Goal: Task Accomplishment & Management: Manage account settings

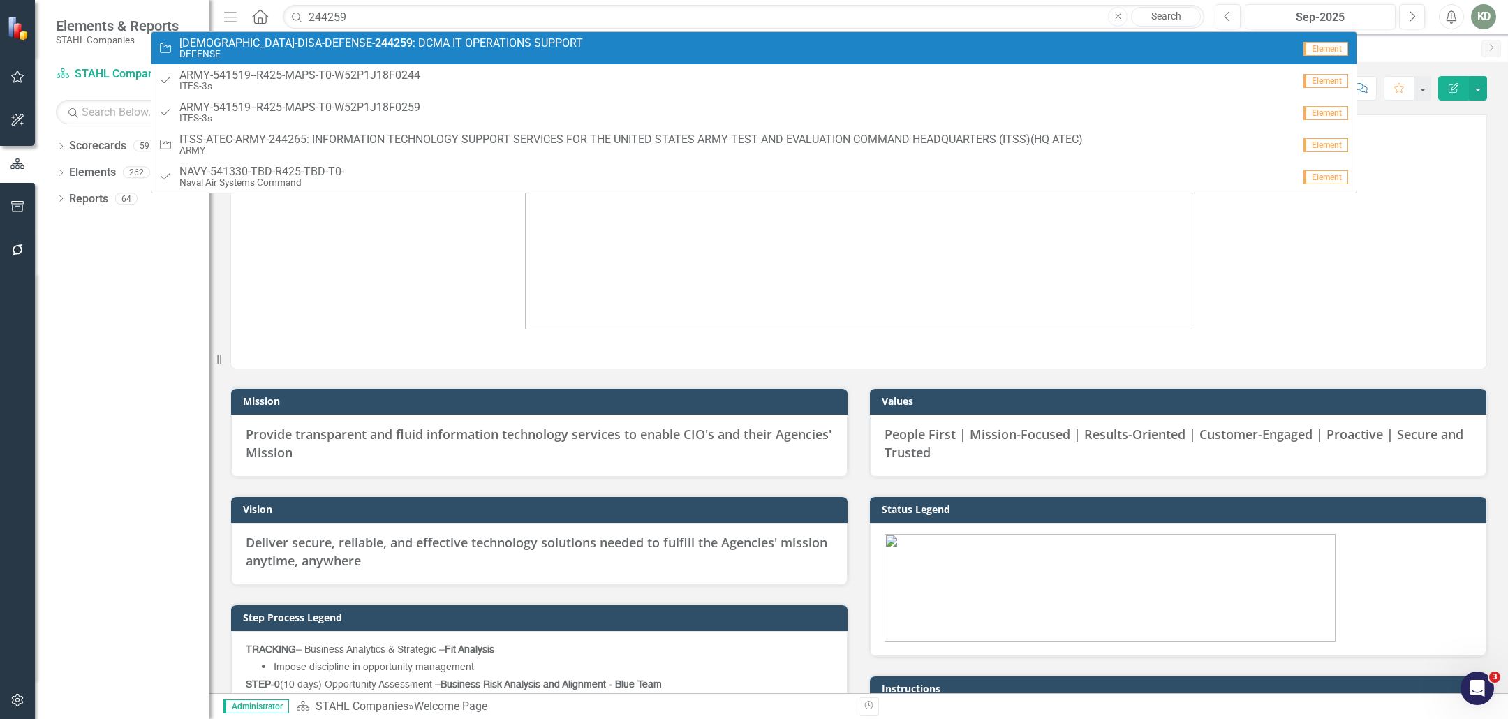
drag, startPoint x: 452, startPoint y: 40, endPoint x: 1177, endPoint y: 53, distance: 725.4
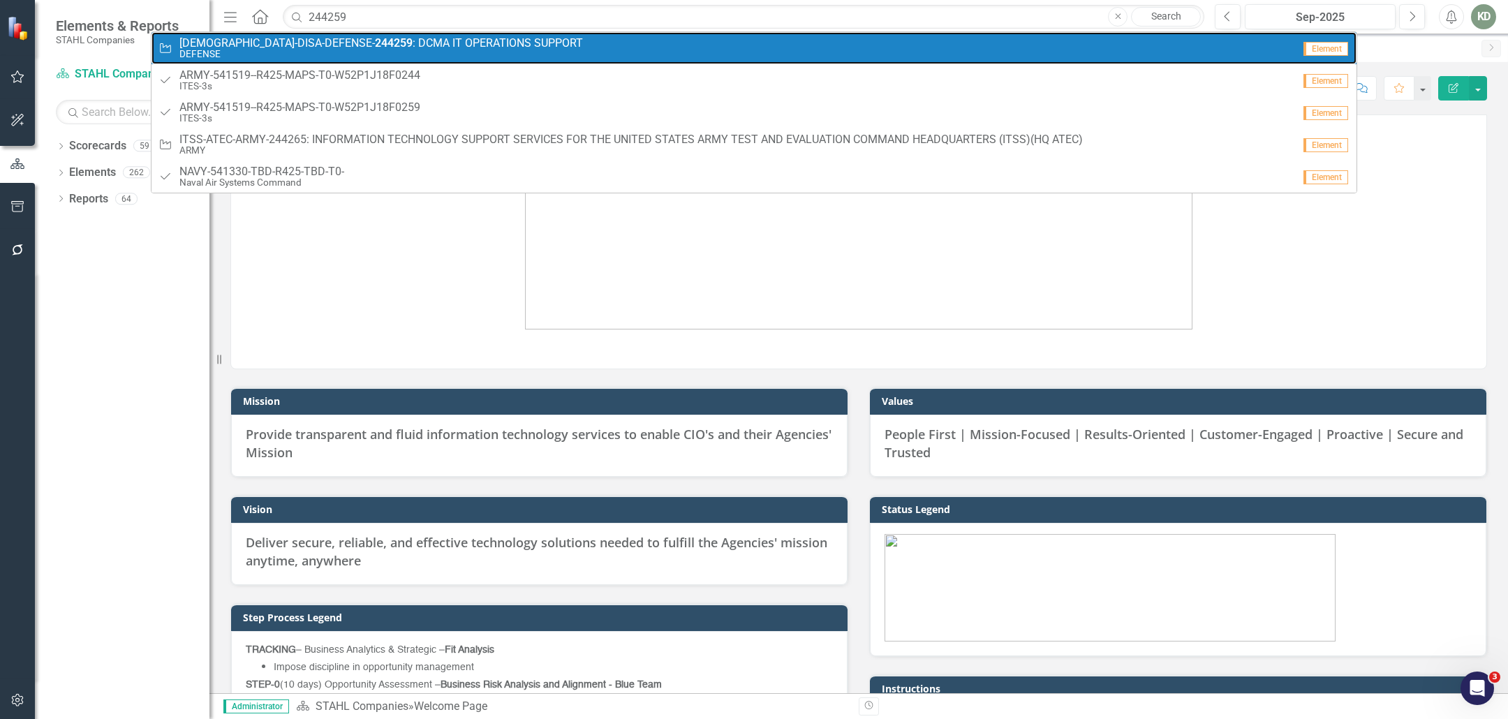
click at [452, 40] on span "DIOS-DISA-DEFENSE- 244259 : DCMA IT OPERATIONS SUPPORT" at bounding box center [380, 43] width 403 height 13
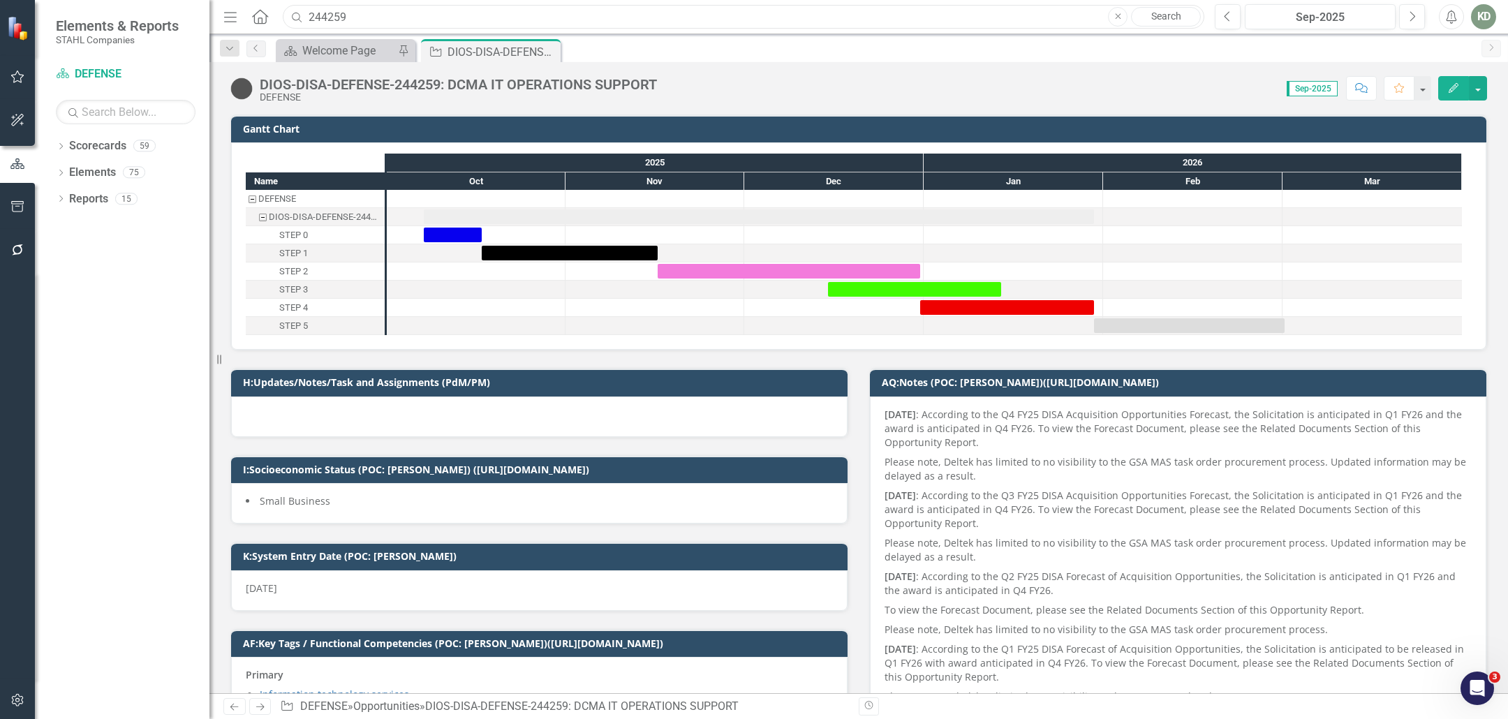
drag, startPoint x: 366, startPoint y: 16, endPoint x: 288, endPoint y: 13, distance: 79.0
click at [288, 13] on input "244259" at bounding box center [743, 17] width 921 height 24
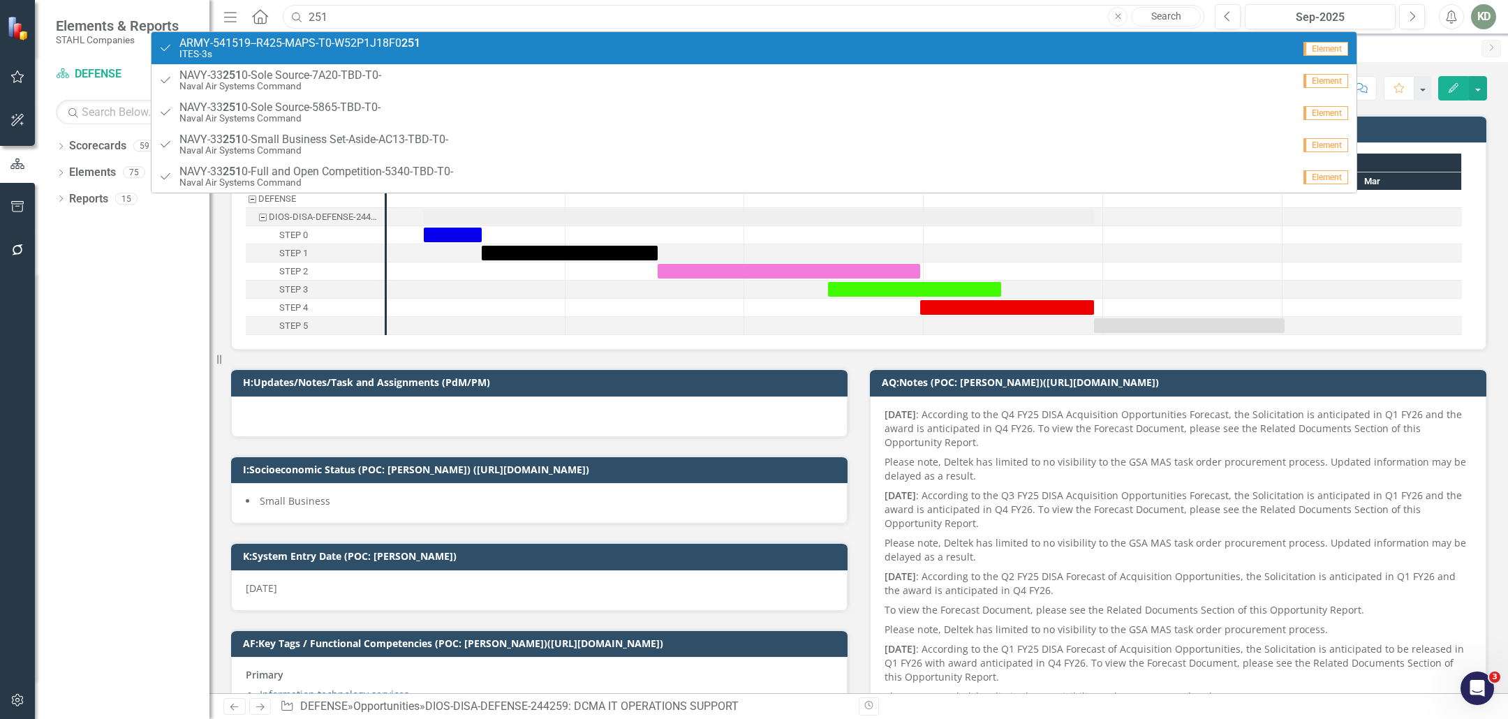
paste input "207"
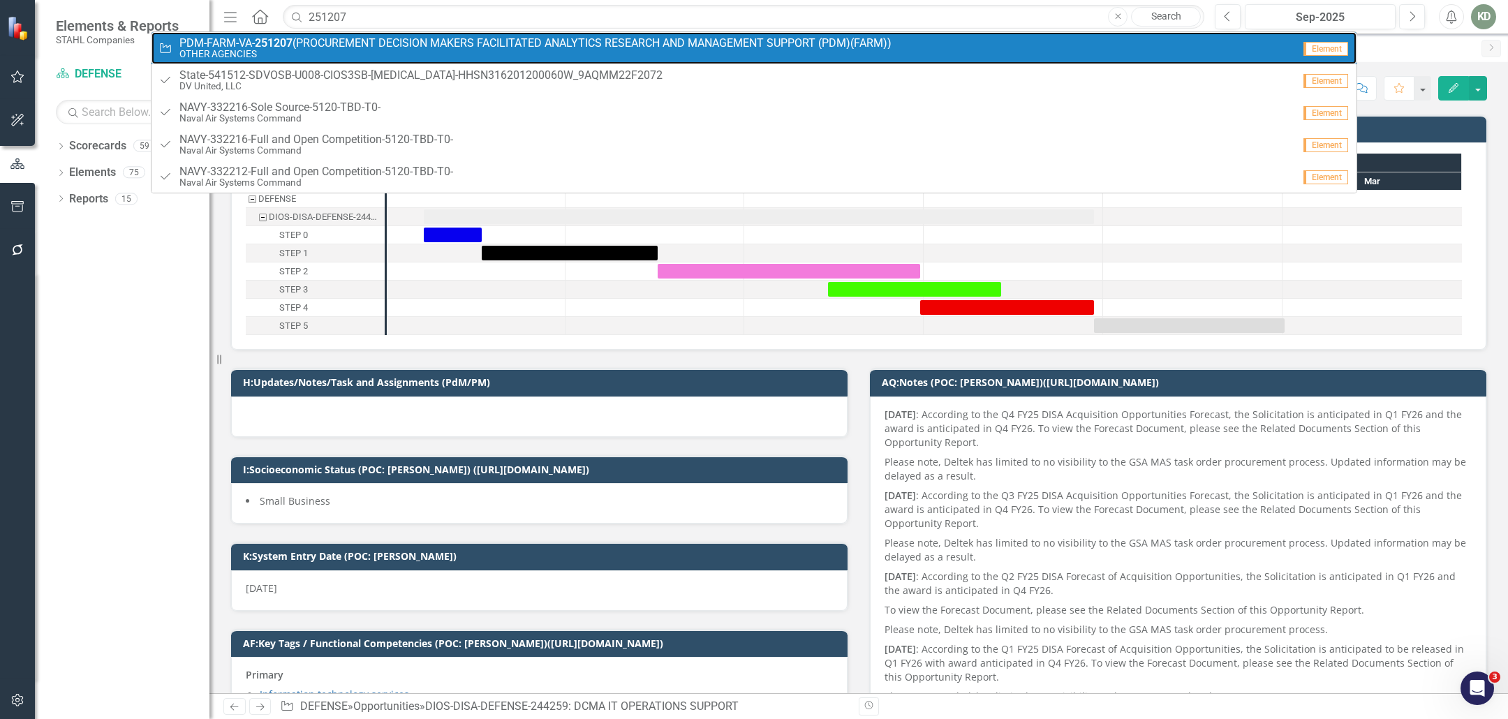
drag, startPoint x: 406, startPoint y: 41, endPoint x: 409, endPoint y: 31, distance: 11.0
click at [406, 40] on span "PDM-FARM-VA- 251207 (PROCUREMENT DECISION MAKERS FACILITATED ANALYTICS RESEARCH…" at bounding box center [535, 43] width 712 height 13
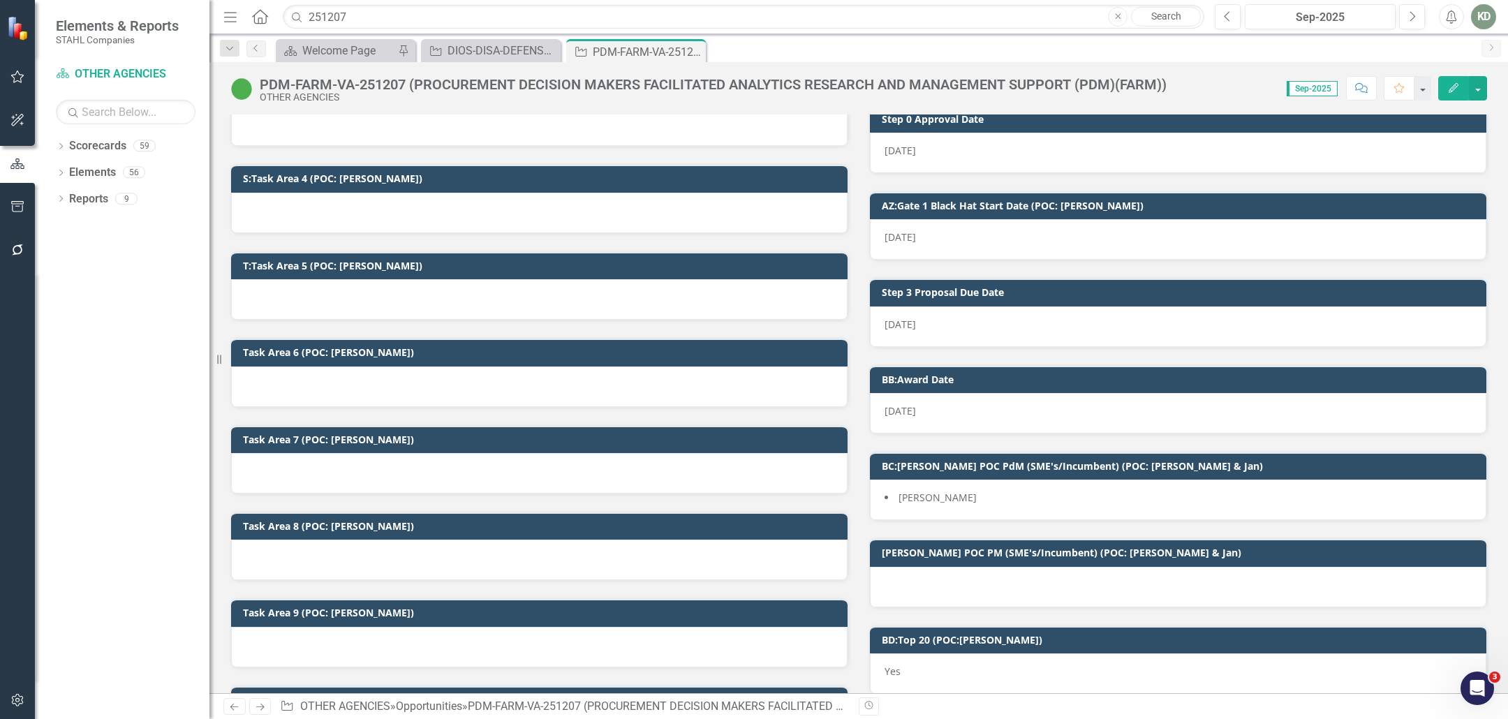
scroll to position [1785, 0]
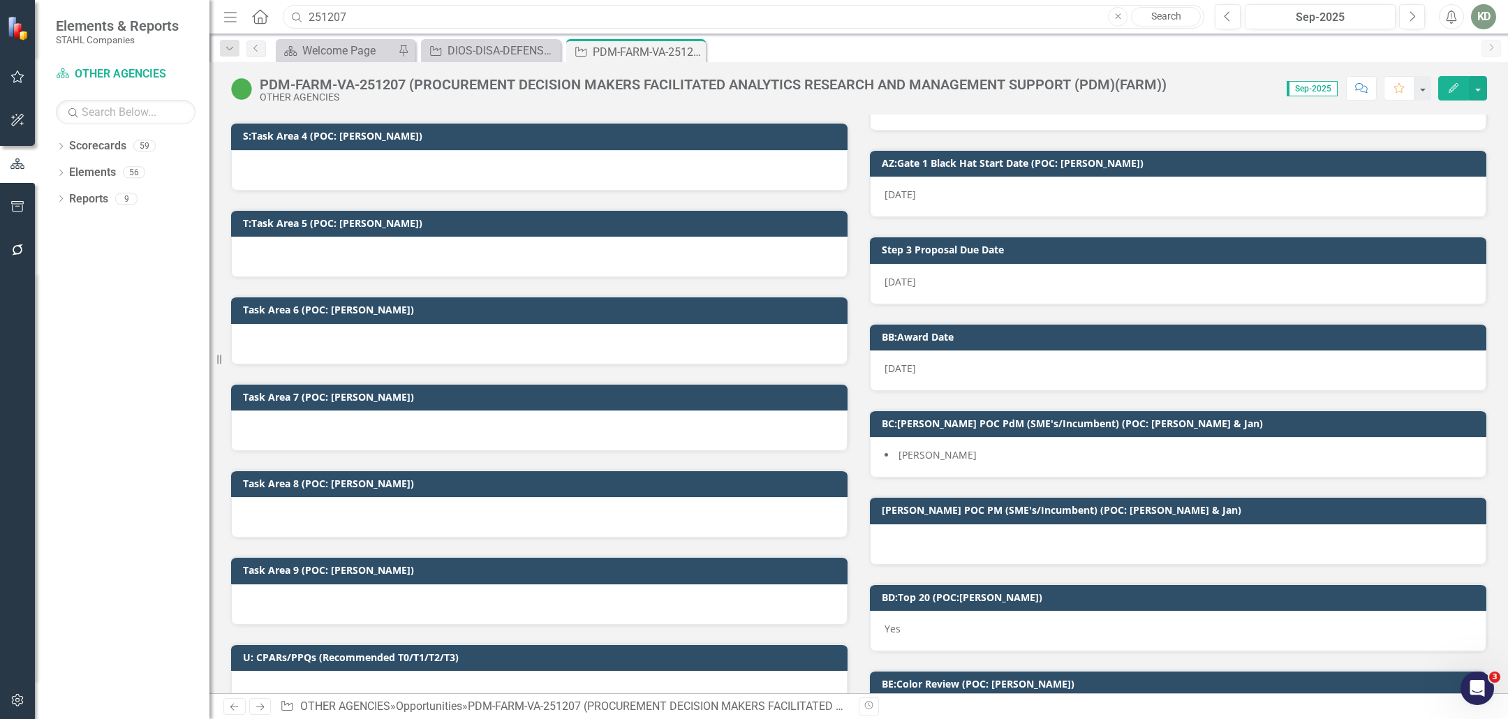
drag, startPoint x: 387, startPoint y: 14, endPoint x: 329, endPoint y: 14, distance: 57.9
click at [329, 14] on input "251207" at bounding box center [743, 17] width 921 height 24
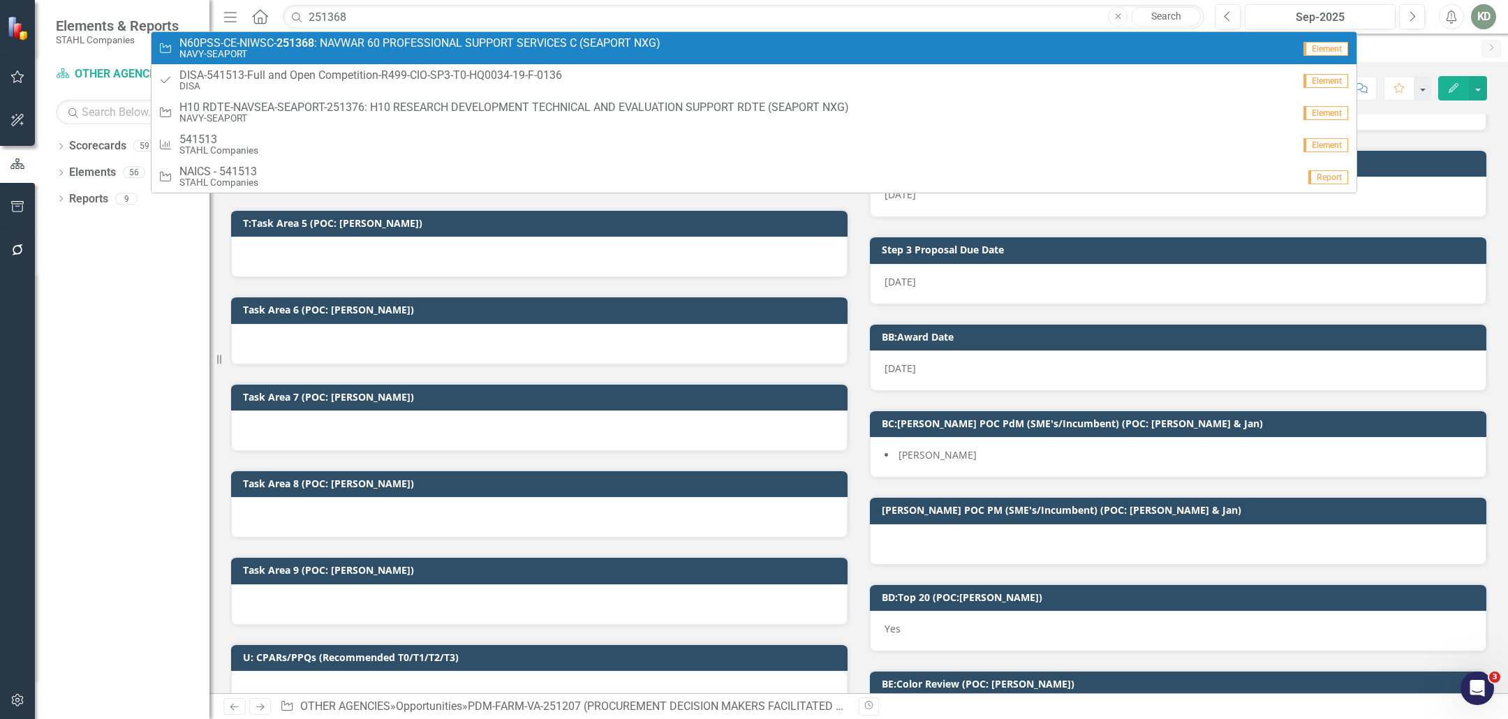
click at [389, 43] on span "N60PSS-CE-NIWSC- 251368 : NAVWAR 60 PROFESSIONAL SUPPORT SERVICES C (SEAPORT NX…" at bounding box center [419, 43] width 481 height 13
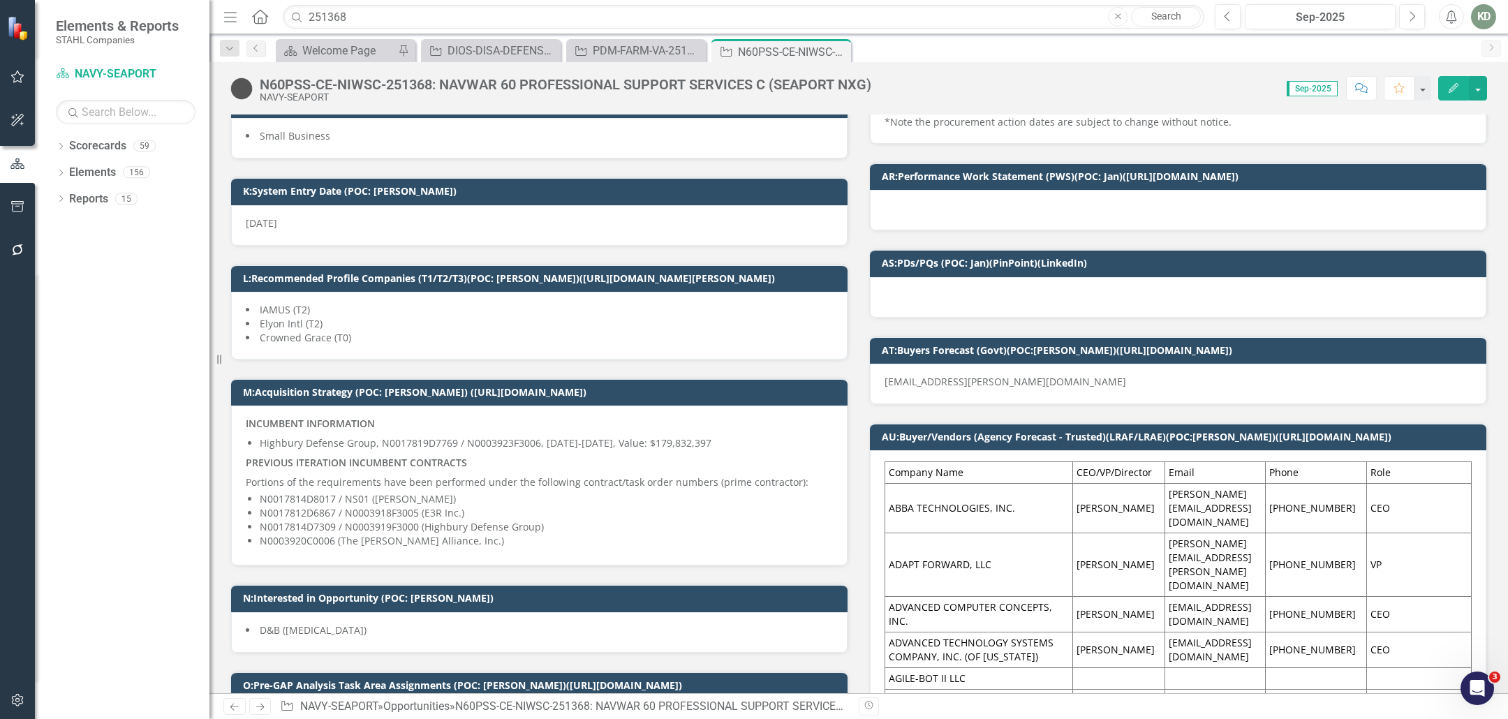
scroll to position [482, 0]
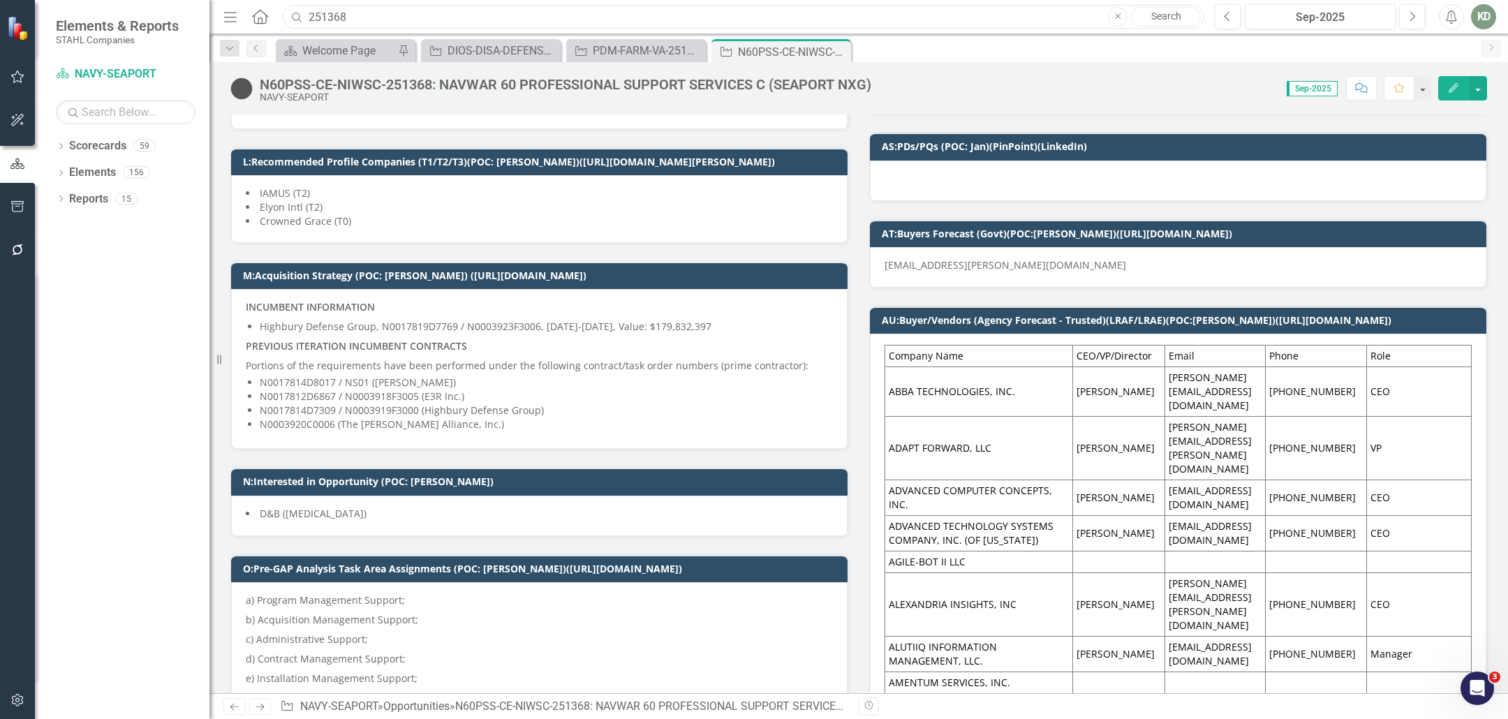
drag, startPoint x: 364, startPoint y: 17, endPoint x: 291, endPoint y: 19, distance: 73.3
click at [291, 19] on div "Search 251368 Close Search" at bounding box center [739, 17] width 921 height 24
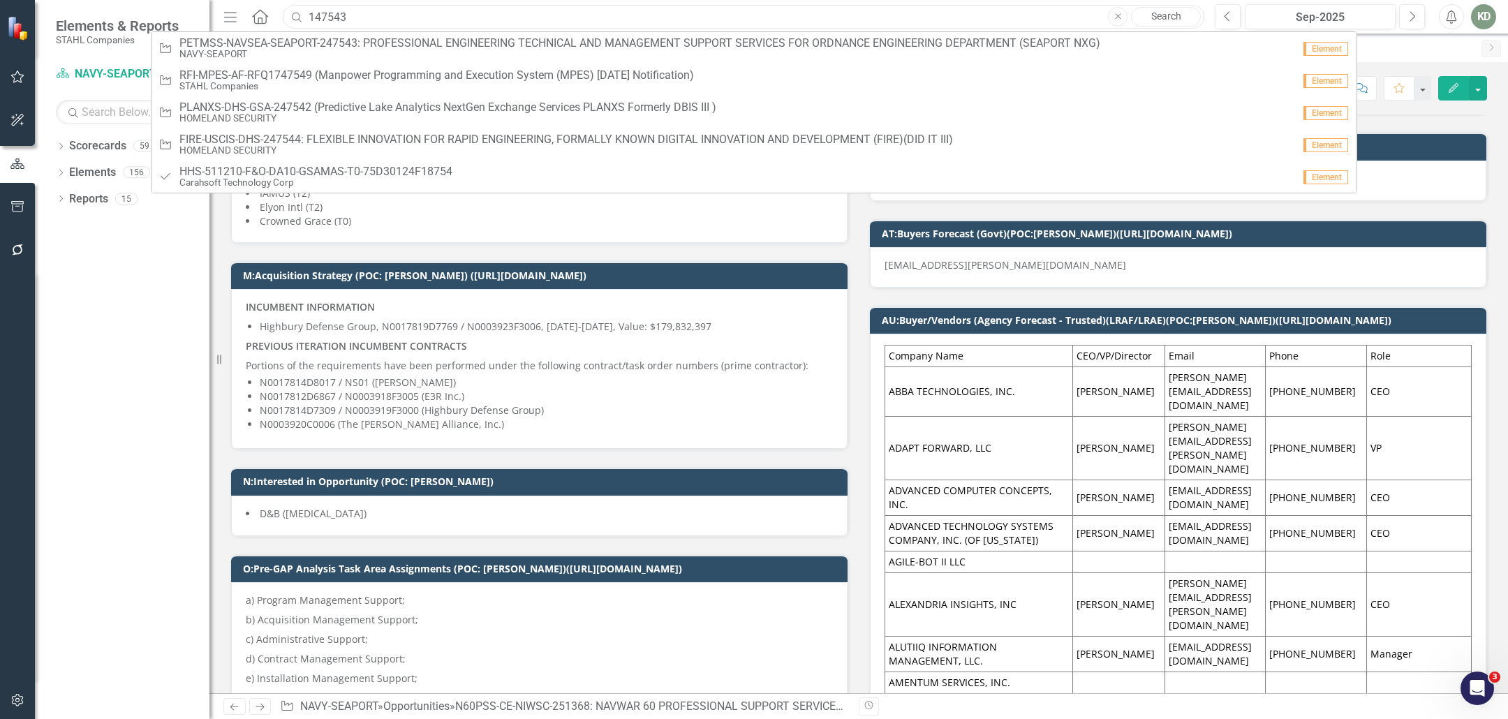
drag, startPoint x: 316, startPoint y: 19, endPoint x: 309, endPoint y: 21, distance: 7.3
click at [309, 21] on input "147543" at bounding box center [743, 17] width 921 height 24
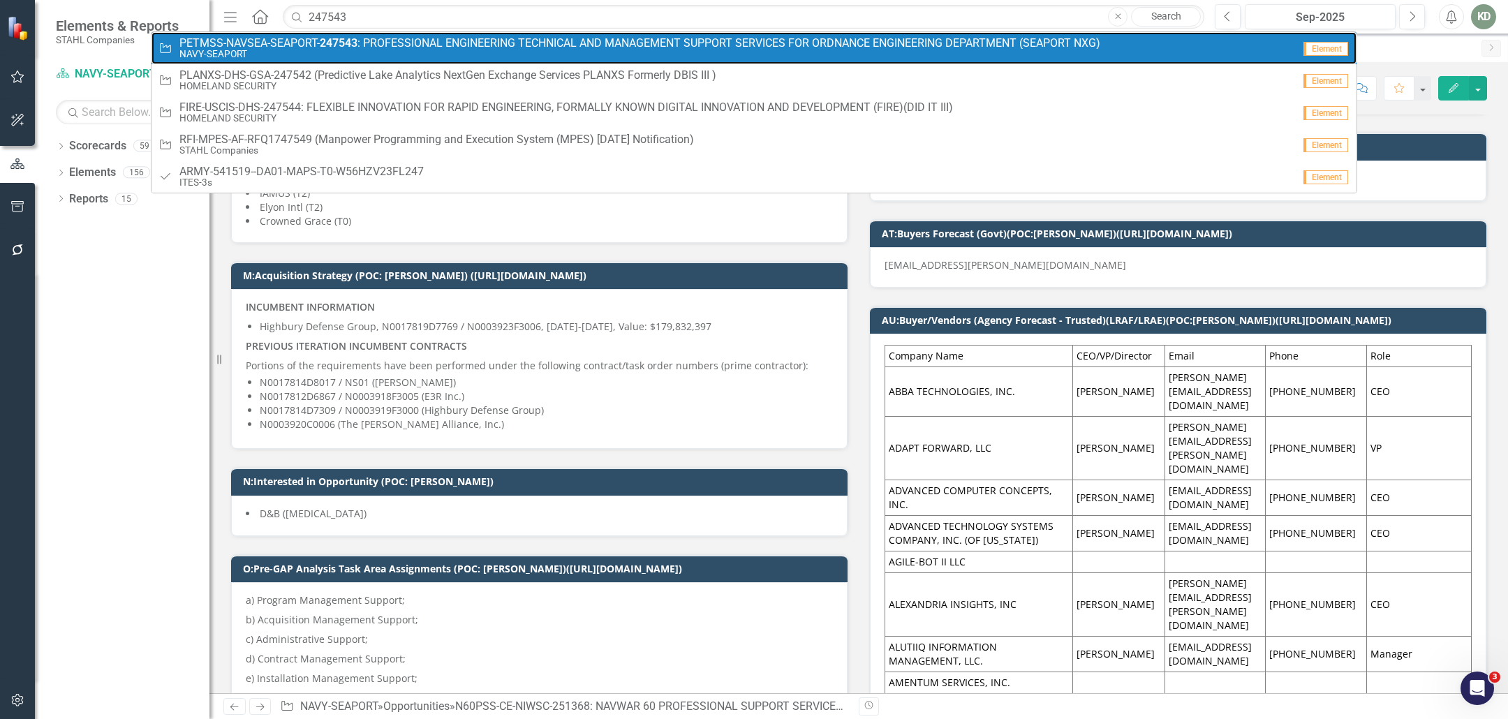
click at [376, 38] on span "PETMSS-NAVSEA-SEAPORT- 247543 : PROFESSIONAL ENGINEERING TECHNICAL AND MANAGEME…" at bounding box center [639, 43] width 921 height 13
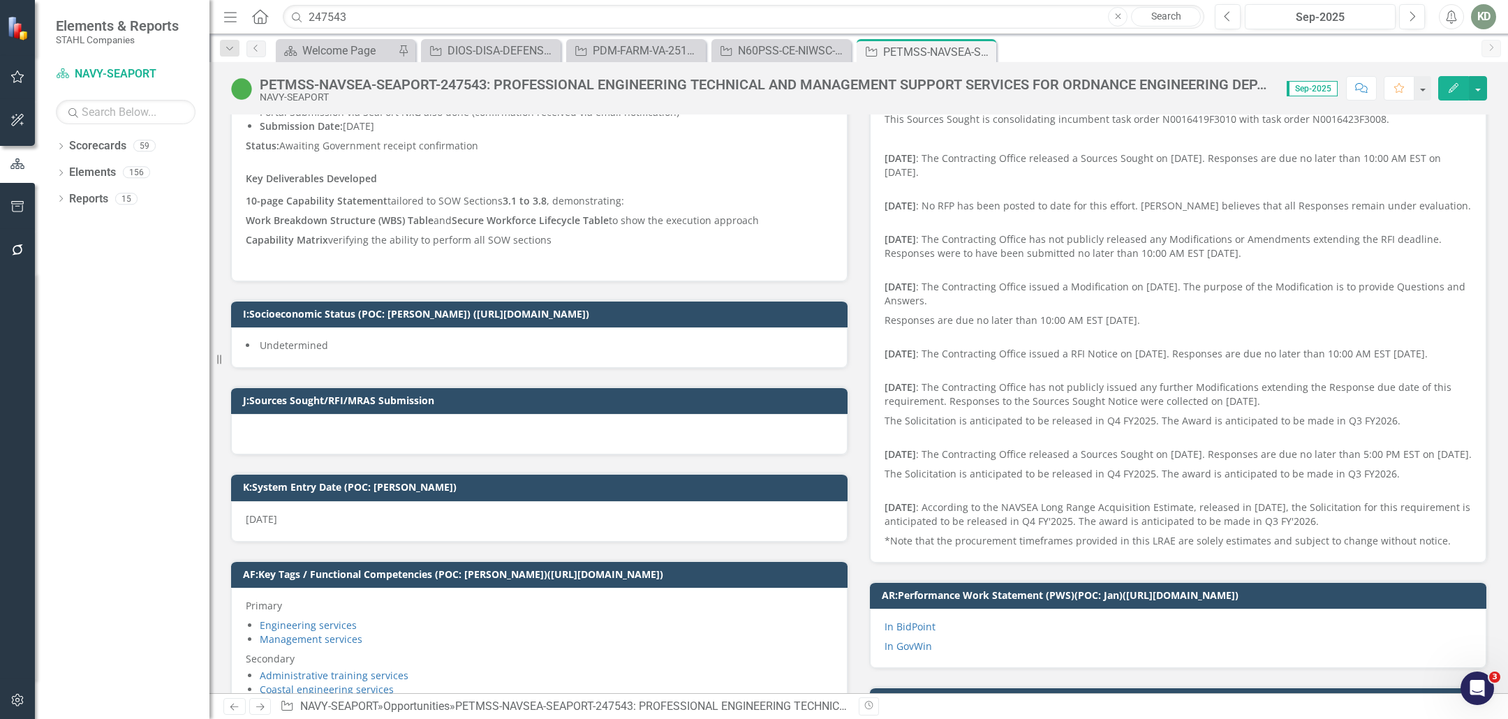
scroll to position [385, 0]
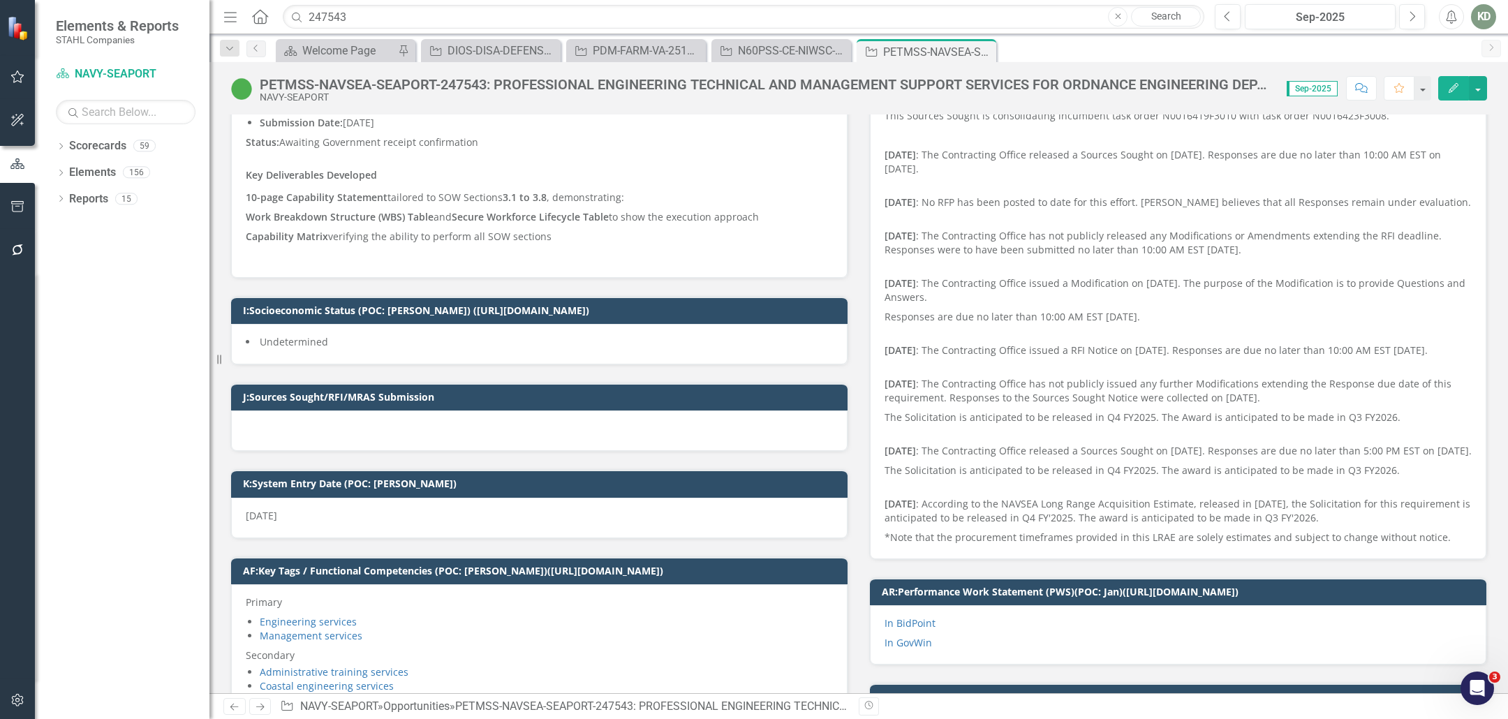
click at [446, 88] on div "PETMSS-NAVSEA-SEAPORT-247543: PROFESSIONAL ENGINEERING TECHNICAL AND MANAGEMENT…" at bounding box center [766, 84] width 1013 height 15
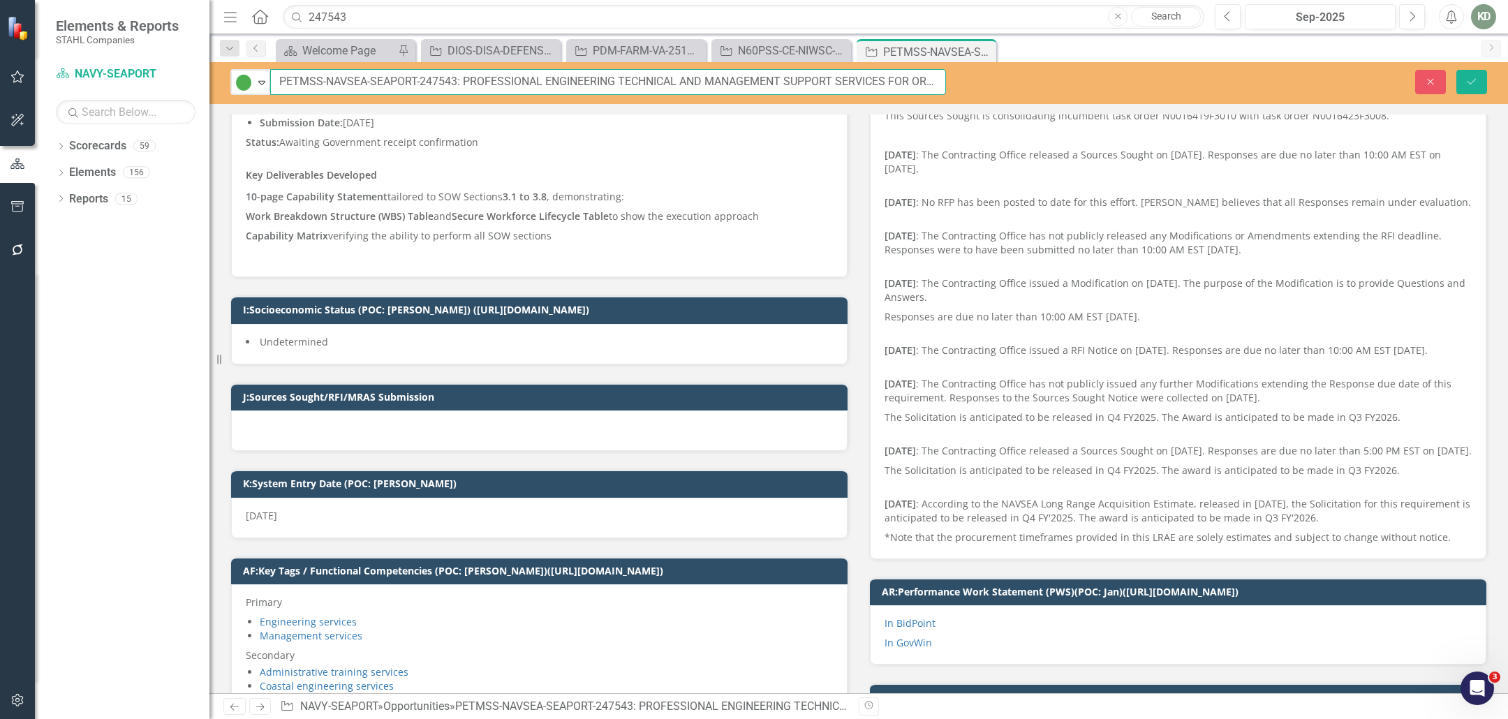
click at [432, 83] on input "PETMSS-NAVSEA-SEAPORT-247543: PROFESSIONAL ENGINEERING TECHNICAL AND MANAGEMENT…" at bounding box center [608, 82] width 676 height 26
click at [431, 84] on input "PETMSS-NAVSEA-SEAPORT-247543: PROFESSIONAL ENGINEERING TECHNICAL AND MANAGEMENT…" at bounding box center [608, 82] width 676 height 26
drag, startPoint x: 368, startPoint y: 13, endPoint x: 316, endPoint y: 24, distance: 52.8
click at [316, 24] on input "247543" at bounding box center [743, 17] width 921 height 24
drag, startPoint x: 355, startPoint y: 14, endPoint x: 258, endPoint y: 15, distance: 96.3
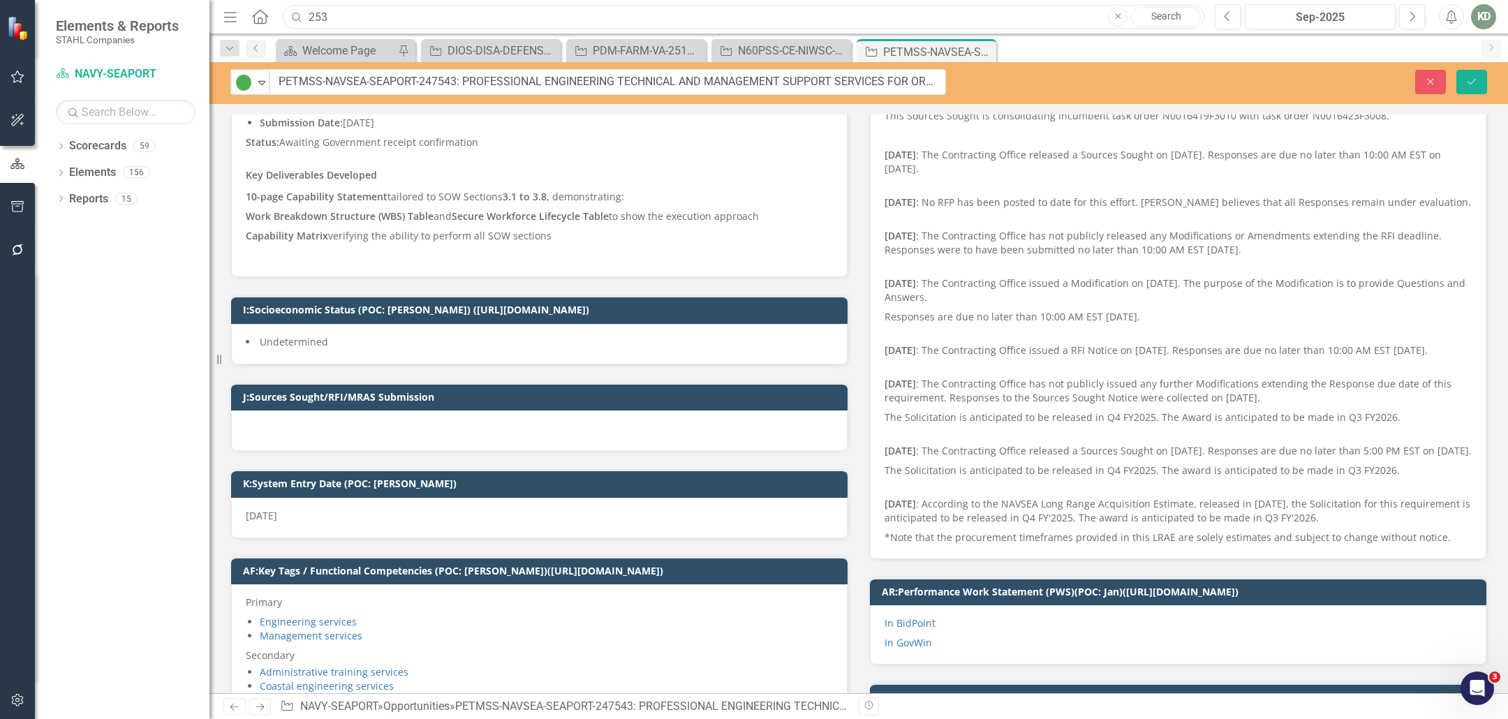
click at [260, 15] on div "Menu Home Search 253 Close Search" at bounding box center [710, 16] width 981 height 27
paste input "057"
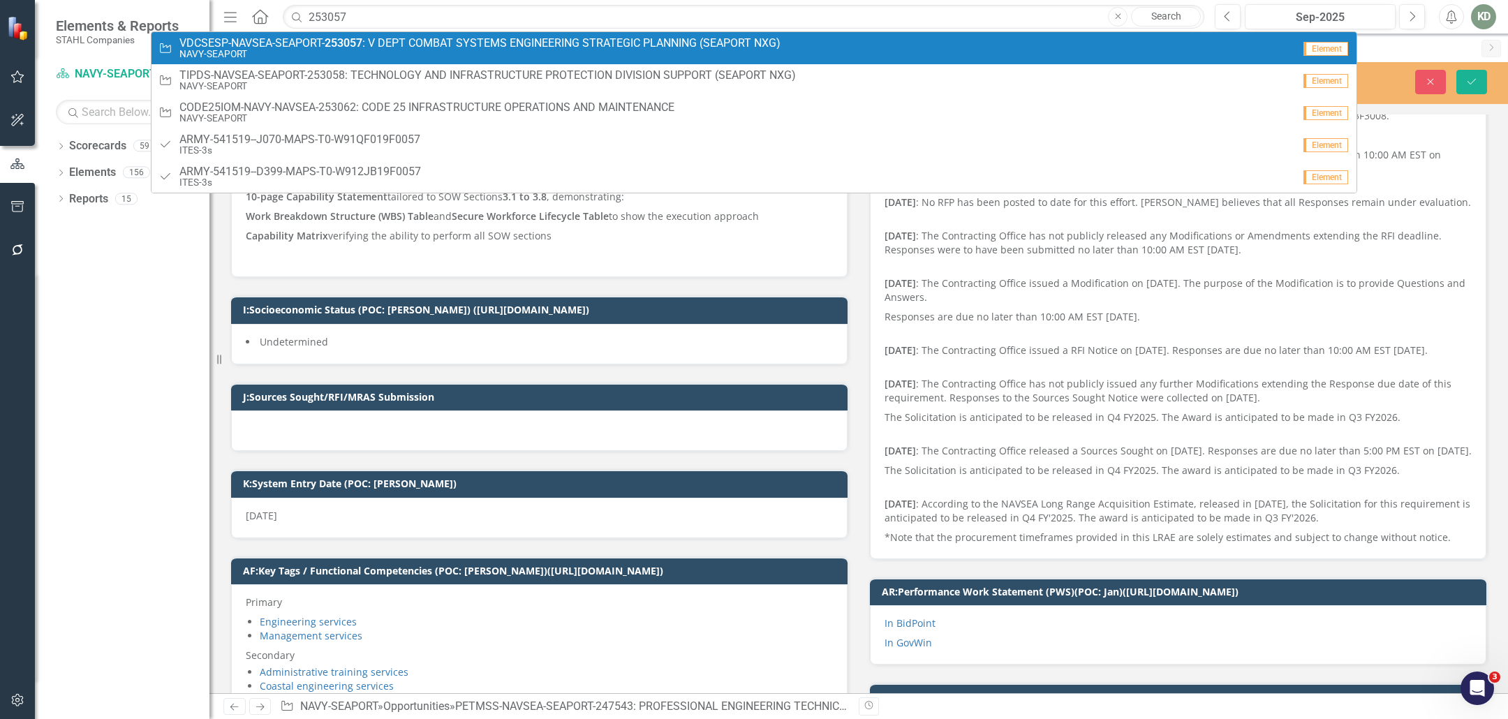
click at [286, 44] on span "VDCSESP-NAVSEA-SEAPORT- 253057 : V DEPT COMBAT SYSTEMS ENGINEERING STRATEGIC PL…" at bounding box center [479, 43] width 601 height 13
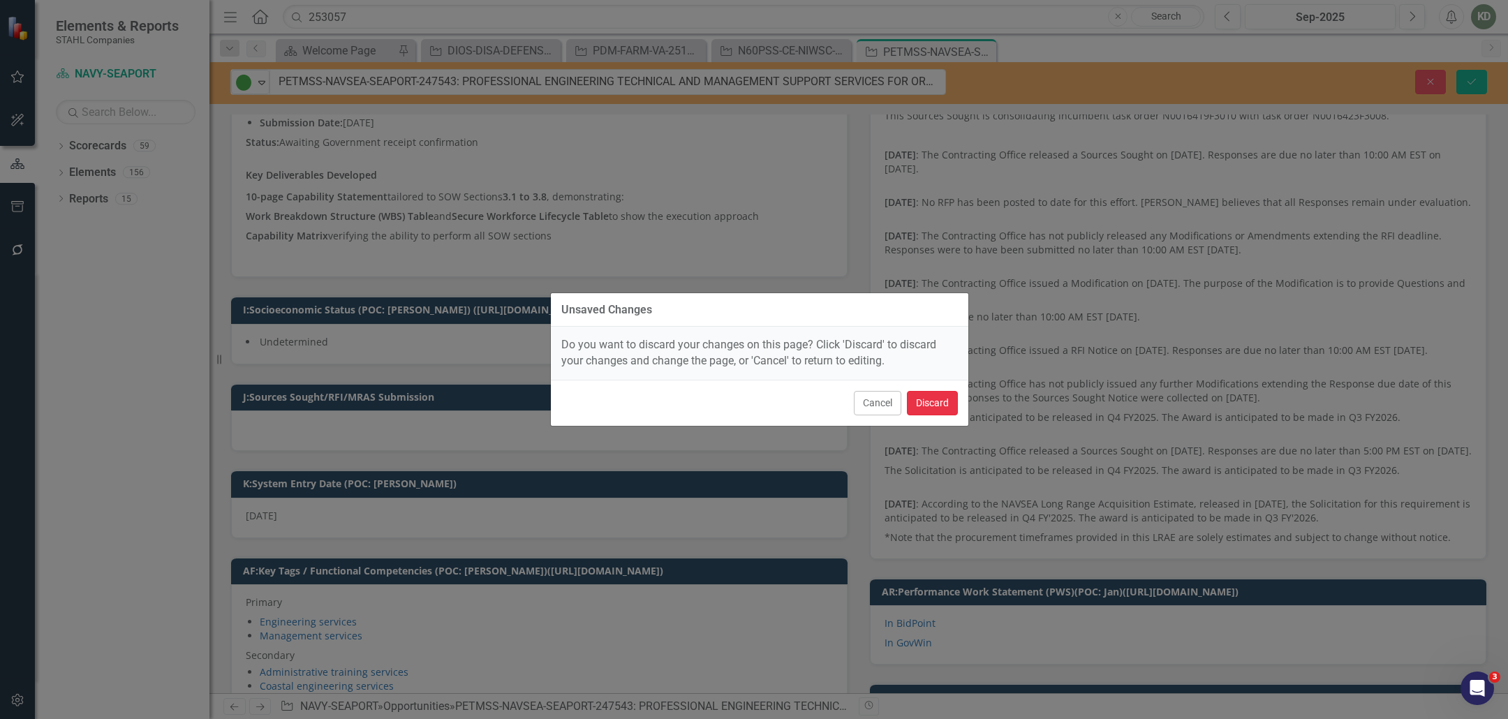
click at [954, 406] on button "Discard" at bounding box center [932, 403] width 51 height 24
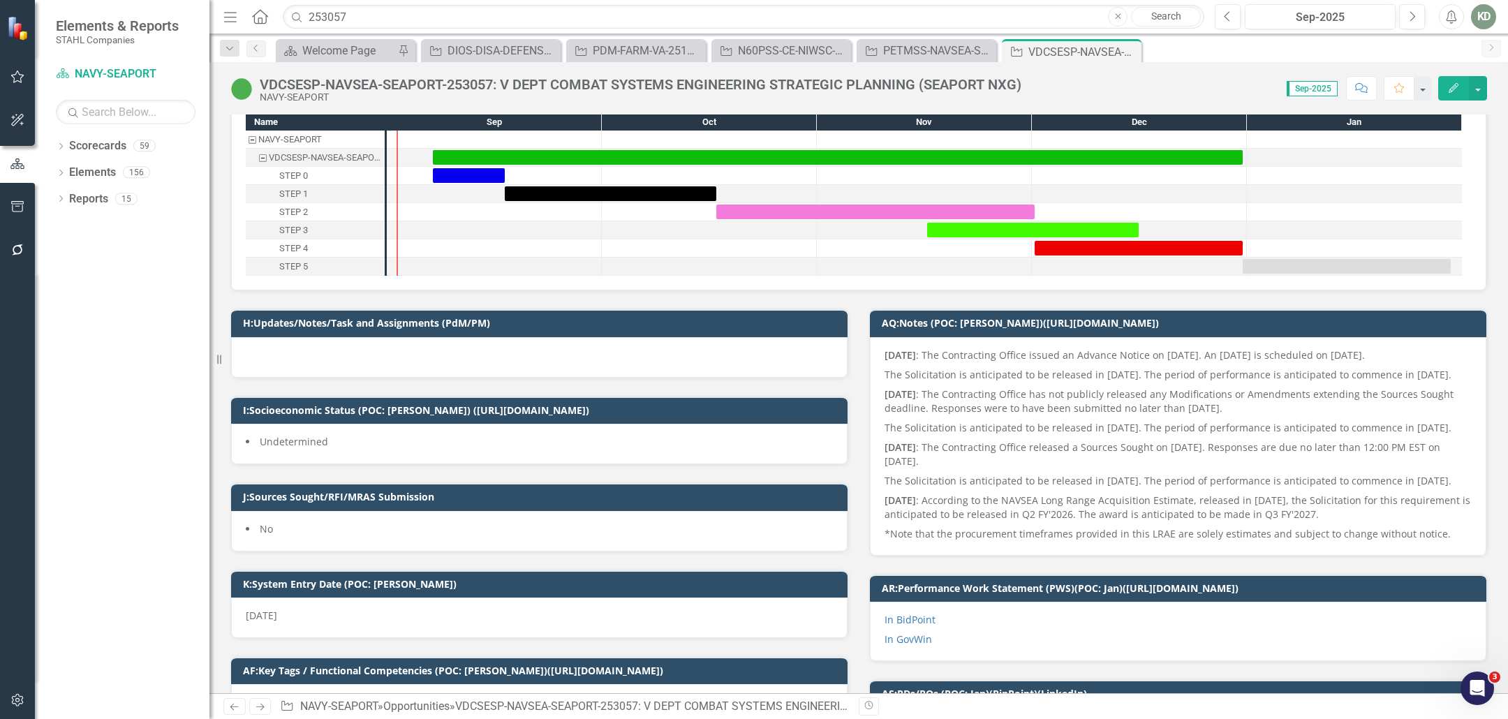
scroll to position [70, 0]
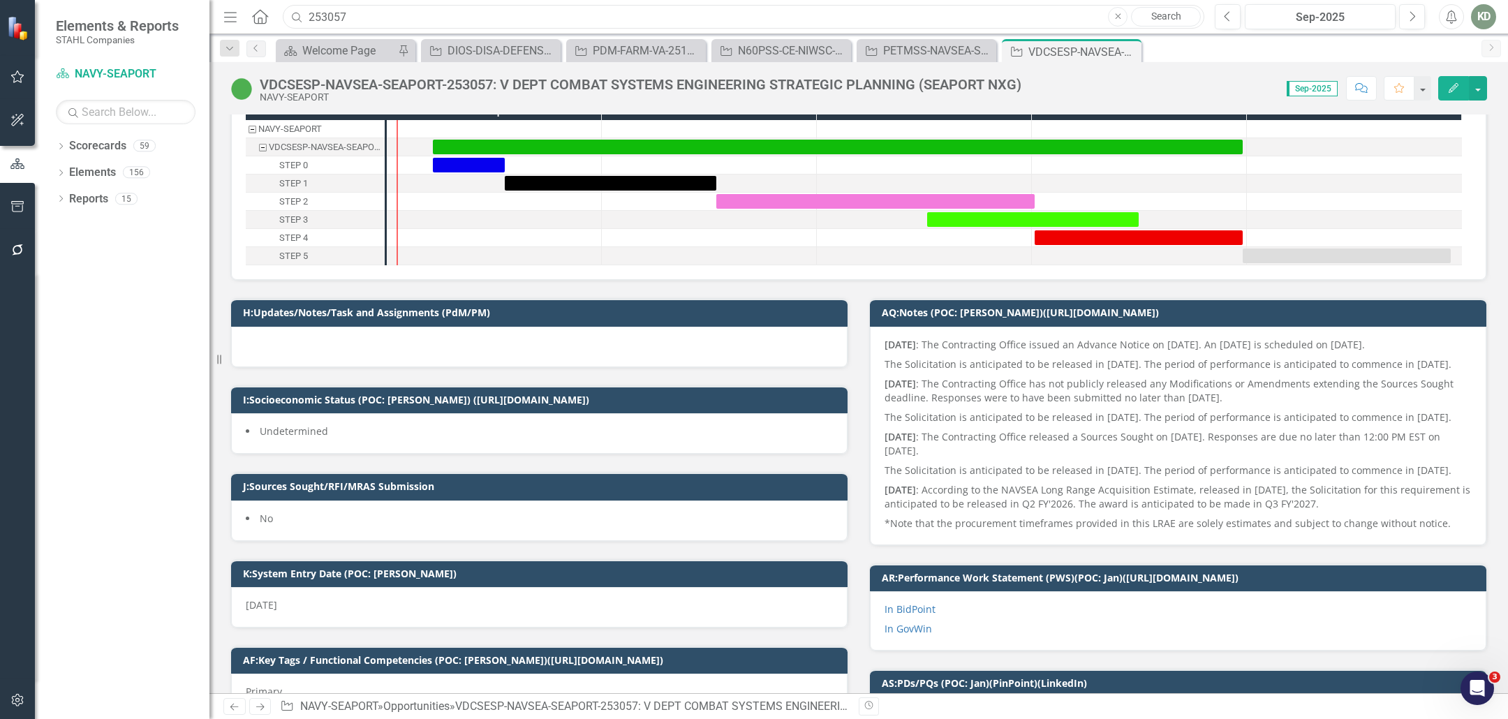
drag, startPoint x: 425, startPoint y: 19, endPoint x: 315, endPoint y: 19, distance: 110.3
click at [315, 19] on input "253057" at bounding box center [743, 17] width 921 height 24
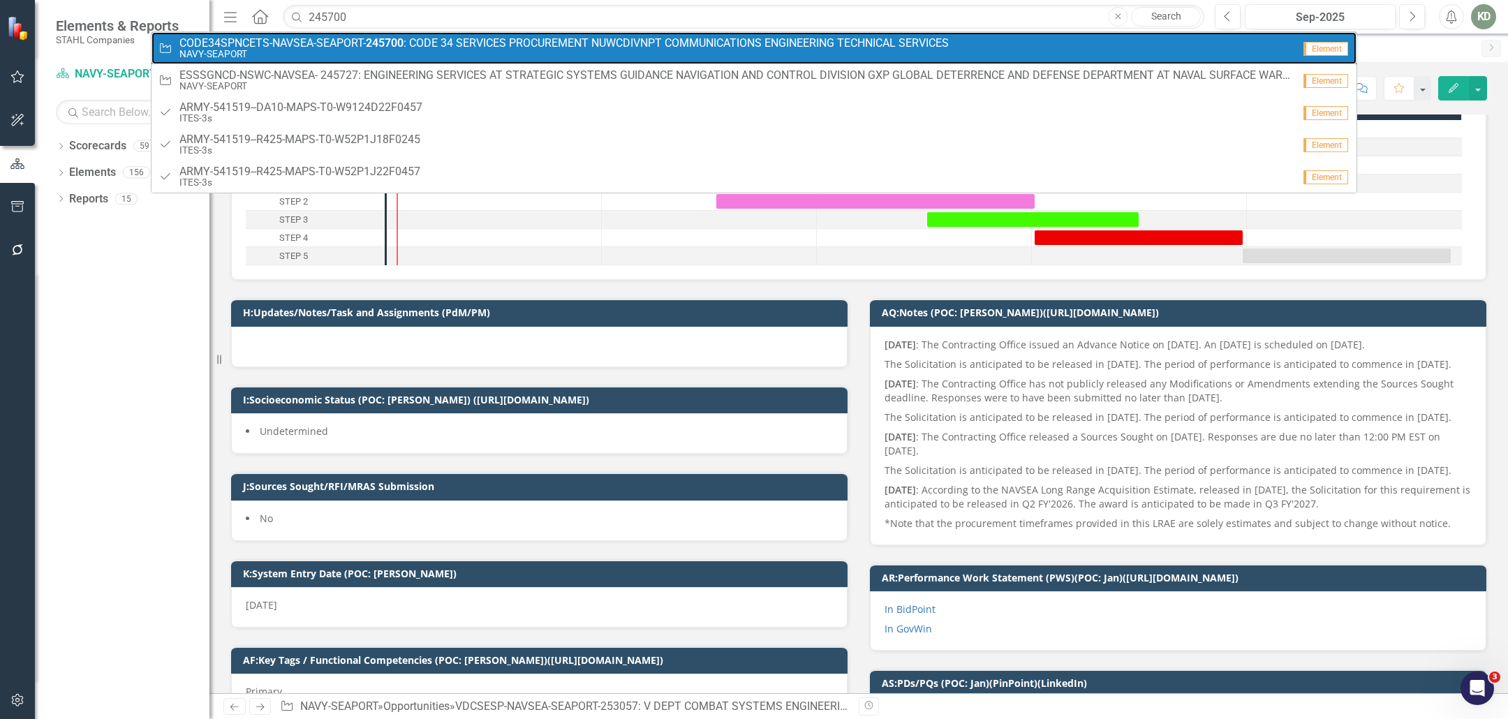
click at [327, 38] on span "CODE34SPNCETS-NAVSEA-SEAPORT- 245700 : CODE 34 SERVICES PROCUREMENT NUWCDIVNPT …" at bounding box center [563, 43] width 769 height 13
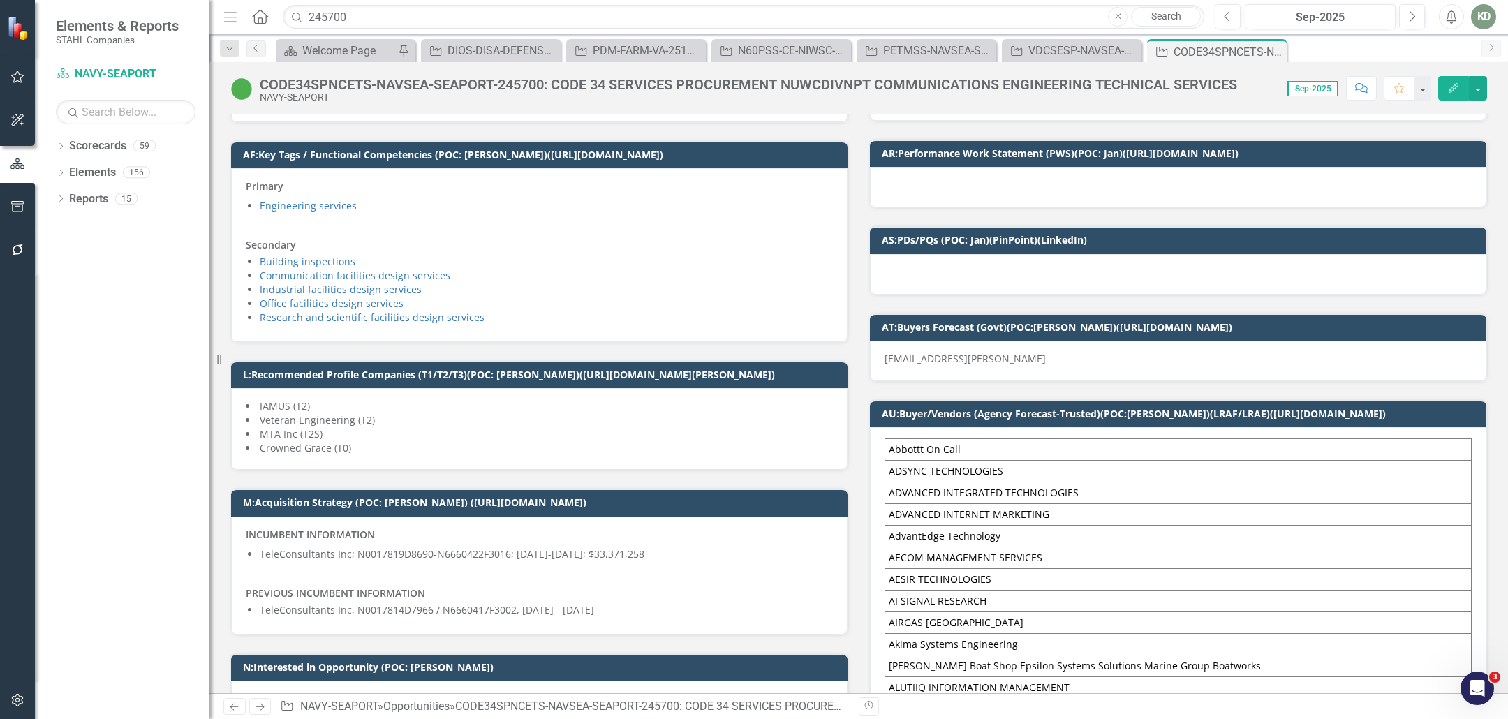
scroll to position [551, 0]
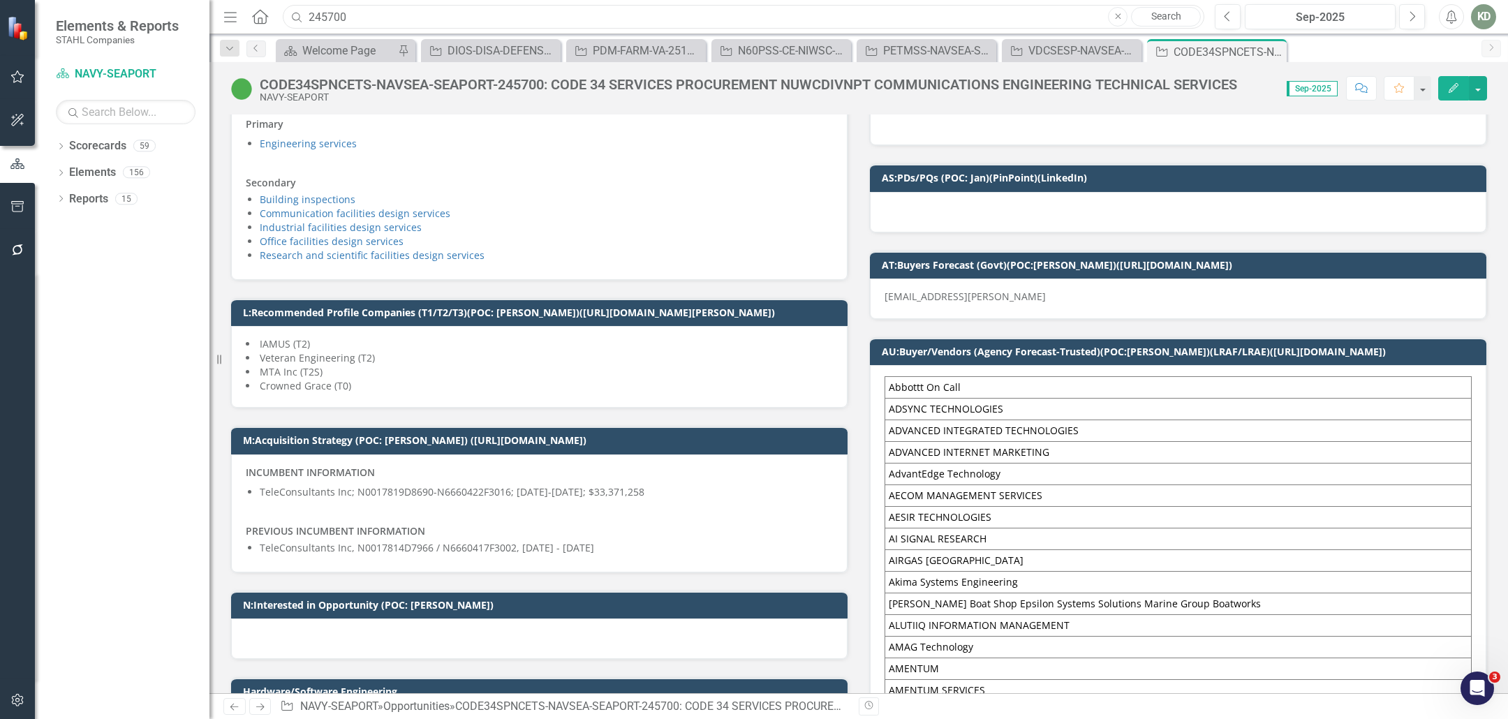
click at [374, 8] on input "245700" at bounding box center [743, 17] width 921 height 24
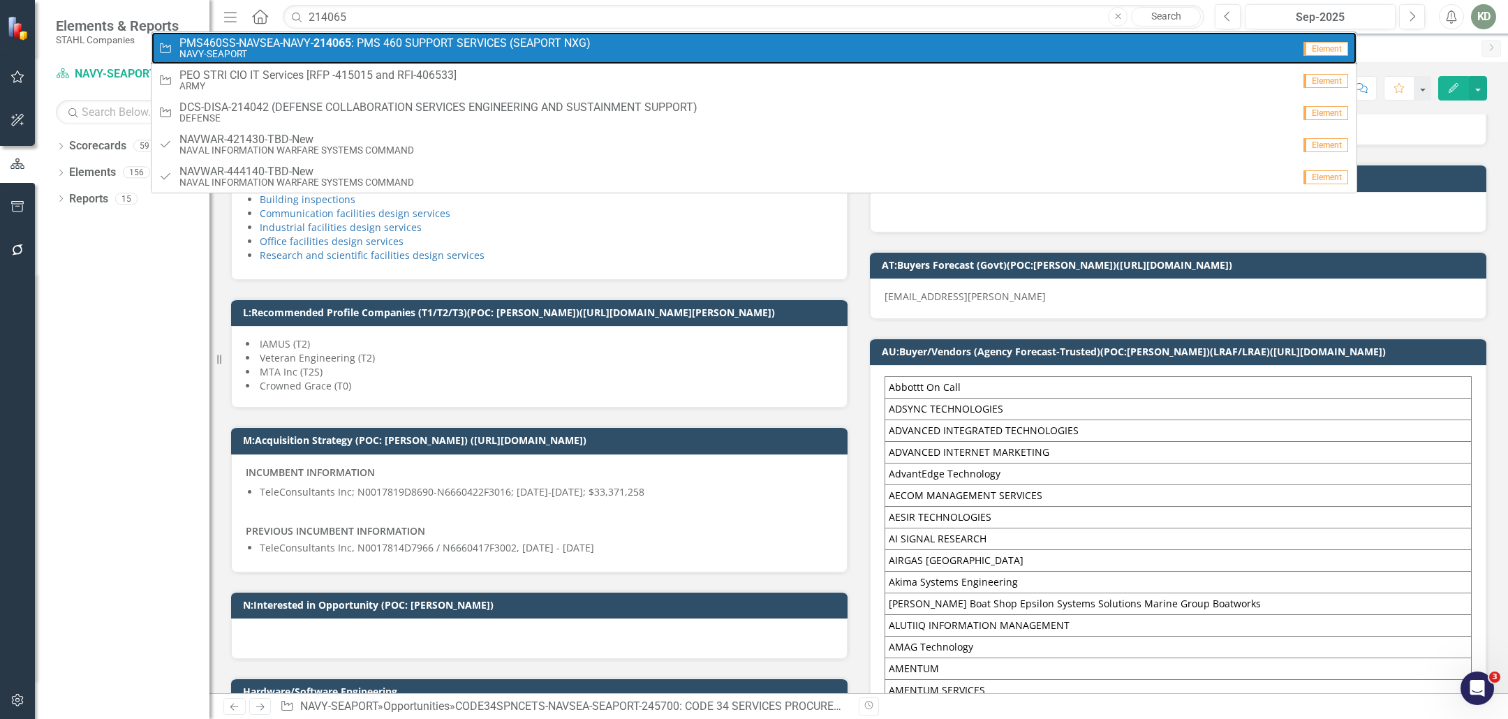
click at [419, 45] on span "PMS460SS-NAVSEA-NAVY- 214065 : PMS 460 SUPPORT SERVICES (SEAPORT NXG)" at bounding box center [384, 43] width 411 height 13
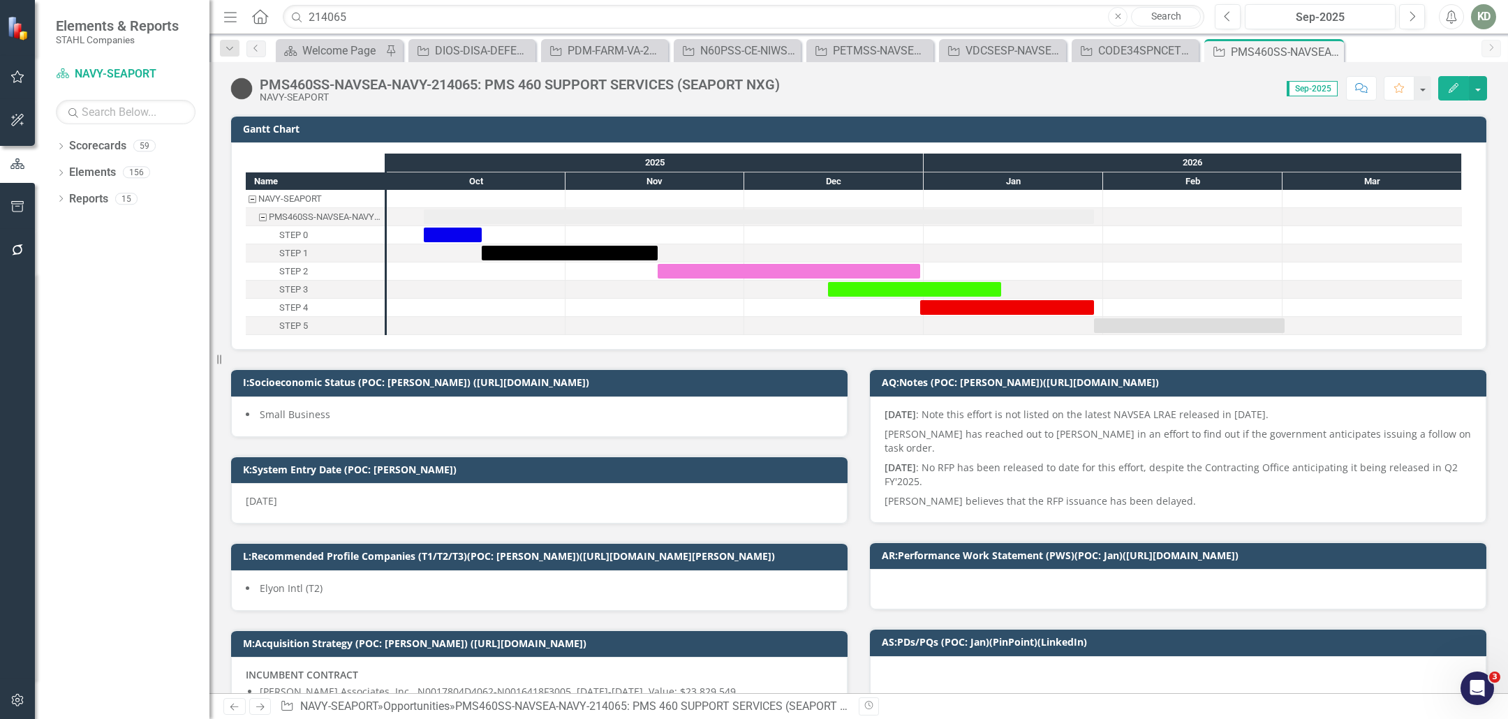
click at [459, 88] on div "PMS460SS-NAVSEA-NAVY-214065: PMS 460 SUPPORT SERVICES (SEAPORT NXG)" at bounding box center [520, 84] width 520 height 15
click at [459, 87] on div "PMS460SS-NAVSEA-NAVY-214065: PMS 460 SUPPORT SERVICES (SEAPORT NXG)" at bounding box center [520, 84] width 520 height 15
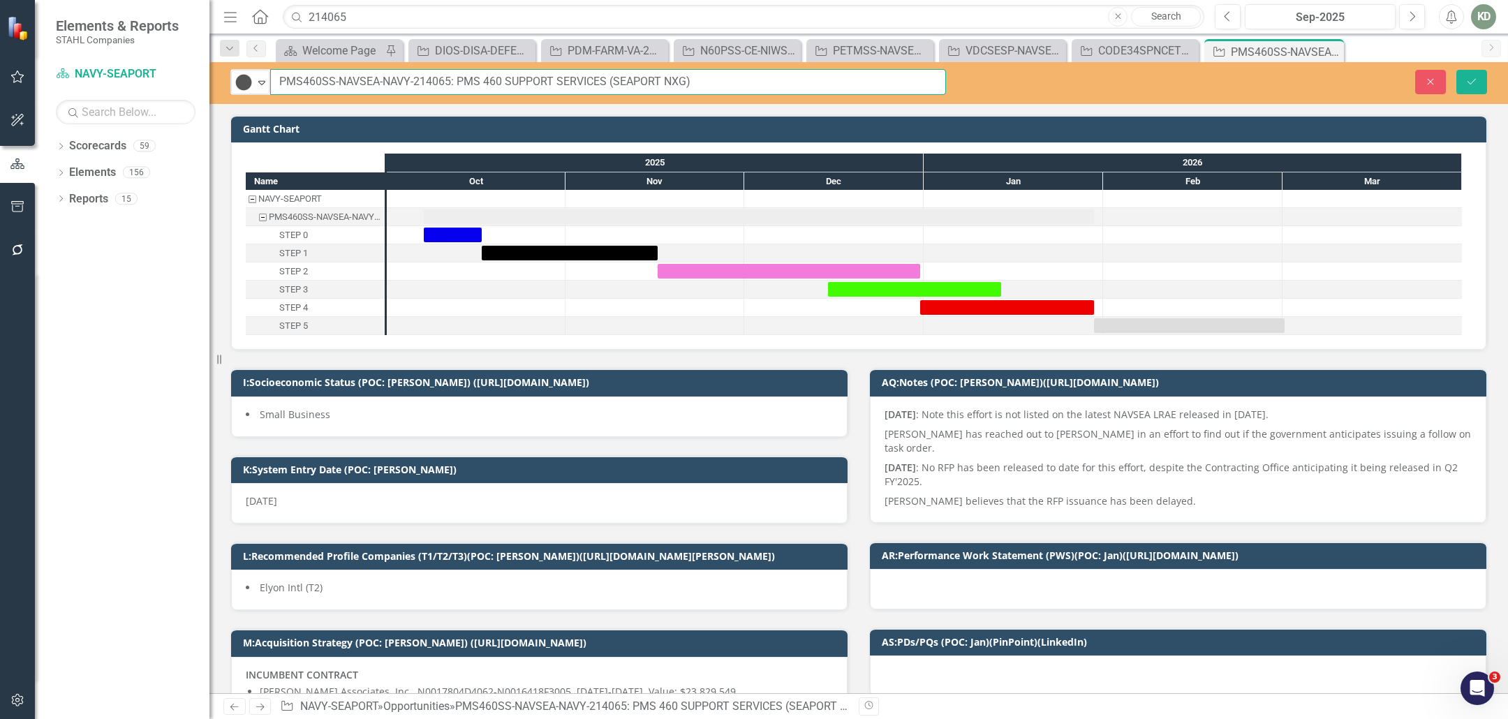
click at [451, 82] on input "PMS460SS-NAVSEA-NAVY-214065: PMS 460 SUPPORT SERVICES (SEAPORT NXG)" at bounding box center [608, 82] width 676 height 26
click at [447, 82] on input "PMS460SS-NAVSEA-NAVY-214065: PMS 460 SUPPORT SERVICES (SEAPORT NXG)" at bounding box center [608, 82] width 676 height 26
drag, startPoint x: 384, startPoint y: 8, endPoint x: 410, endPoint y: 13, distance: 26.4
click at [410, 13] on input "214065" at bounding box center [743, 17] width 921 height 24
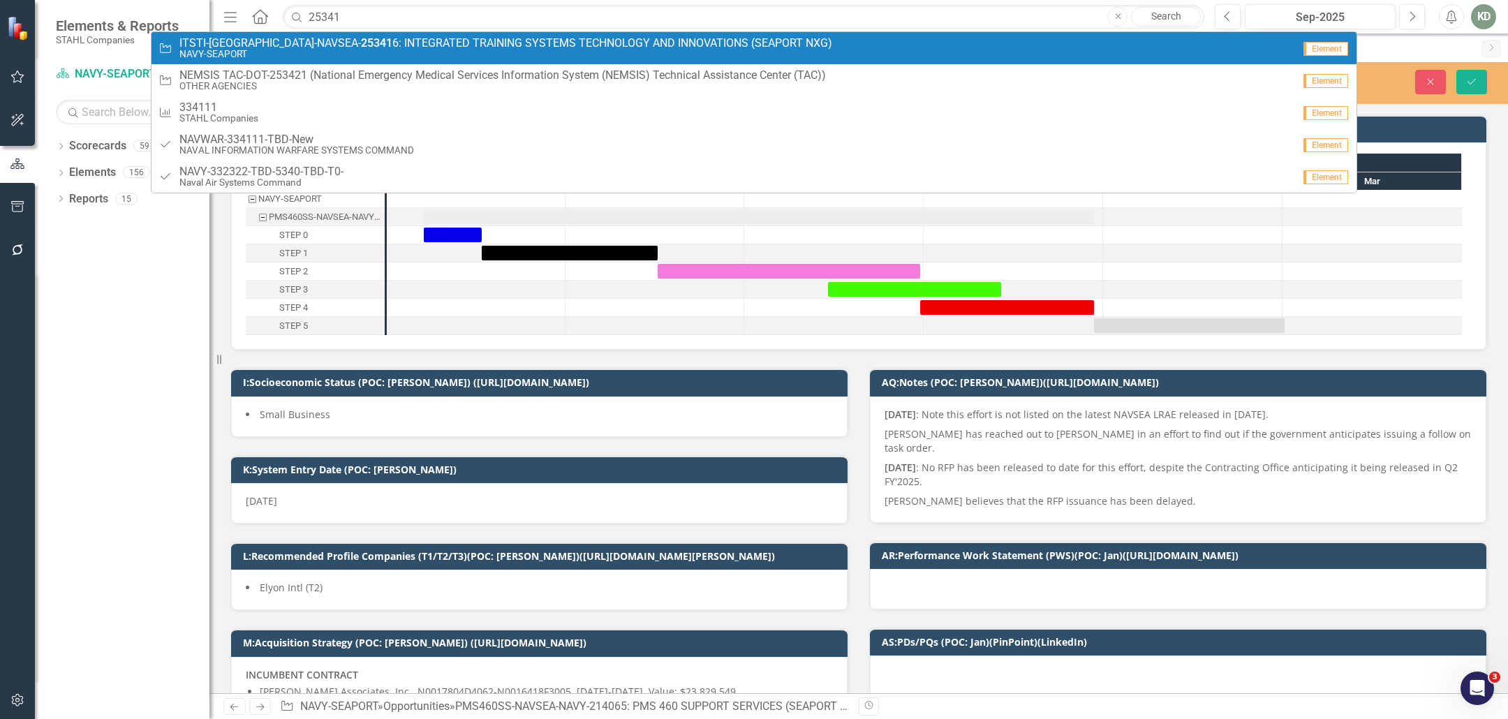
click at [355, 45] on span "ITSTI-NSWC-NAVSEA- 25341 6: INTEGRATED TRAINING SYSTEMS TECHNOLOGY AND INNOVATI…" at bounding box center [505, 43] width 653 height 13
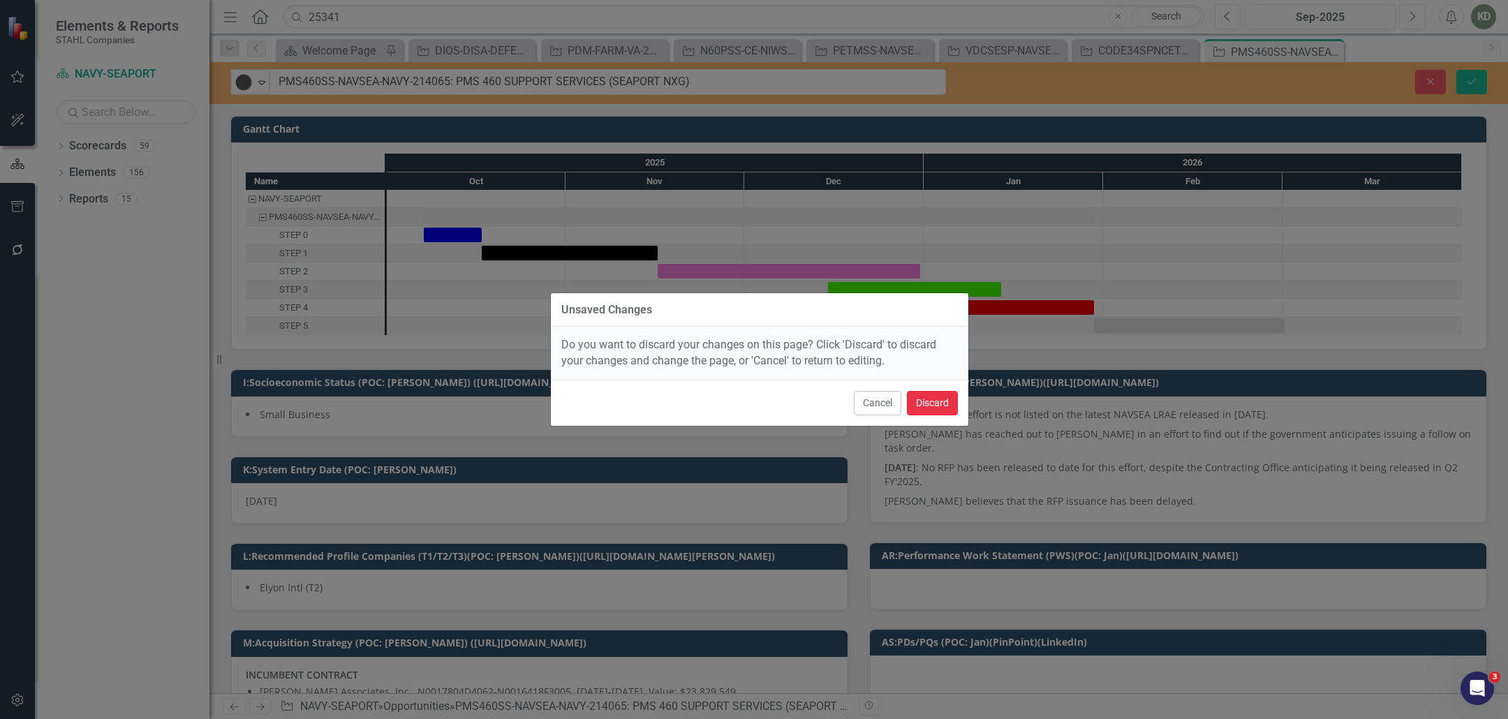
click at [924, 397] on button "Discard" at bounding box center [932, 403] width 51 height 24
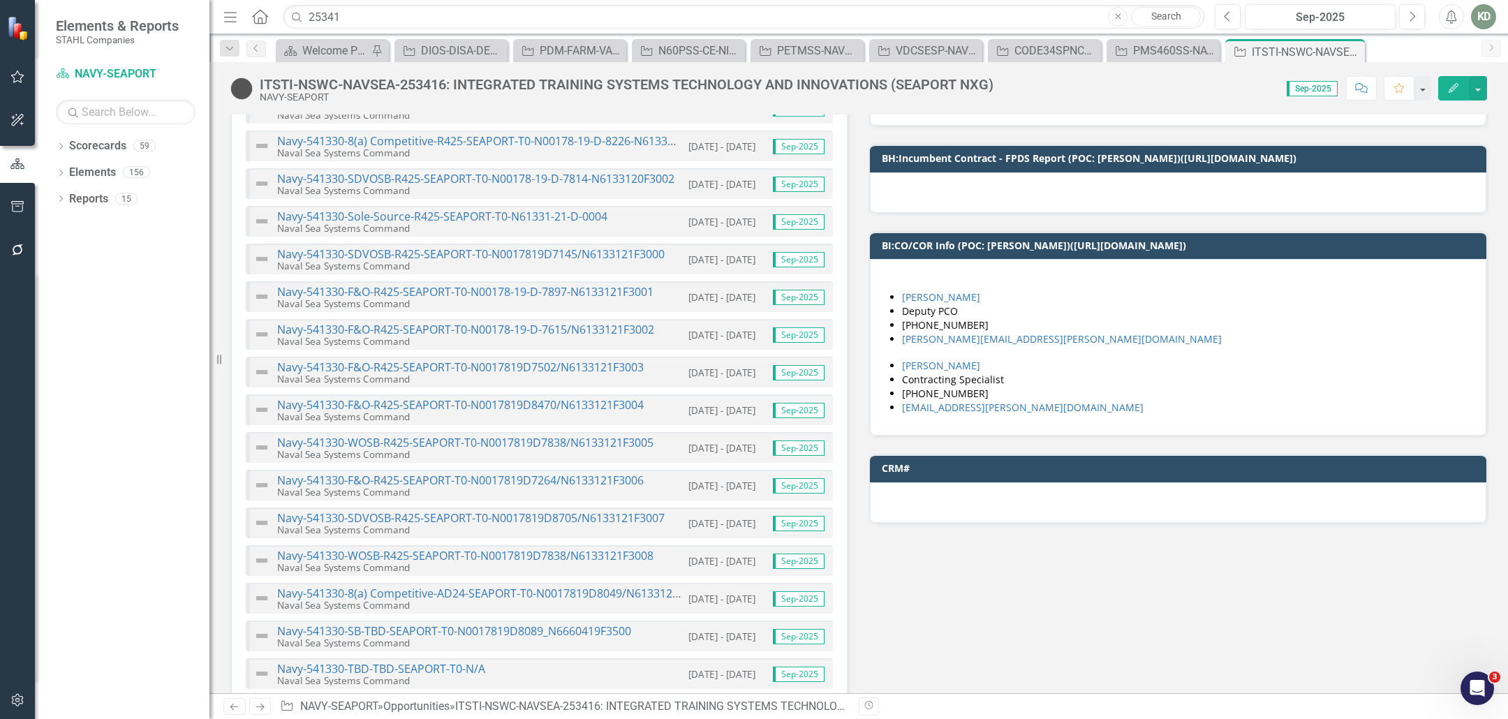
scroll to position [7826, 0]
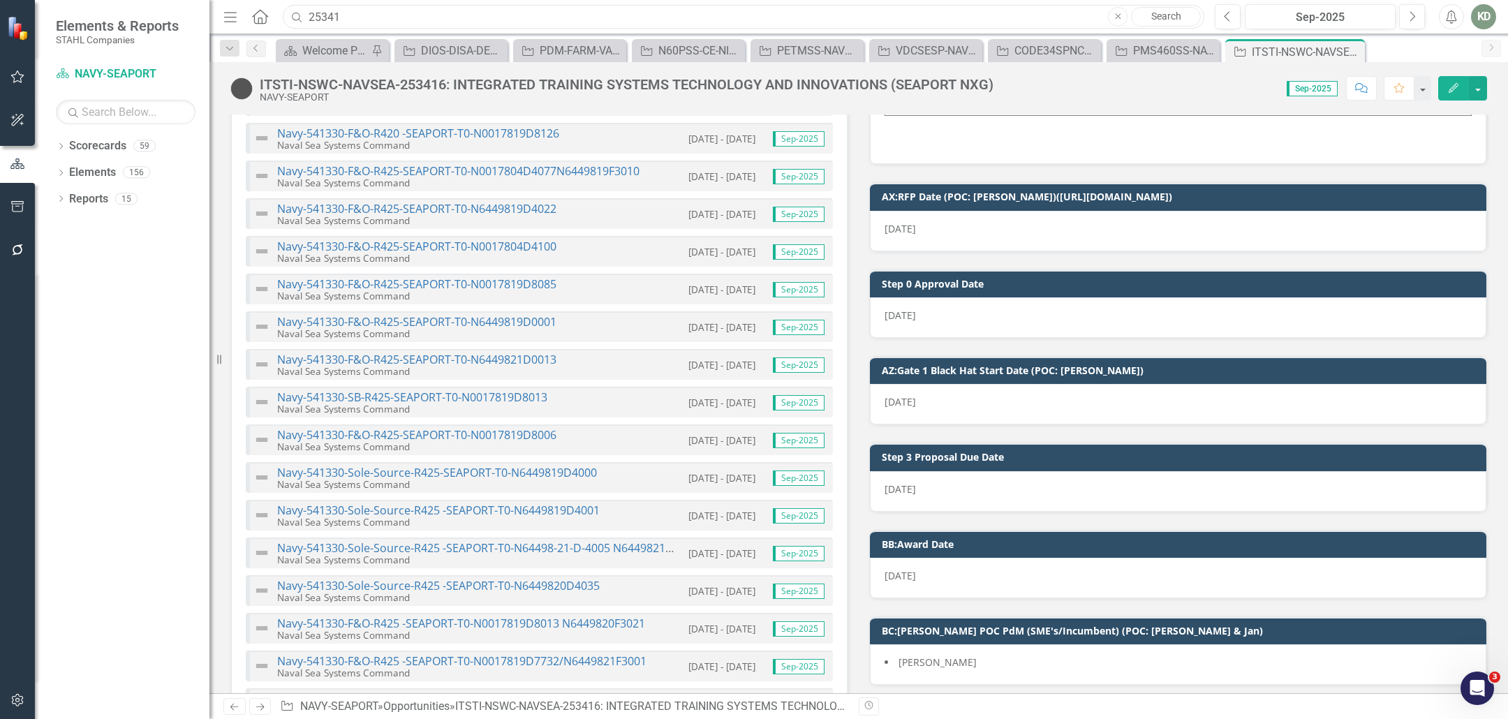
drag, startPoint x: 375, startPoint y: 10, endPoint x: 299, endPoint y: 10, distance: 75.4
click at [301, 10] on div "Search 25341 Close Search" at bounding box center [739, 17] width 921 height 24
paste input "42467"
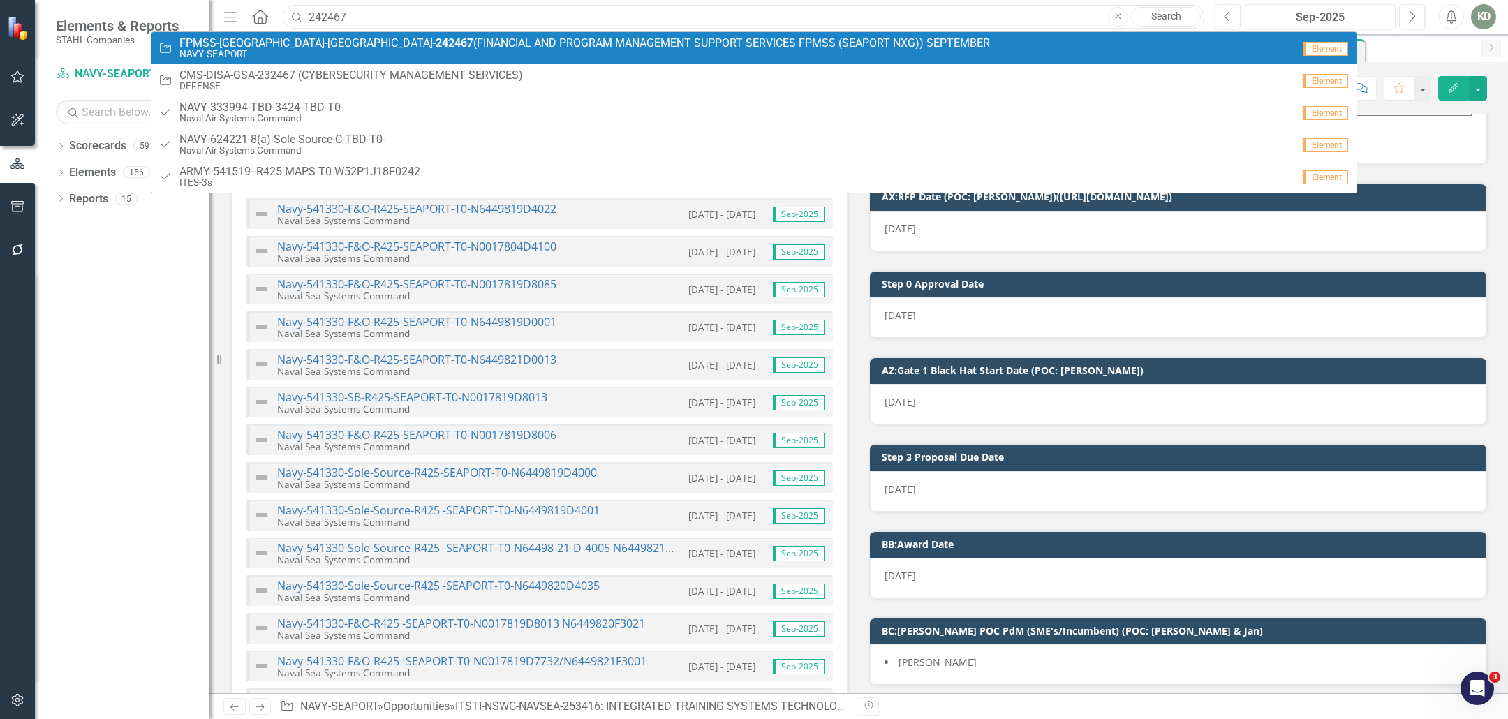
type input "242467"
click at [456, 37] on span "FPMSS-[GEOGRAPHIC_DATA]-SEAPORT- 242467 (FINANCIAL AND PROGRAM MANAGEMENT SUPPO…" at bounding box center [584, 43] width 810 height 13
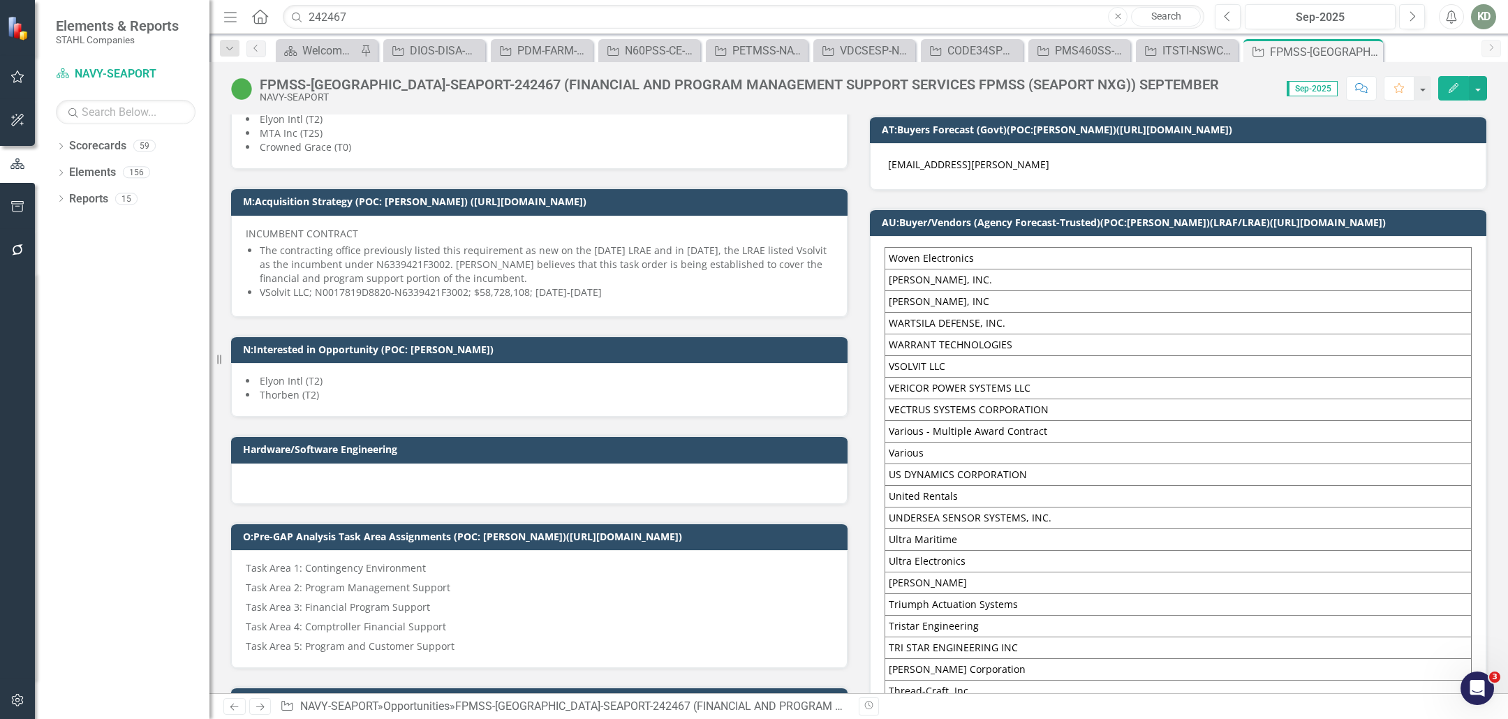
scroll to position [830, 0]
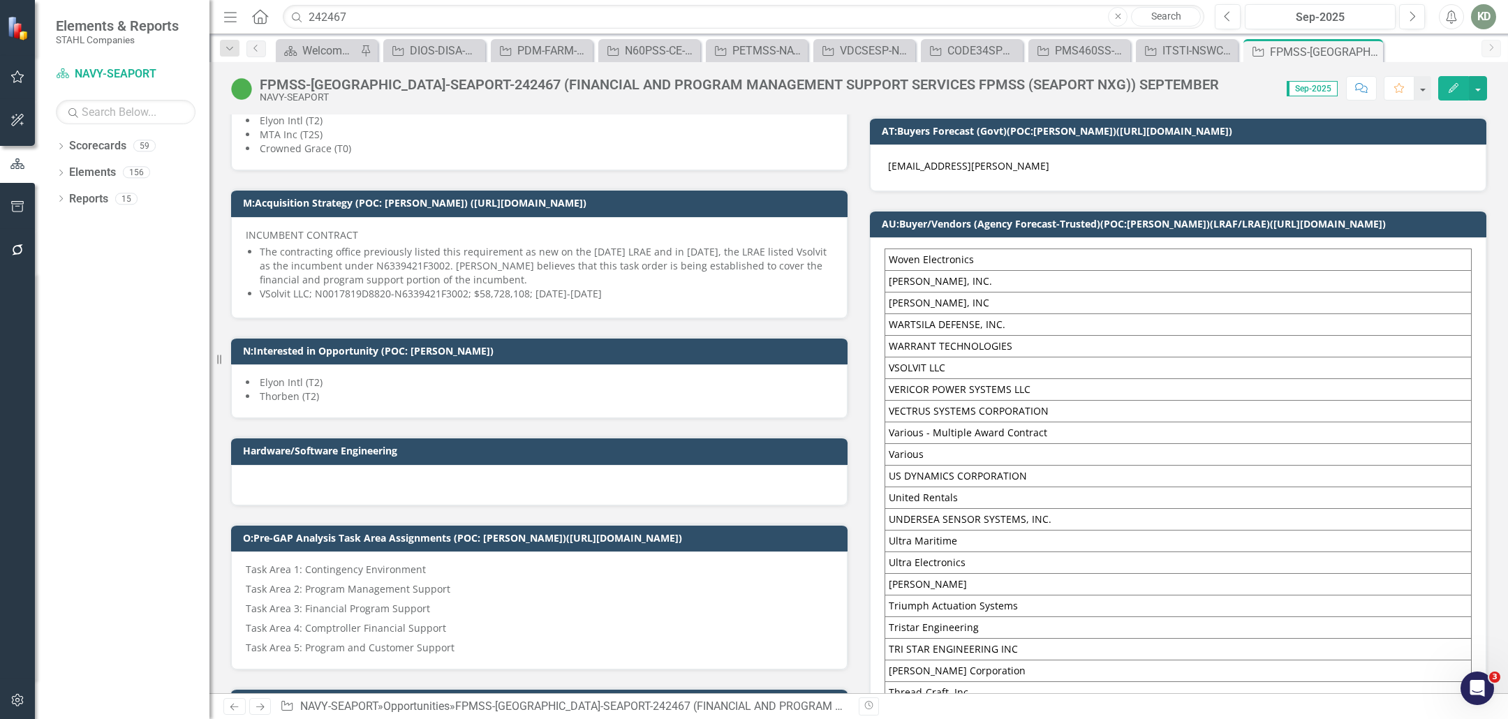
click at [971, 274] on td "[PERSON_NAME], INC." at bounding box center [1178, 282] width 586 height 22
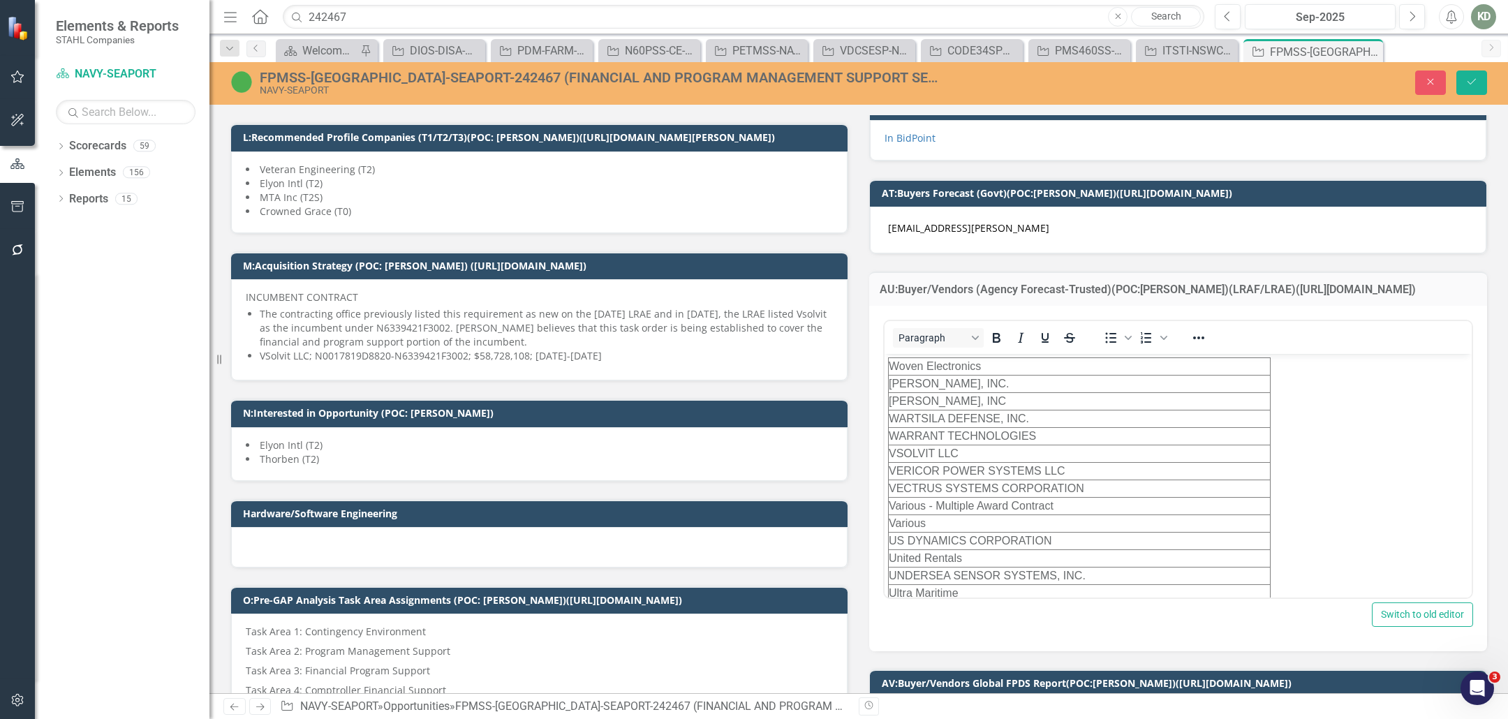
scroll to position [769, 0]
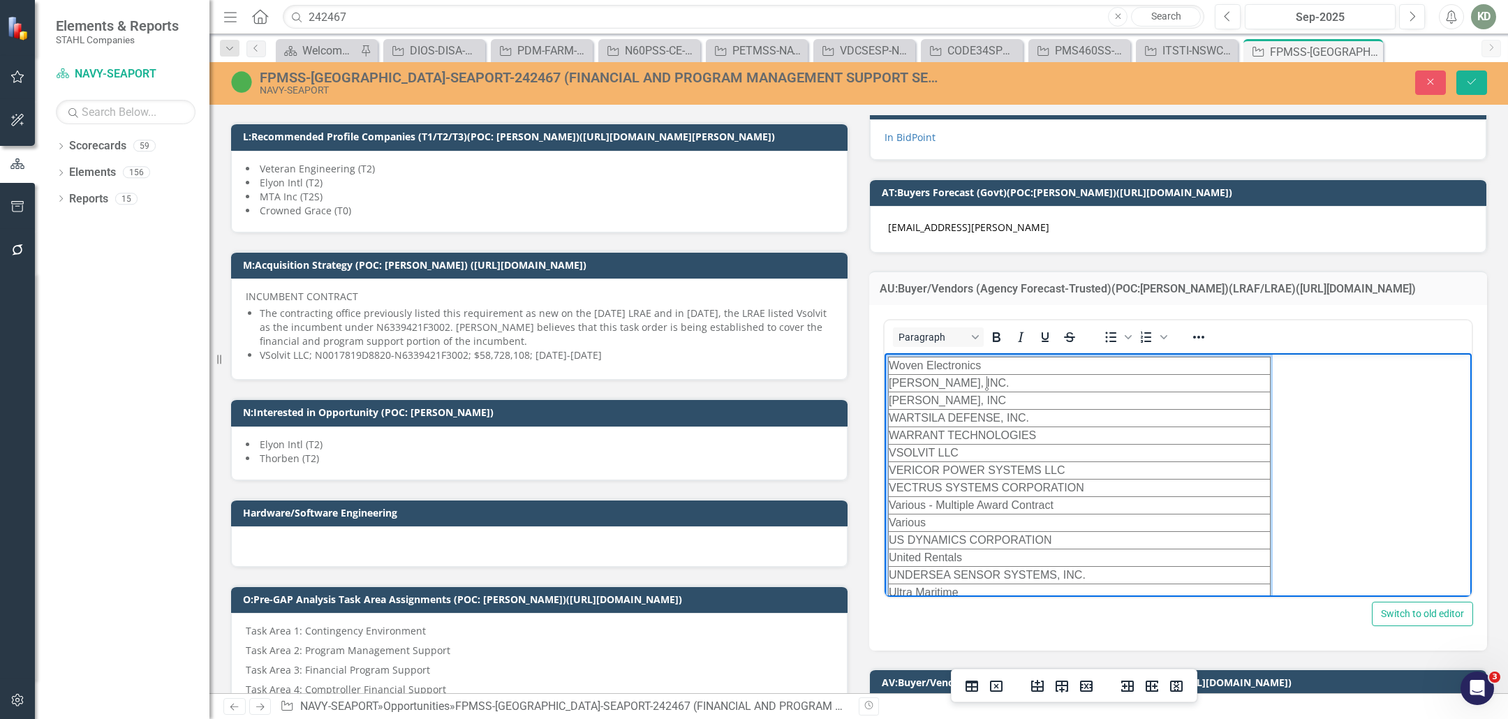
click at [1011, 384] on td "[PERSON_NAME], INC." at bounding box center [1080, 382] width 382 height 17
click at [1010, 366] on td "Woven Electronics" at bounding box center [1080, 365] width 382 height 17
click at [1007, 393] on td "[PERSON_NAME], INC" at bounding box center [1080, 400] width 382 height 17
click at [1008, 380] on td "[PERSON_NAME], INC." at bounding box center [1080, 382] width 382 height 17
drag, startPoint x: 1007, startPoint y: 380, endPoint x: 891, endPoint y: 383, distance: 116.6
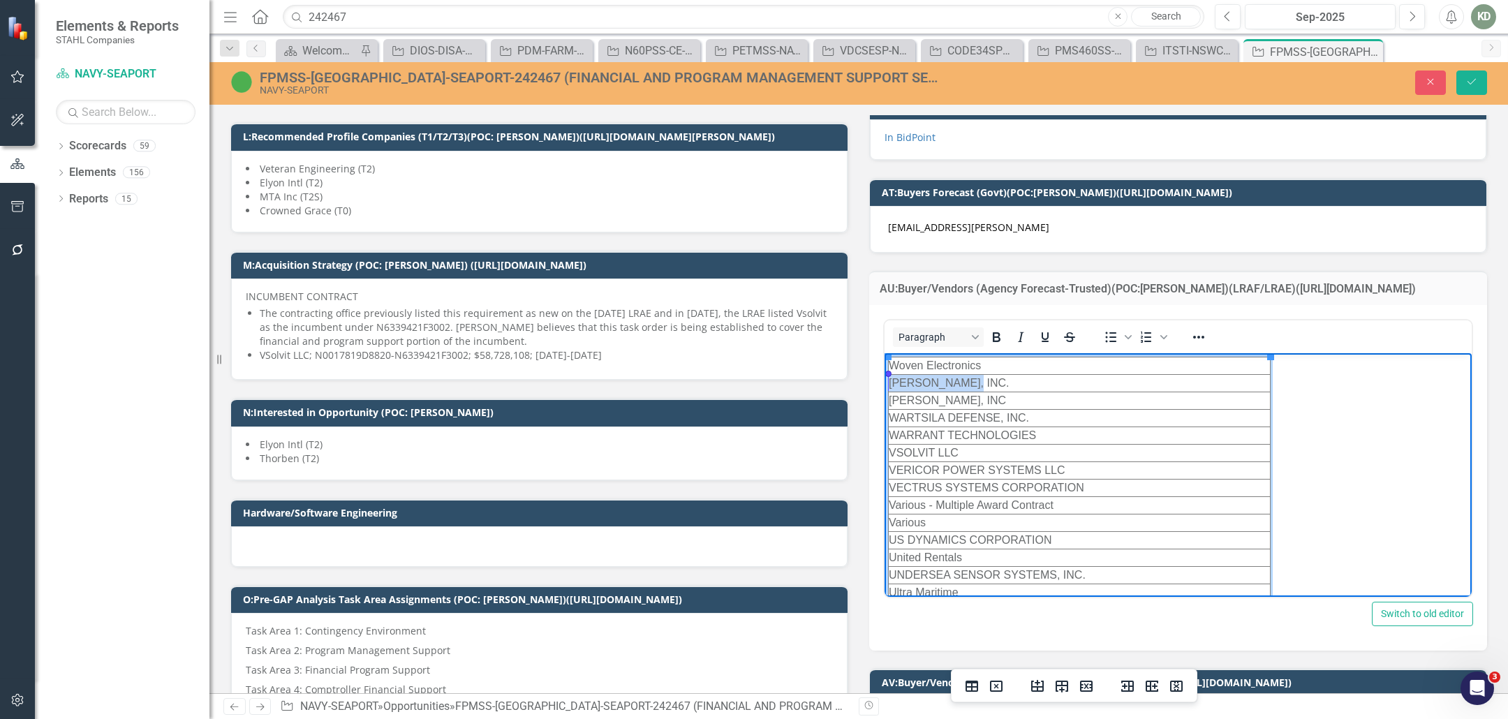
click at [891, 383] on td "[PERSON_NAME], INC." at bounding box center [1080, 382] width 382 height 17
copy td "[PERSON_NAME], INC."
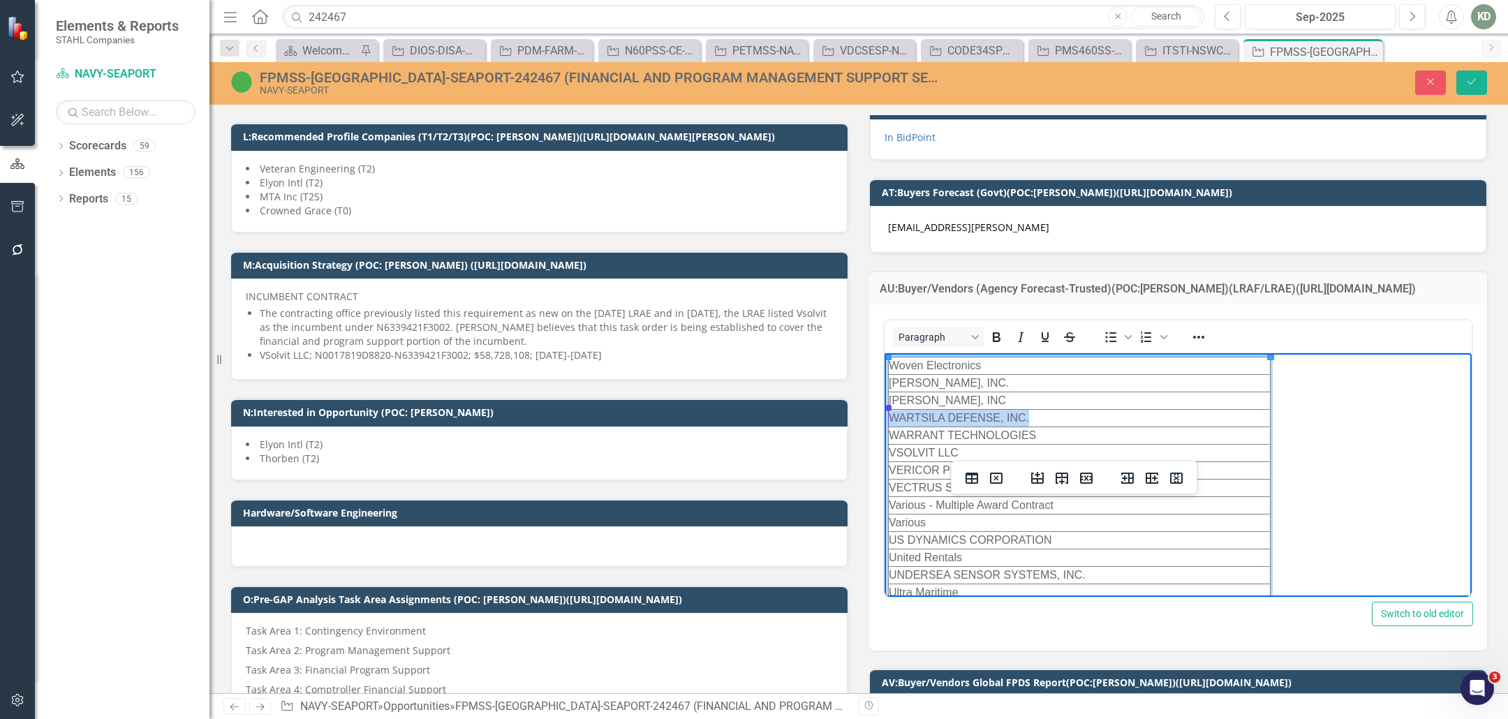
drag, startPoint x: 1033, startPoint y: 415, endPoint x: 927, endPoint y: 383, distance: 111.1
click at [889, 410] on html "Woven Electronics [PERSON_NAME], INC. [PERSON_NAME], INC WARTSILA DEFENSE, INC.…" at bounding box center [1177, 638] width 587 height 570
copy td "WARTSILA DEFENSE, INC."
drag, startPoint x: 1020, startPoint y: 435, endPoint x: 931, endPoint y: 401, distance: 95.4
click at [892, 434] on td "WARRANT TECHNOLOGIES" at bounding box center [1080, 435] width 382 height 17
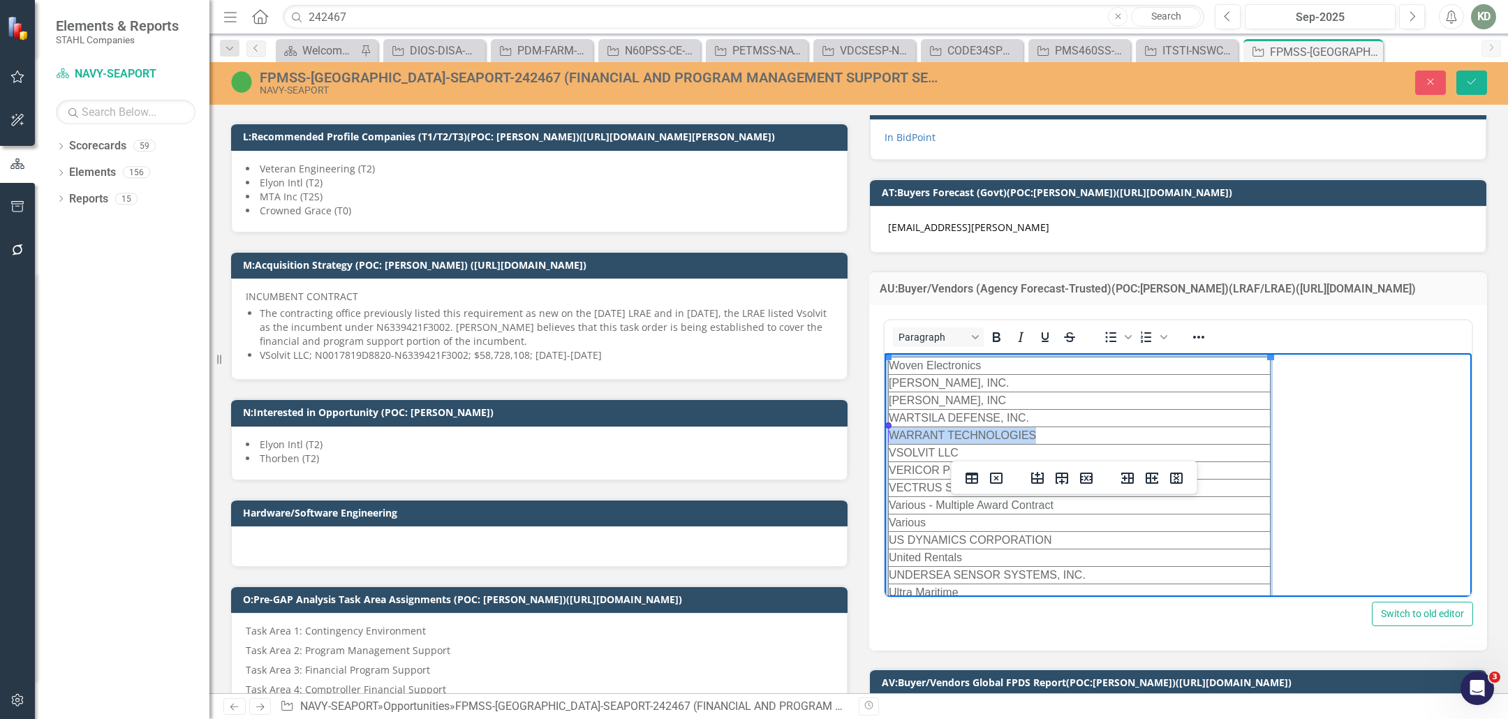
copy td "WARRANT TECHNOLOGIES"
click at [1441, 84] on button "Close" at bounding box center [1430, 83] width 31 height 24
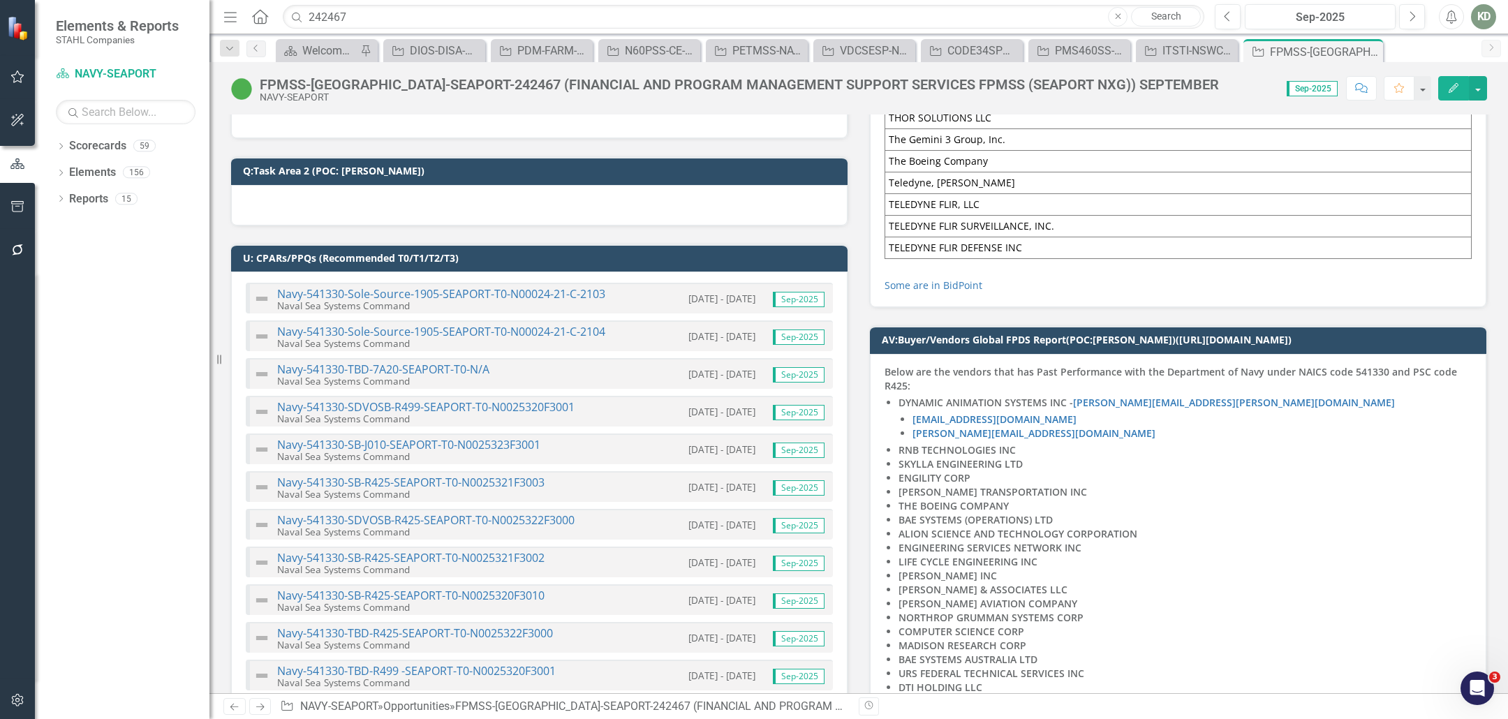
scroll to position [1462, 0]
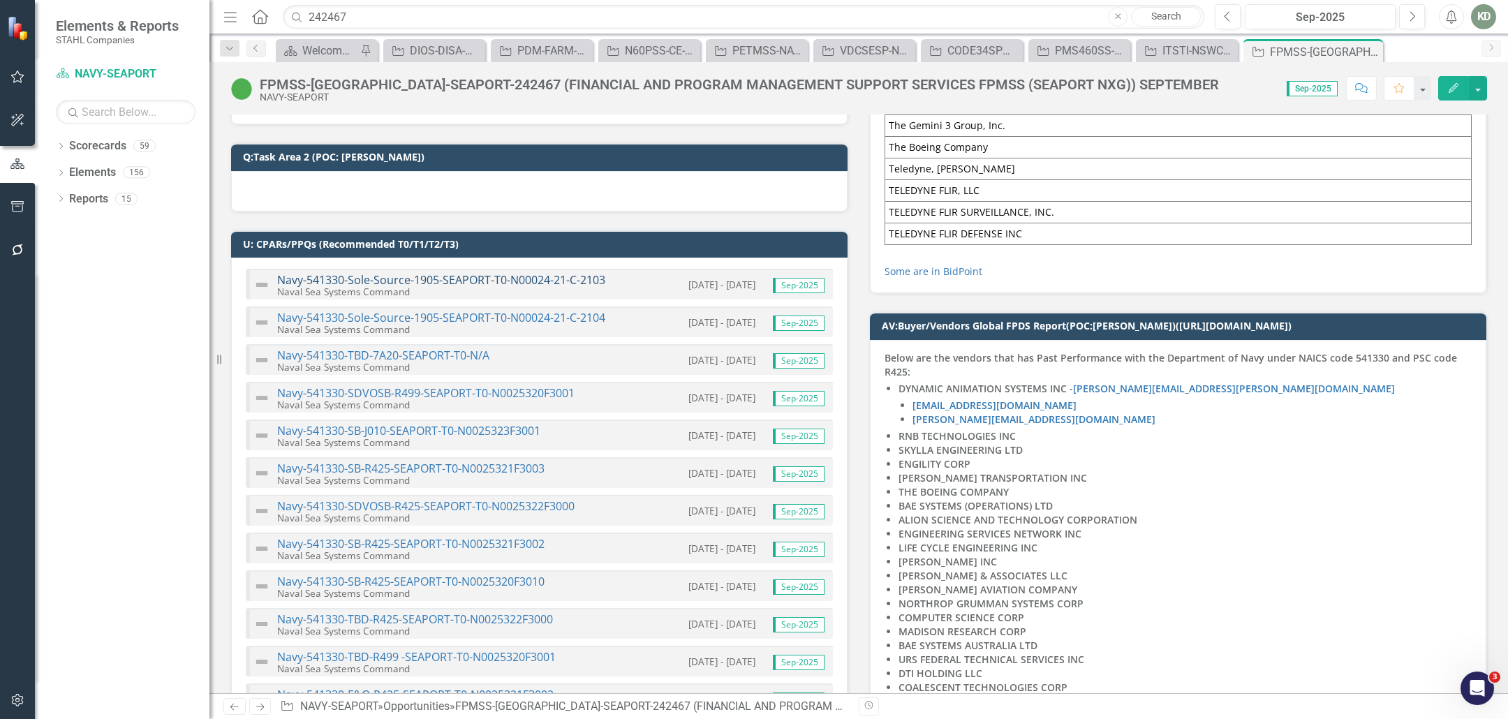
click at [475, 272] on link "Navy-541330-Sole-Source-1905-SEAPORT-T0-N00024-21-C-2103" at bounding box center [441, 279] width 328 height 15
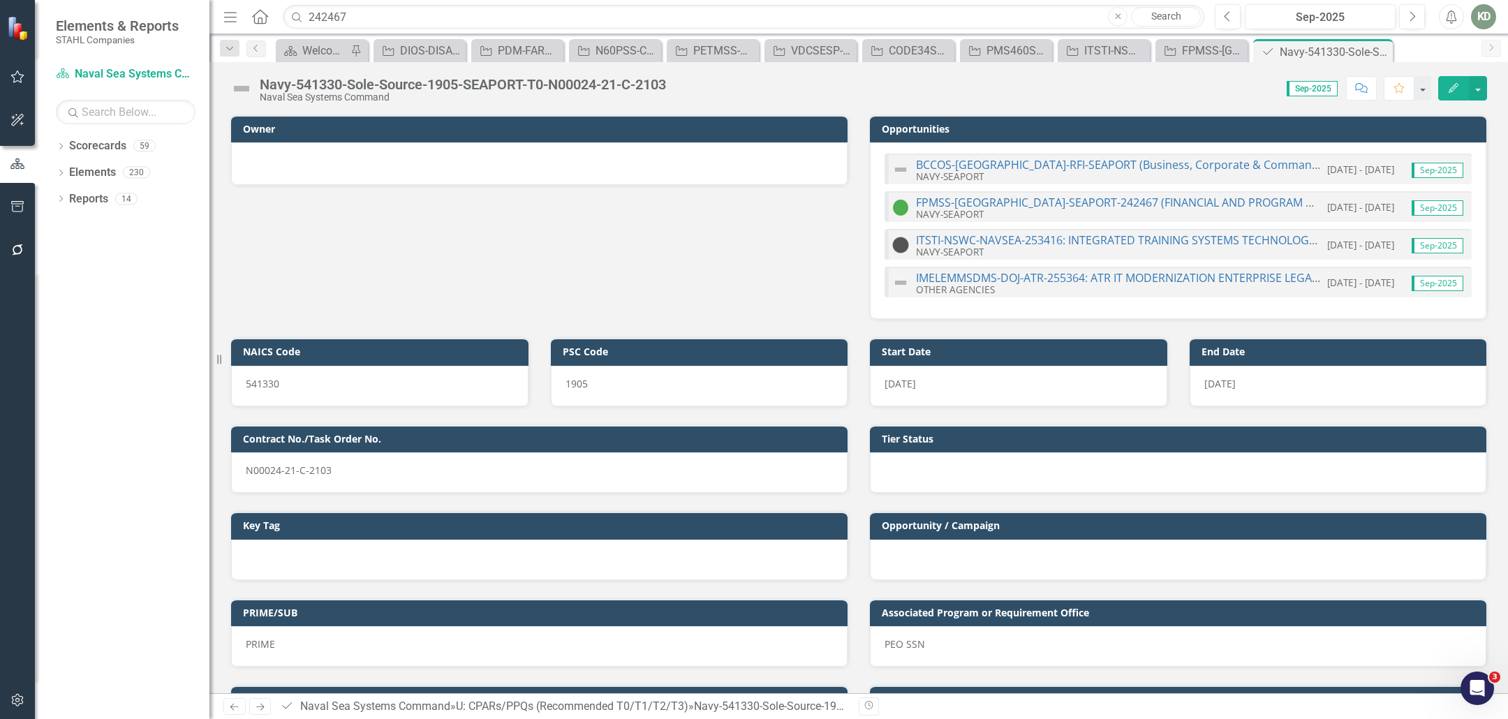
click at [583, 84] on div "Navy-541330-Sole-Source-1905-SEAPORT-T0-N00024-21-C-2103" at bounding box center [463, 84] width 406 height 15
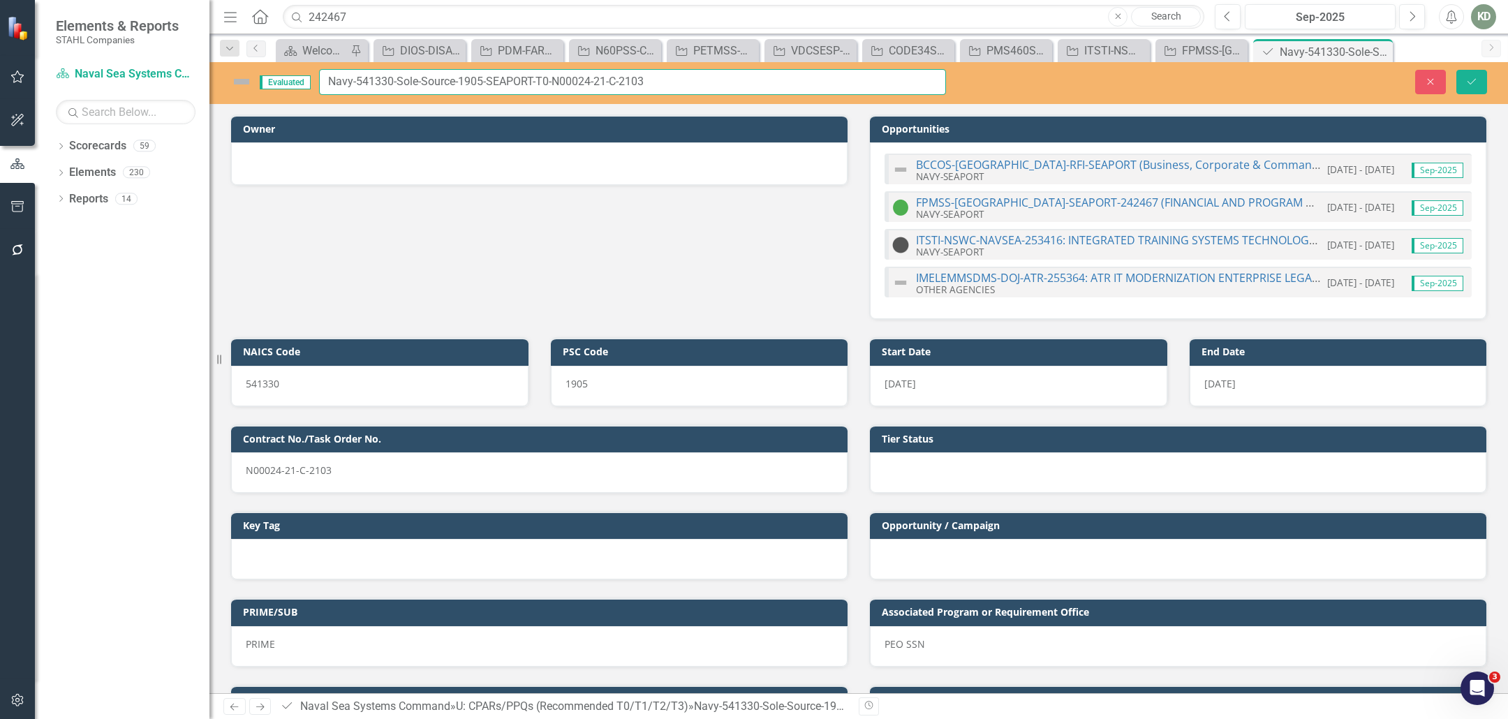
click at [563, 85] on input "Navy-541330-Sole-Source-1905-SEAPORT-T0-N00024-21-C-2103" at bounding box center [632, 82] width 627 height 26
drag, startPoint x: 551, startPoint y: 82, endPoint x: 671, endPoint y: 86, distance: 119.4
click at [671, 86] on input "Navy-541330-Sole-Source-1905-SEAPORT-T0-N00024-21-C-2103" at bounding box center [632, 82] width 627 height 26
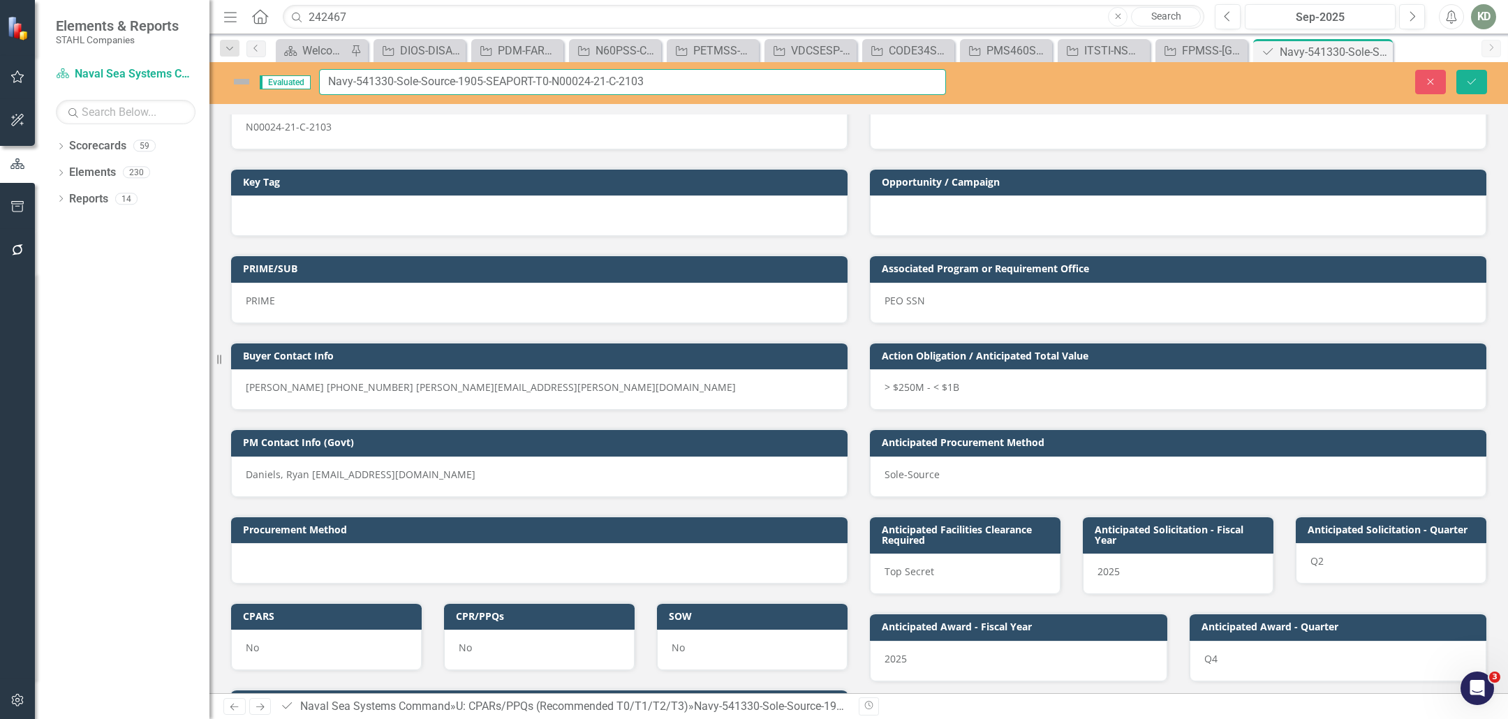
scroll to position [264, 0]
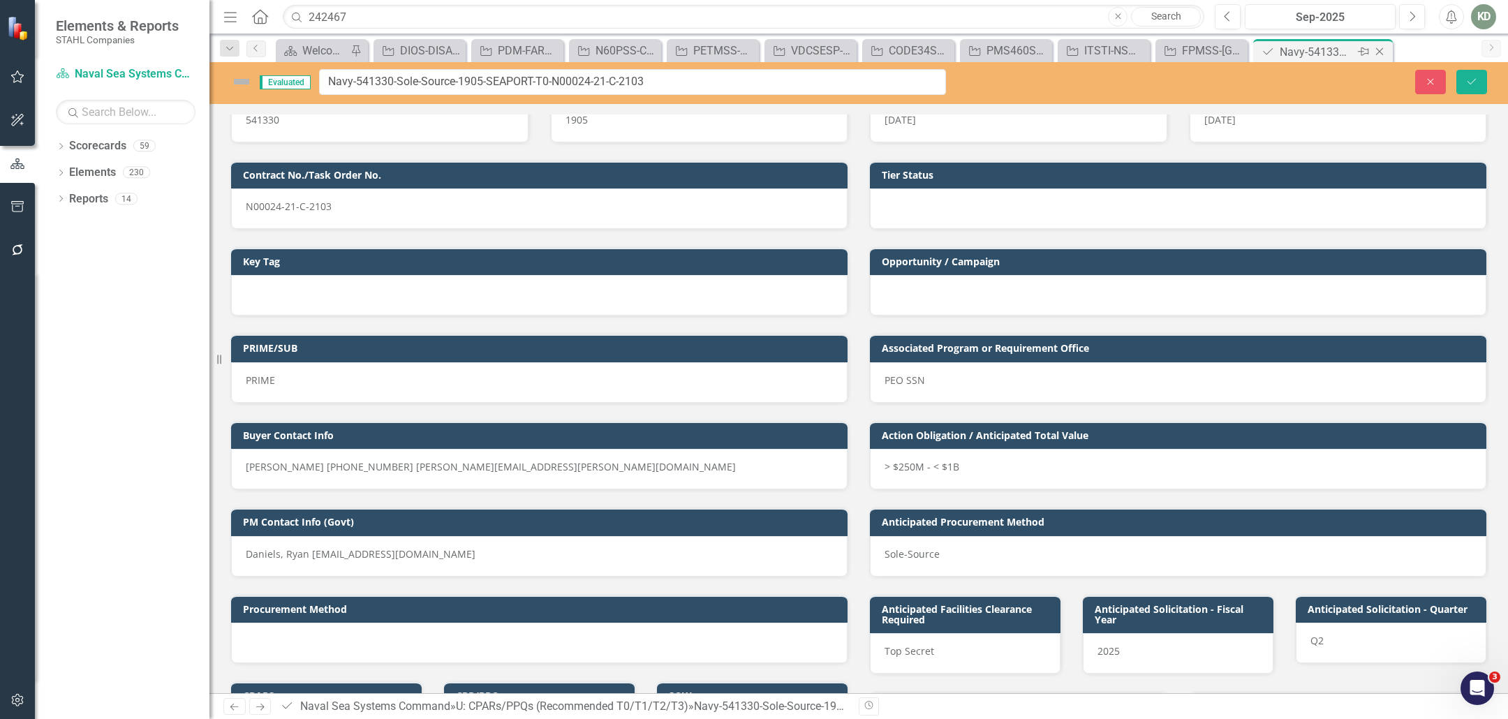
click at [1377, 51] on icon "Close" at bounding box center [1379, 51] width 14 height 11
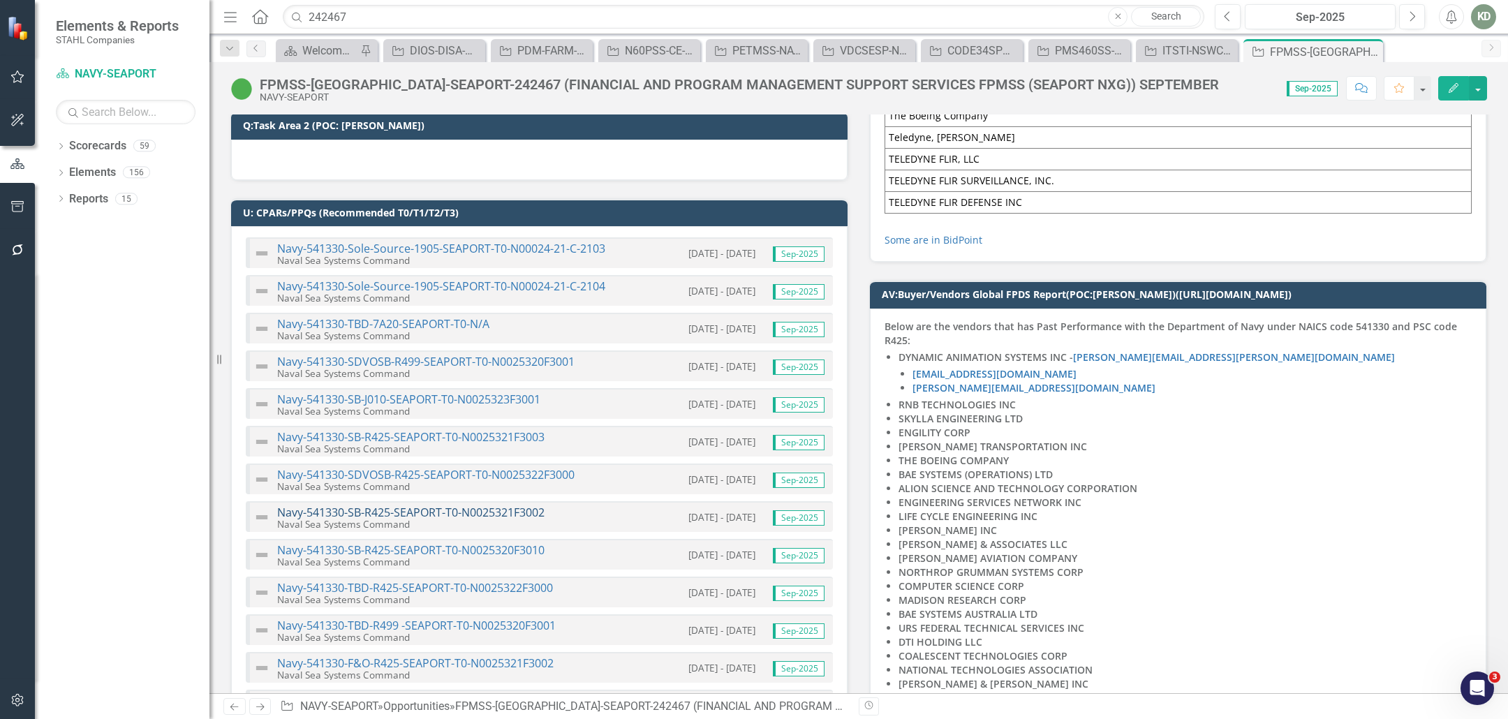
scroll to position [1491, 0]
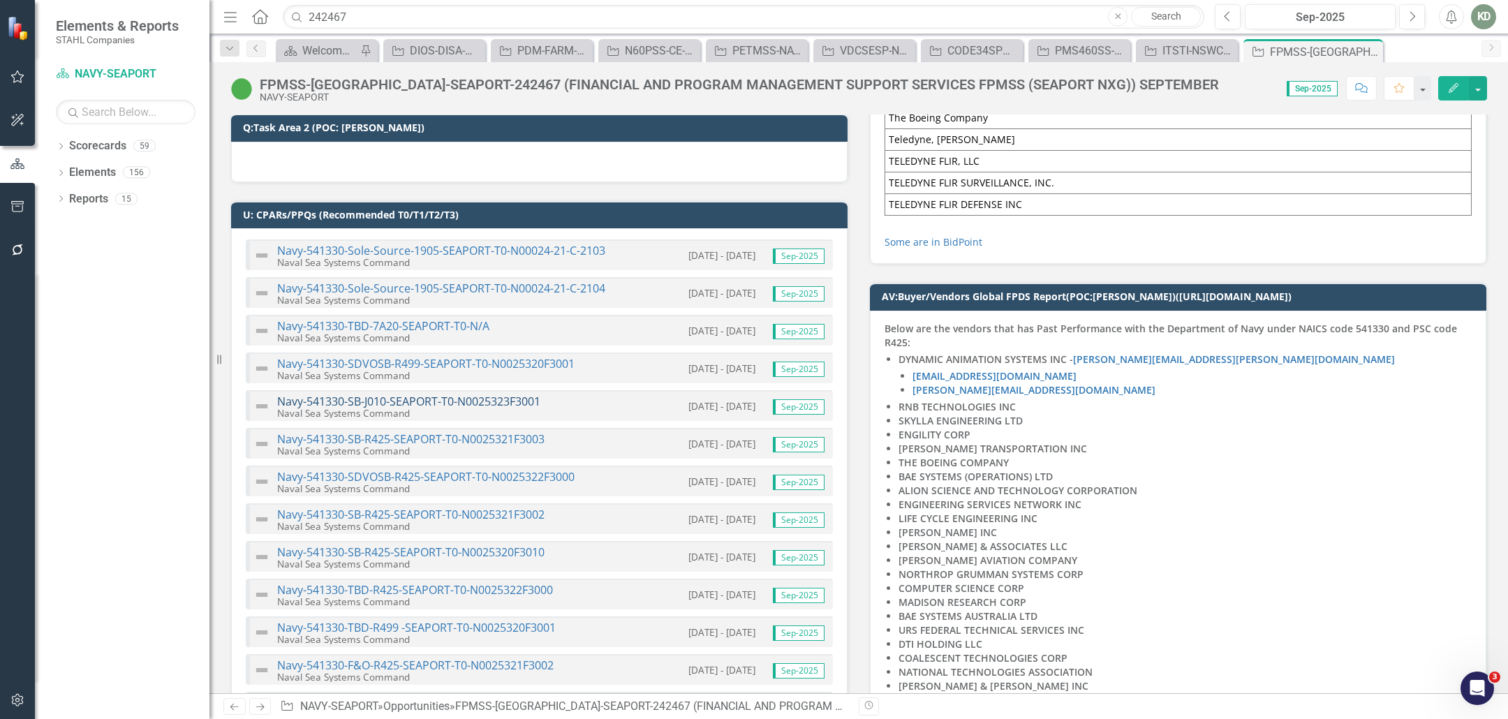
click at [469, 394] on link "Navy-541330-SB-J010-SEAPORT-T0-N0025323F3001" at bounding box center [408, 401] width 263 height 15
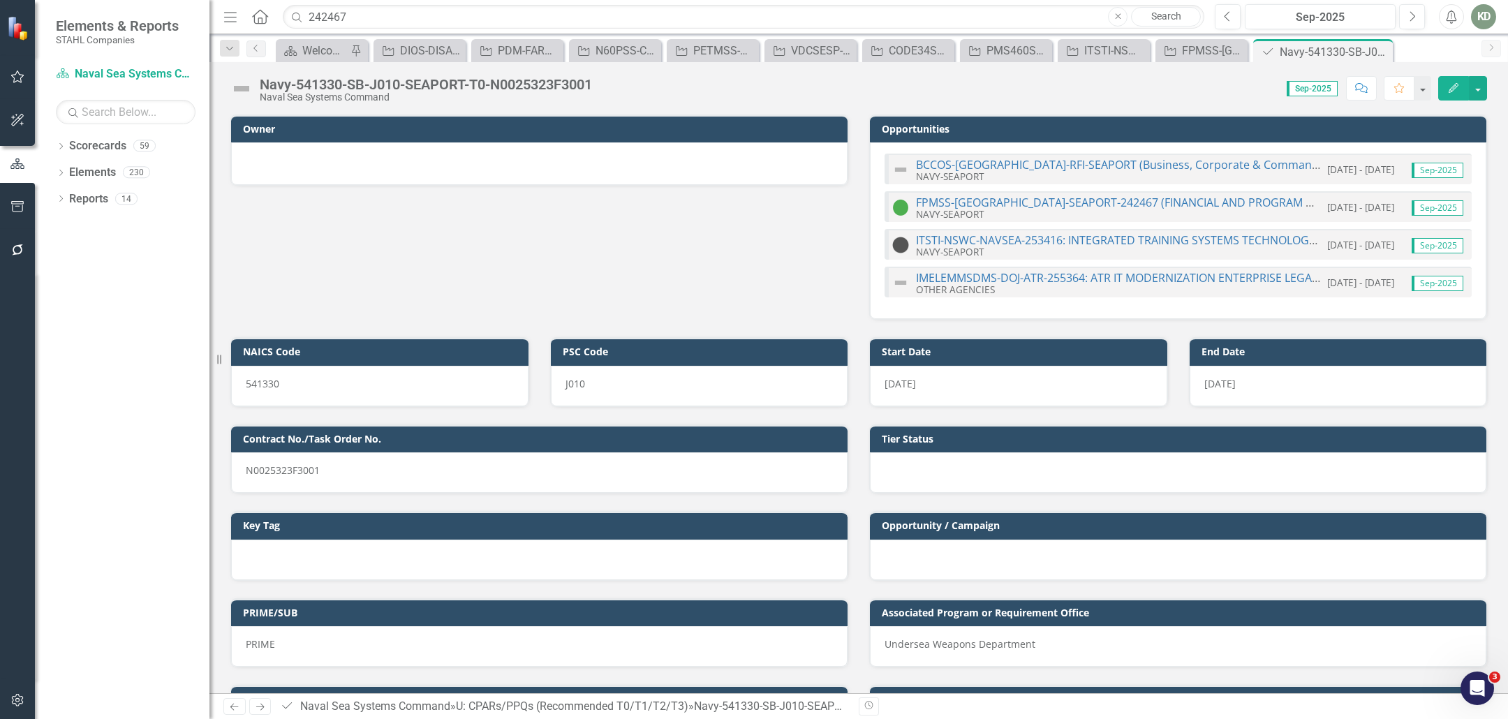
click at [554, 95] on div "Naval Sea Systems Command" at bounding box center [426, 97] width 332 height 10
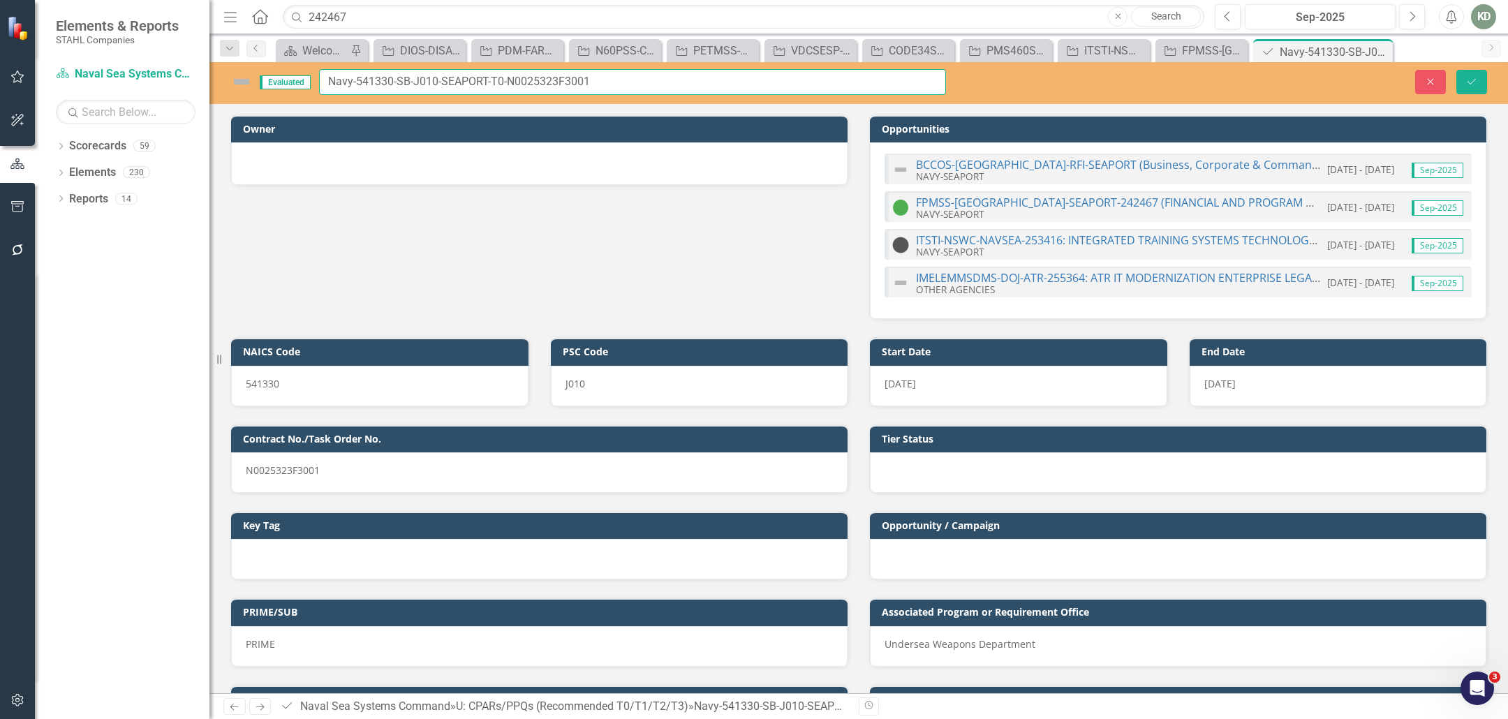
click at [556, 90] on input "Navy-541330-SB-J010-SEAPORT-T0-N0025323F3001" at bounding box center [632, 82] width 627 height 26
click at [556, 91] on input "Navy-541330-SB-J010-SEAPORT-T0-N0025323F3001" at bounding box center [632, 82] width 627 height 26
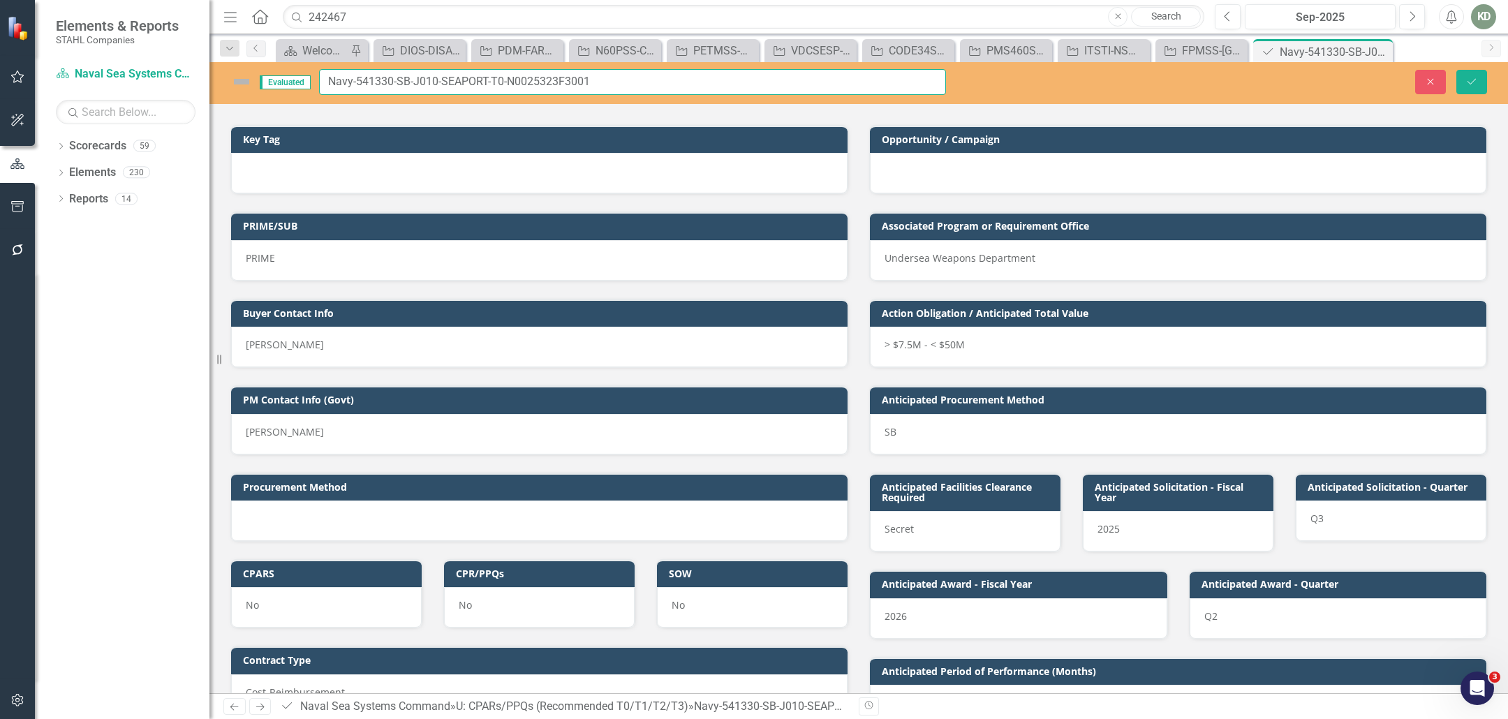
scroll to position [408, 0]
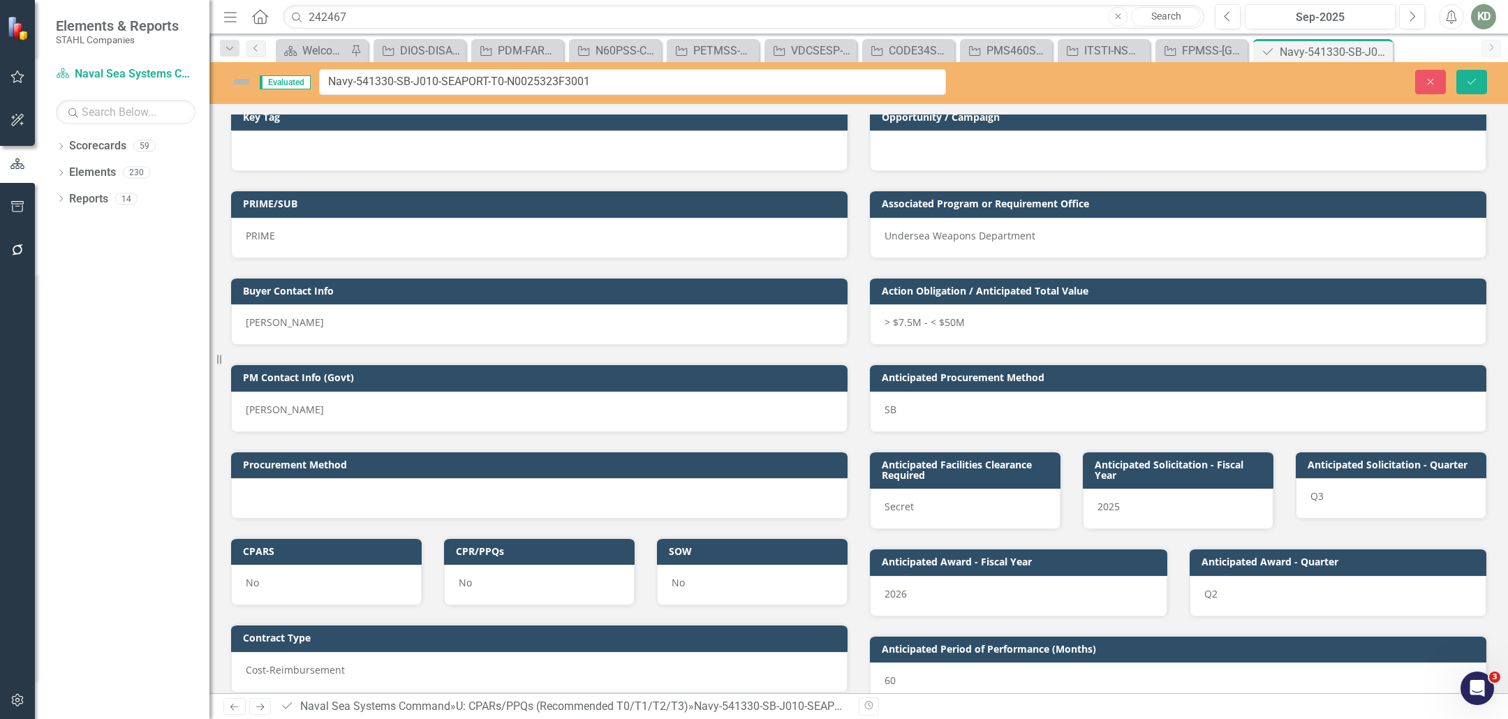
click at [951, 410] on div "SB" at bounding box center [1178, 412] width 616 height 40
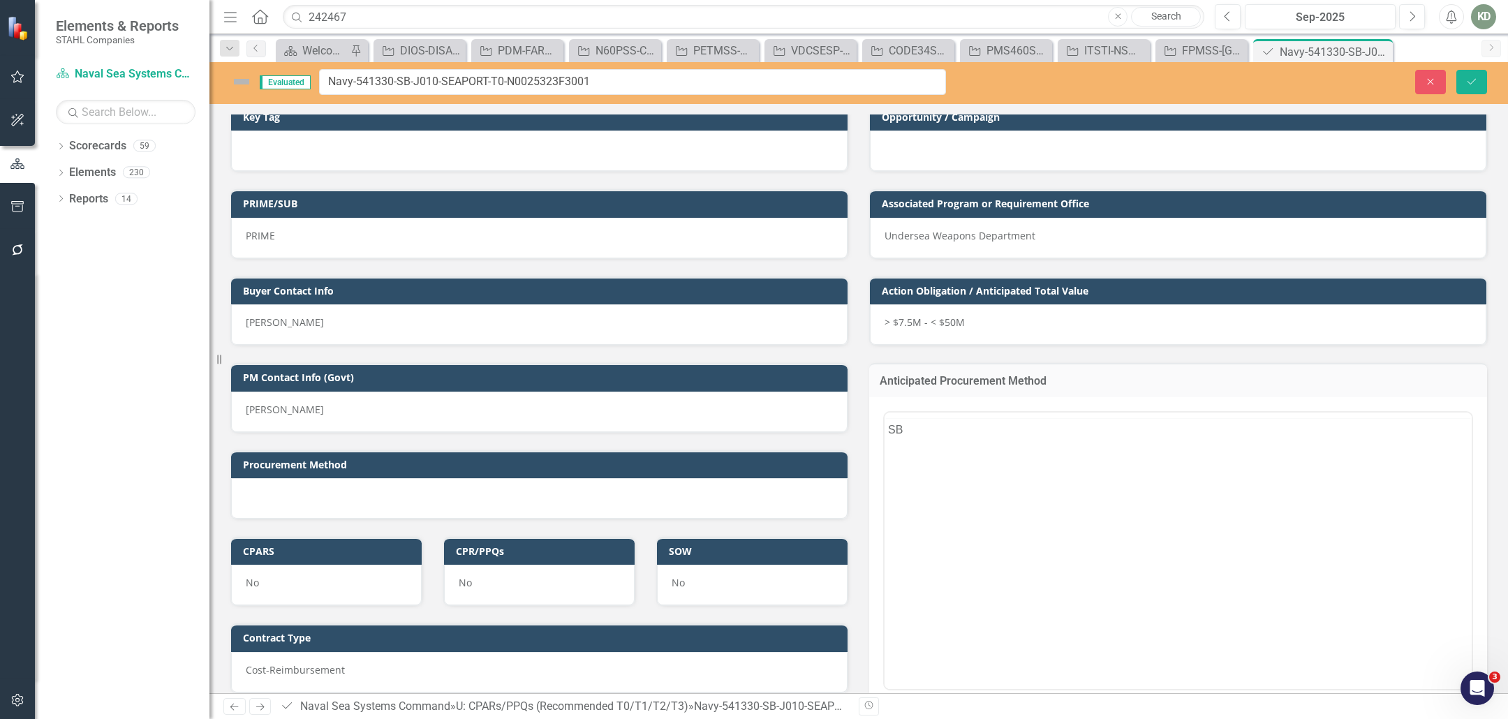
scroll to position [0, 0]
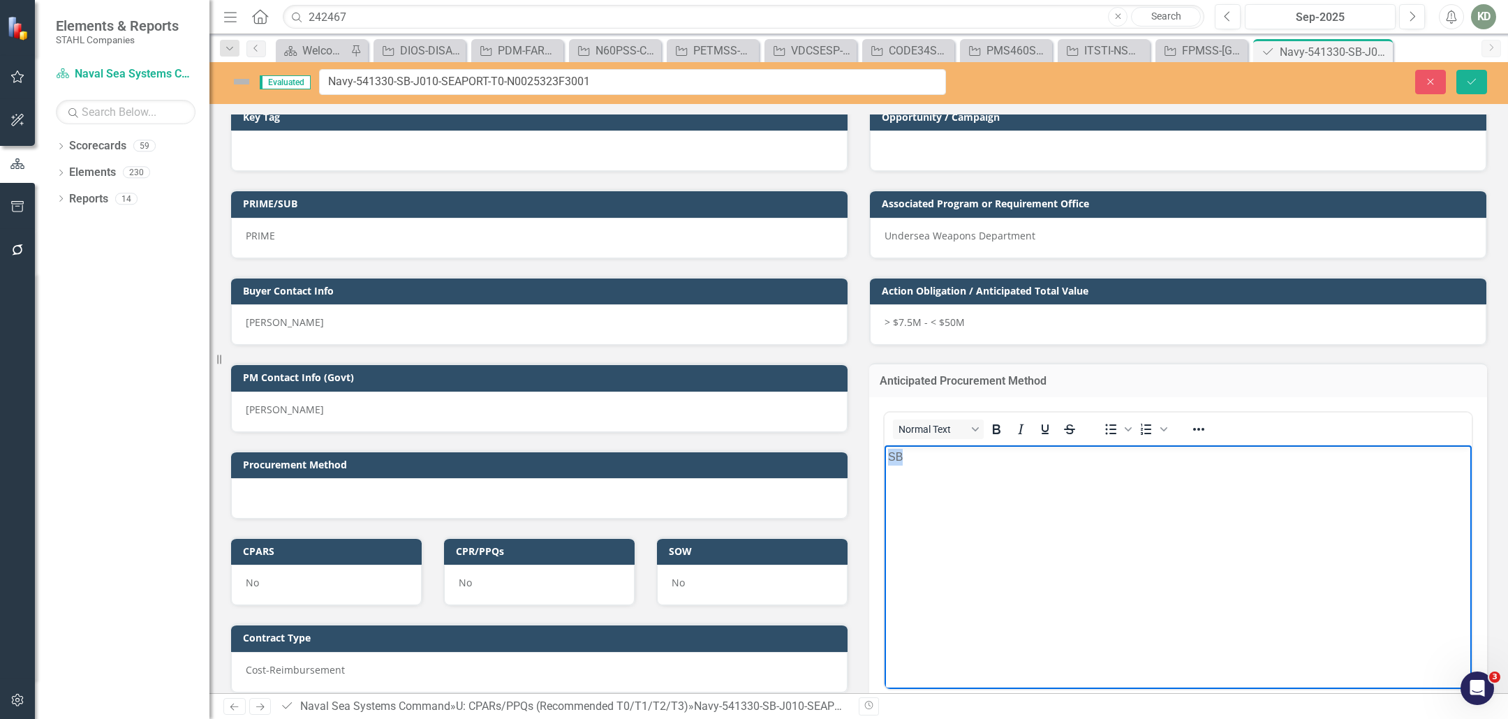
drag, startPoint x: 935, startPoint y: 466, endPoint x: 822, endPoint y: 447, distance: 114.5
click at [884, 447] on html "SB" at bounding box center [1177, 549] width 587 height 209
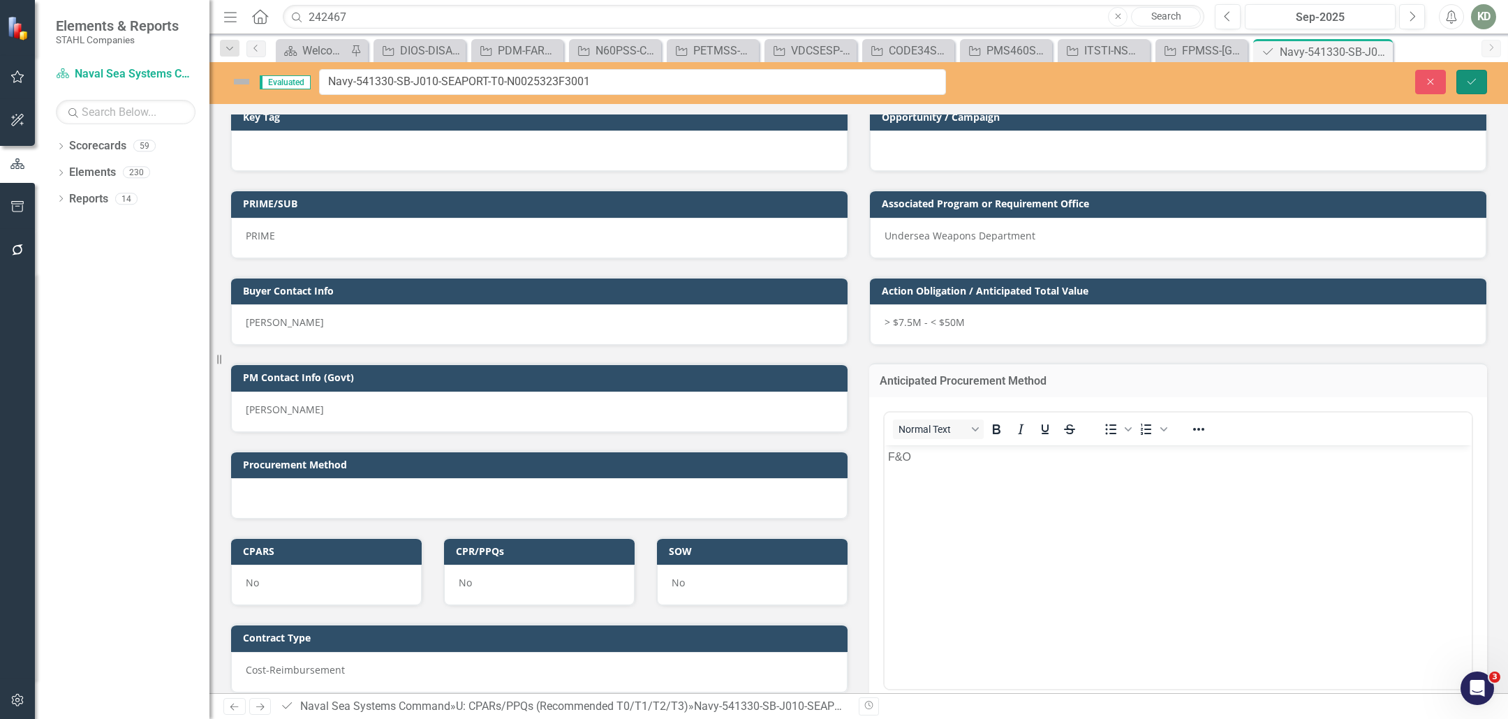
click at [1483, 80] on button "Save" at bounding box center [1471, 82] width 31 height 24
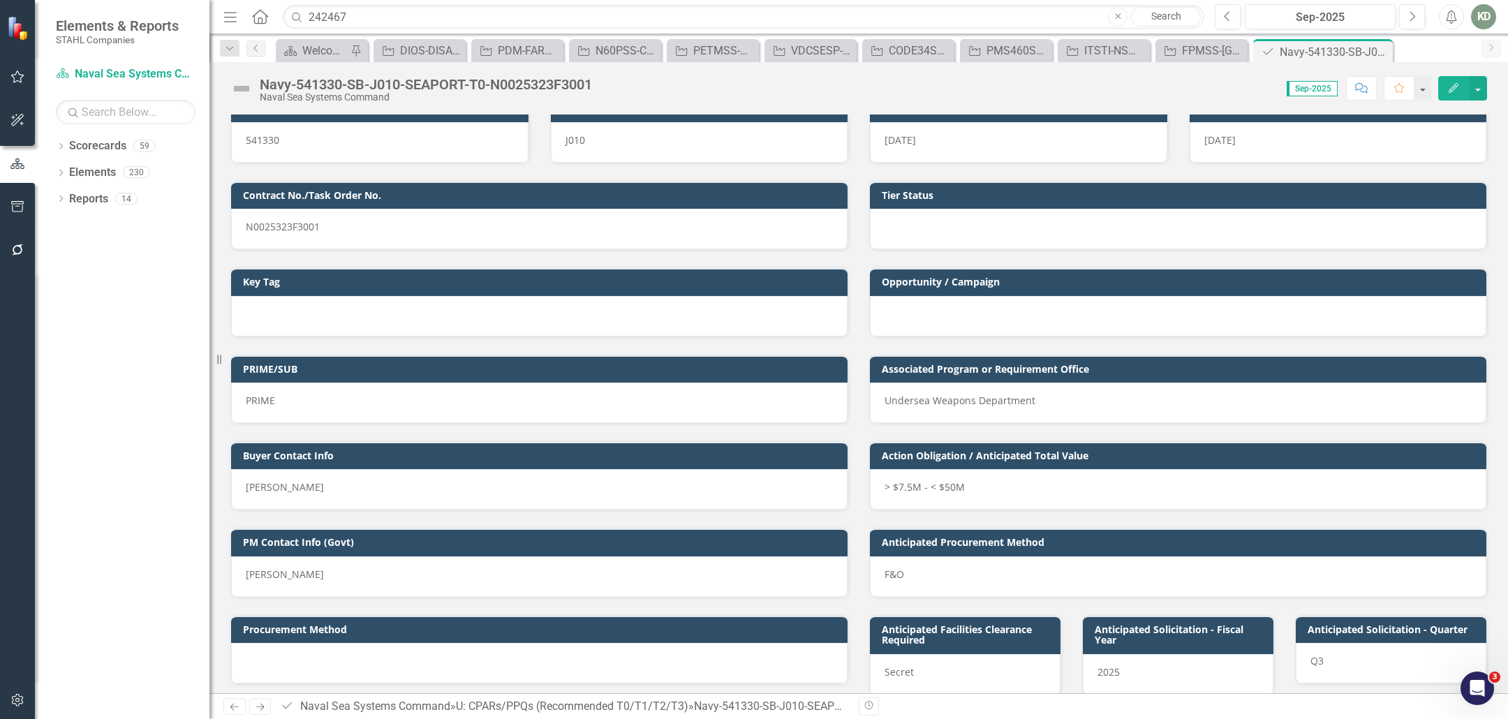
scroll to position [275, 0]
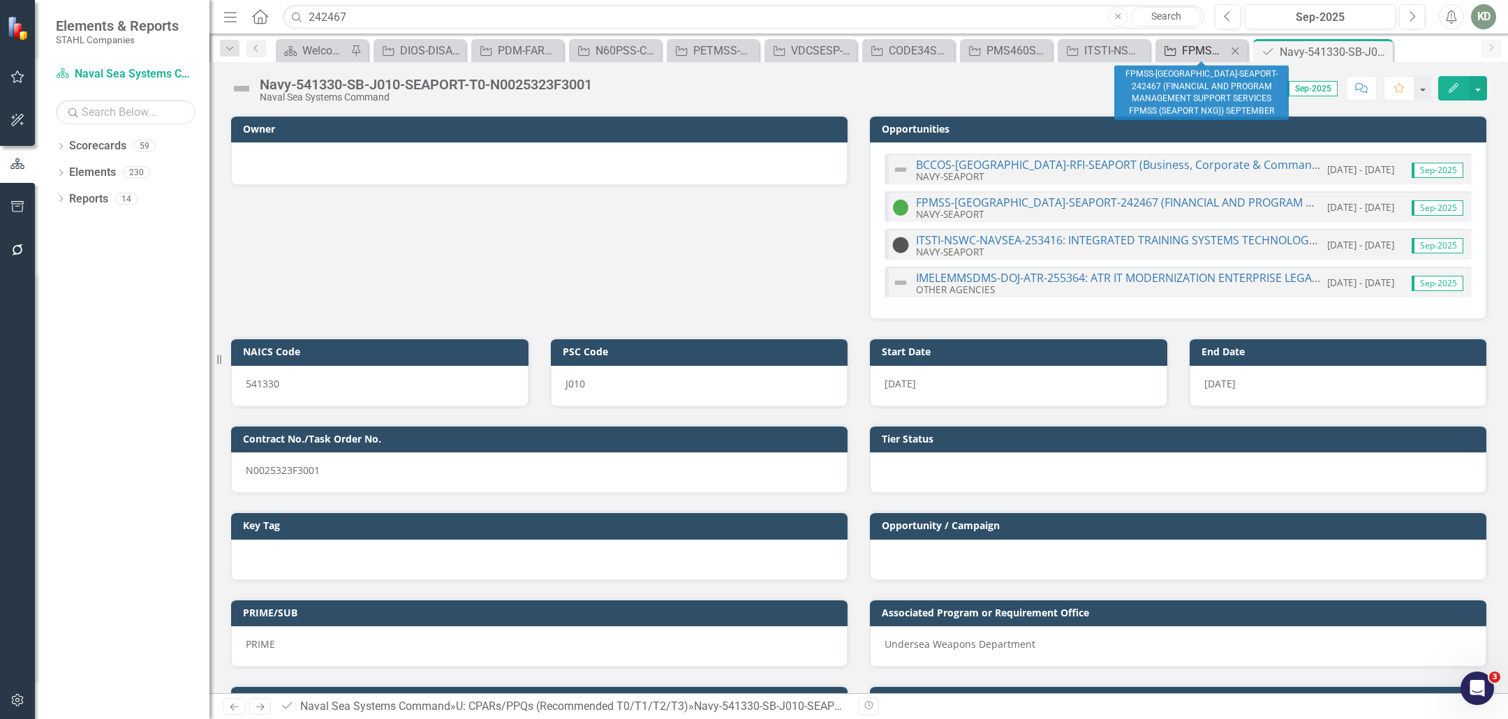
scroll to position [275, 0]
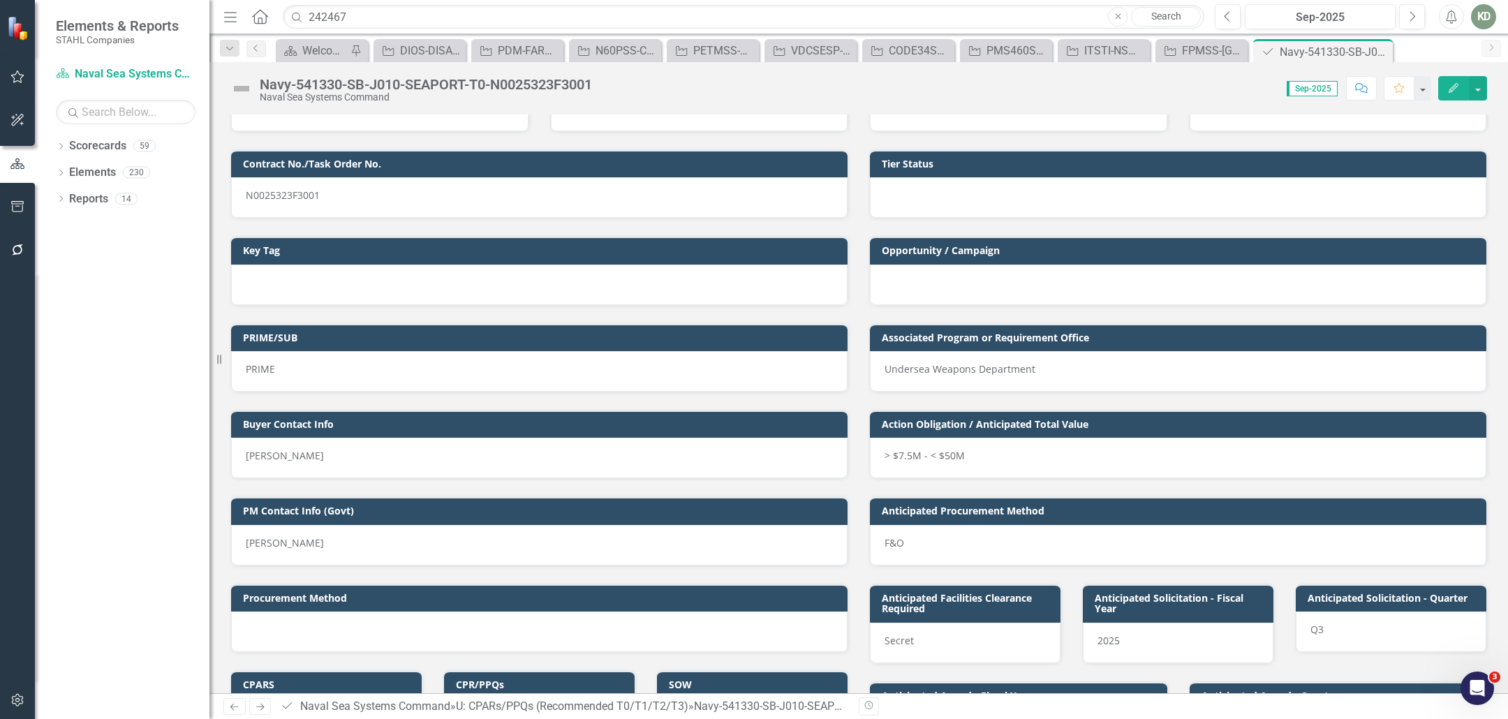
click at [1169, 80] on div "Menu Home Search 242467 Close Search Previous Sep-2025 Next Alerts KD User Edit…" at bounding box center [858, 359] width 1298 height 719
click at [366, 96] on div "Naval Sea Systems Command" at bounding box center [426, 97] width 332 height 10
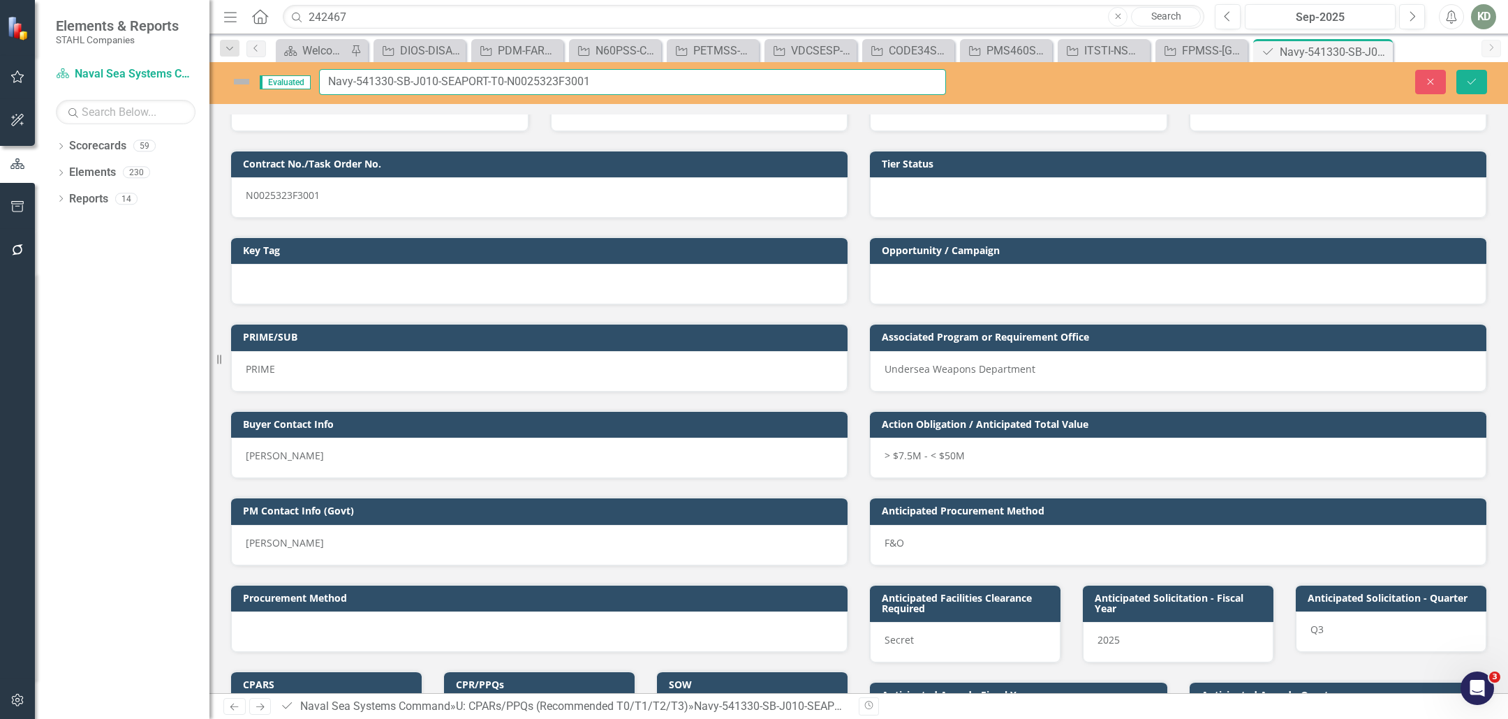
click at [408, 82] on input "Navy-541330-SB-J010-SEAPORT-T0-N0025323F3001" at bounding box center [632, 82] width 627 height 26
click at [405, 83] on input "Navy-541330-SB-J010-SEAPORT-T0-N0025323F3001" at bounding box center [632, 82] width 627 height 26
click at [404, 82] on input "Navy-541330-SB-J010-SEAPORT-T0-N0025323F3001" at bounding box center [632, 82] width 627 height 26
type input "Navy-541330-FO-J010-SEAPORT-T0-N0025323F3001"
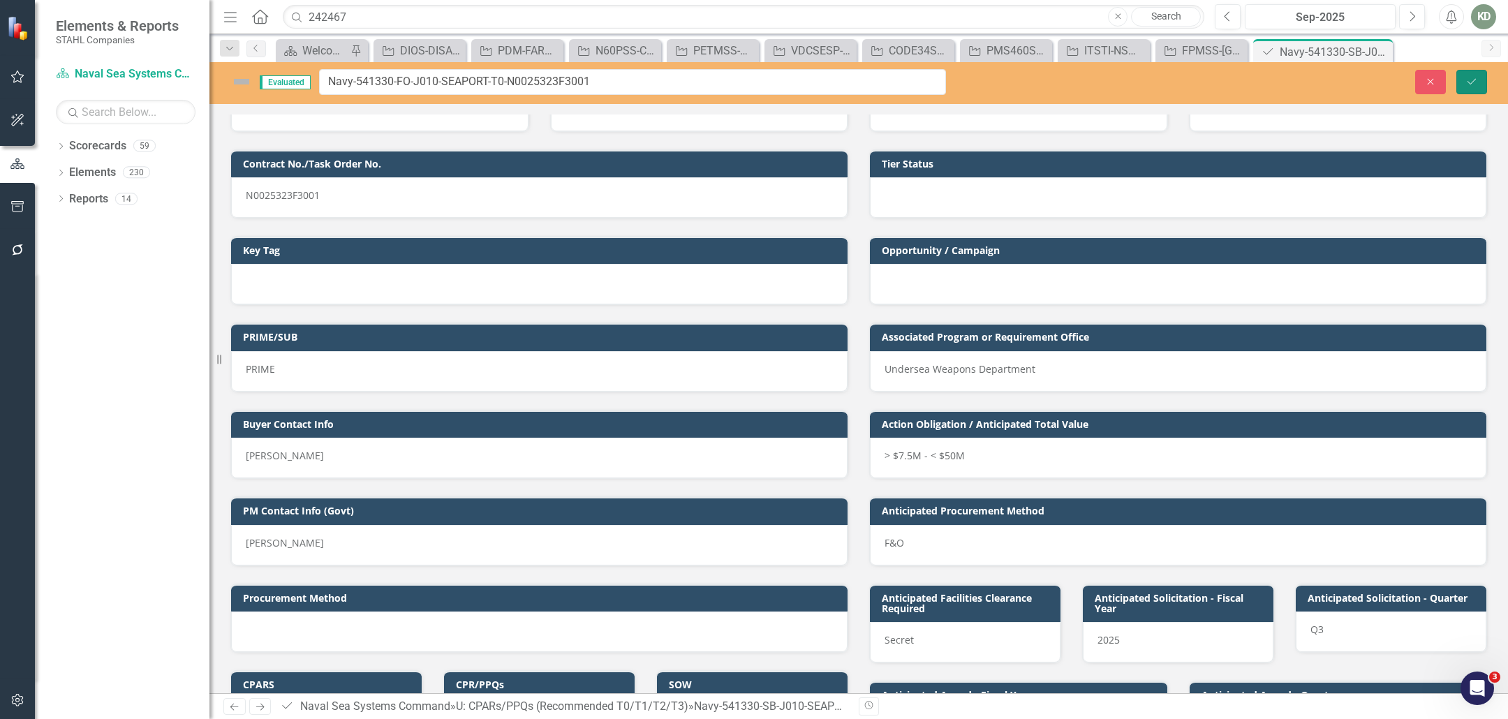
click at [1468, 84] on icon "Save" at bounding box center [1471, 82] width 13 height 10
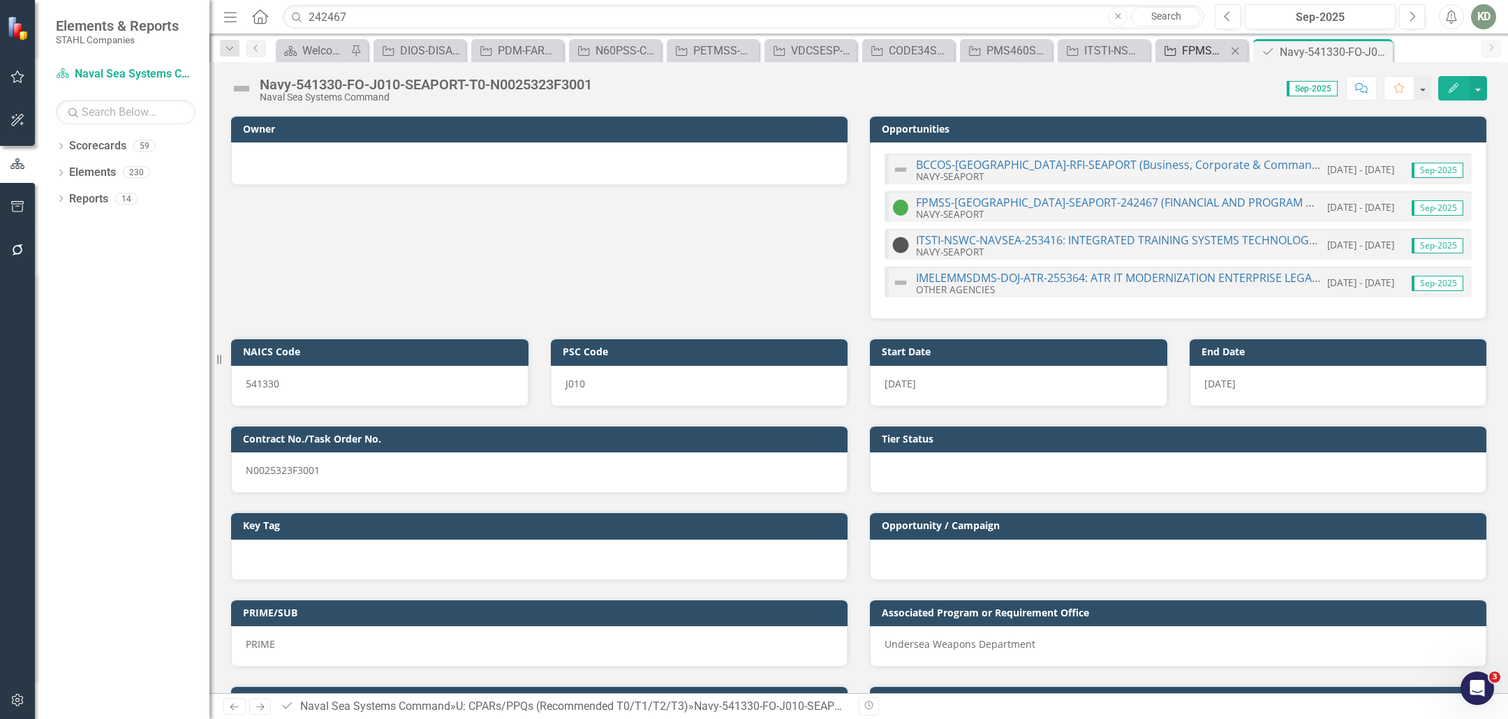
click at [1204, 52] on div "FPMSS-[GEOGRAPHIC_DATA]-SEAPORT-242467 (FINANCIAL AND PROGRAM MANAGEMENT SUPPOR…" at bounding box center [1204, 50] width 45 height 17
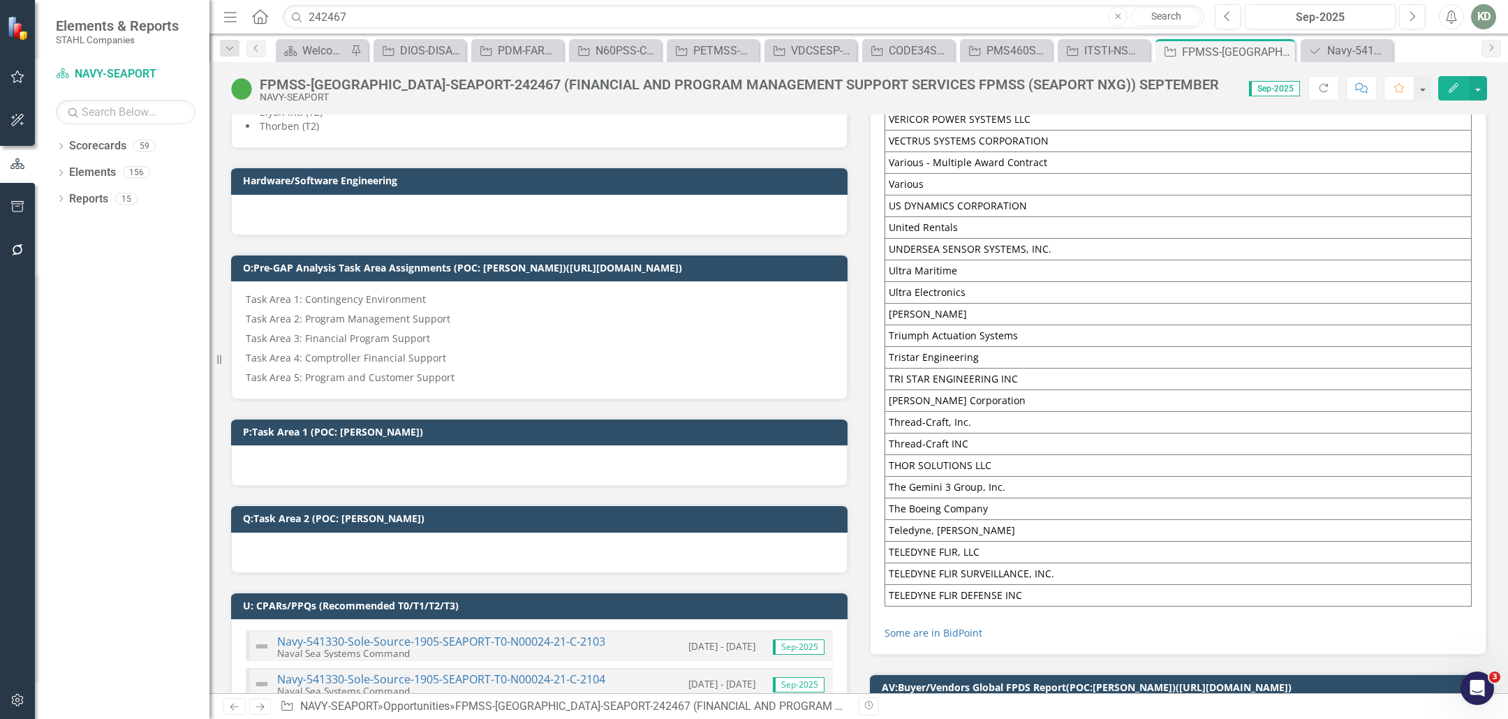
scroll to position [1464, 0]
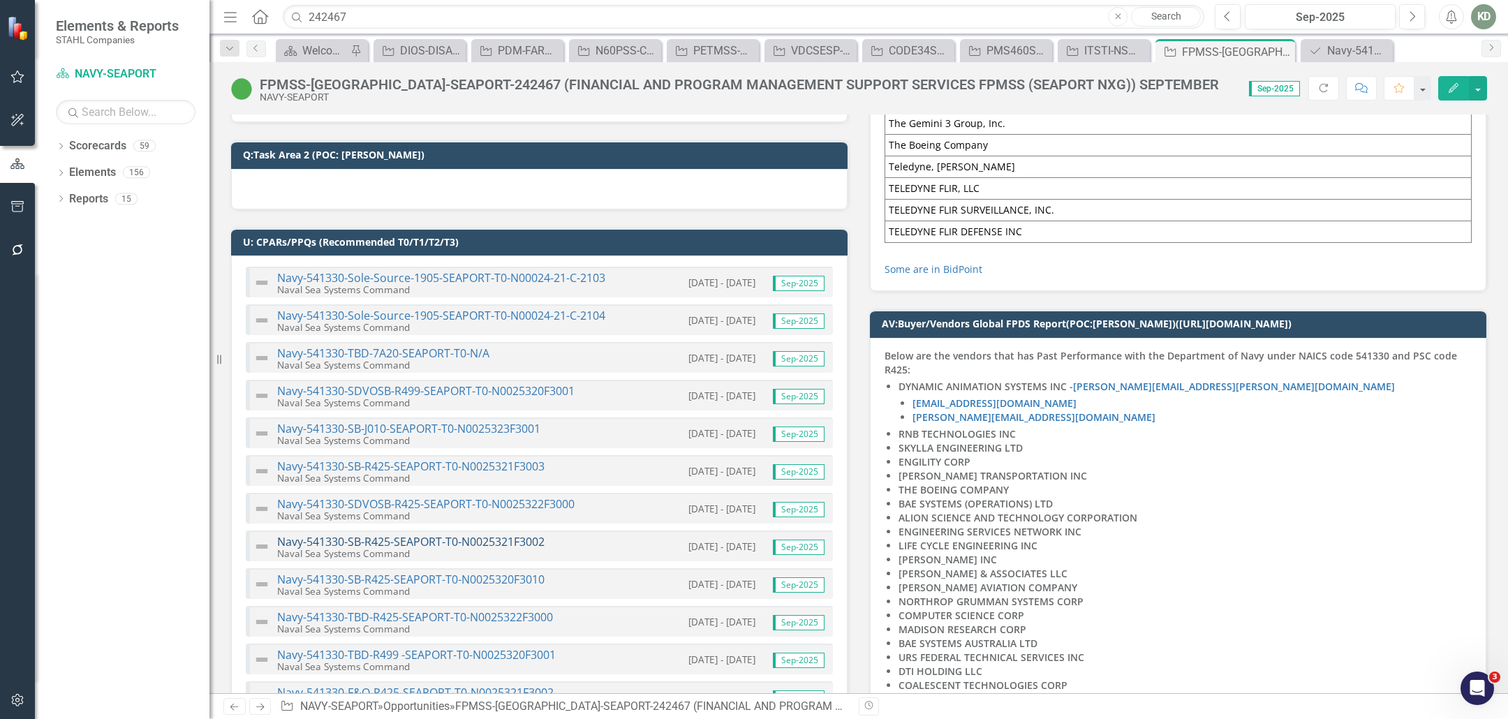
click at [457, 534] on link "Navy-541330-SB-R425-SEAPORT-T0-N0025321F3002" at bounding box center [410, 541] width 267 height 15
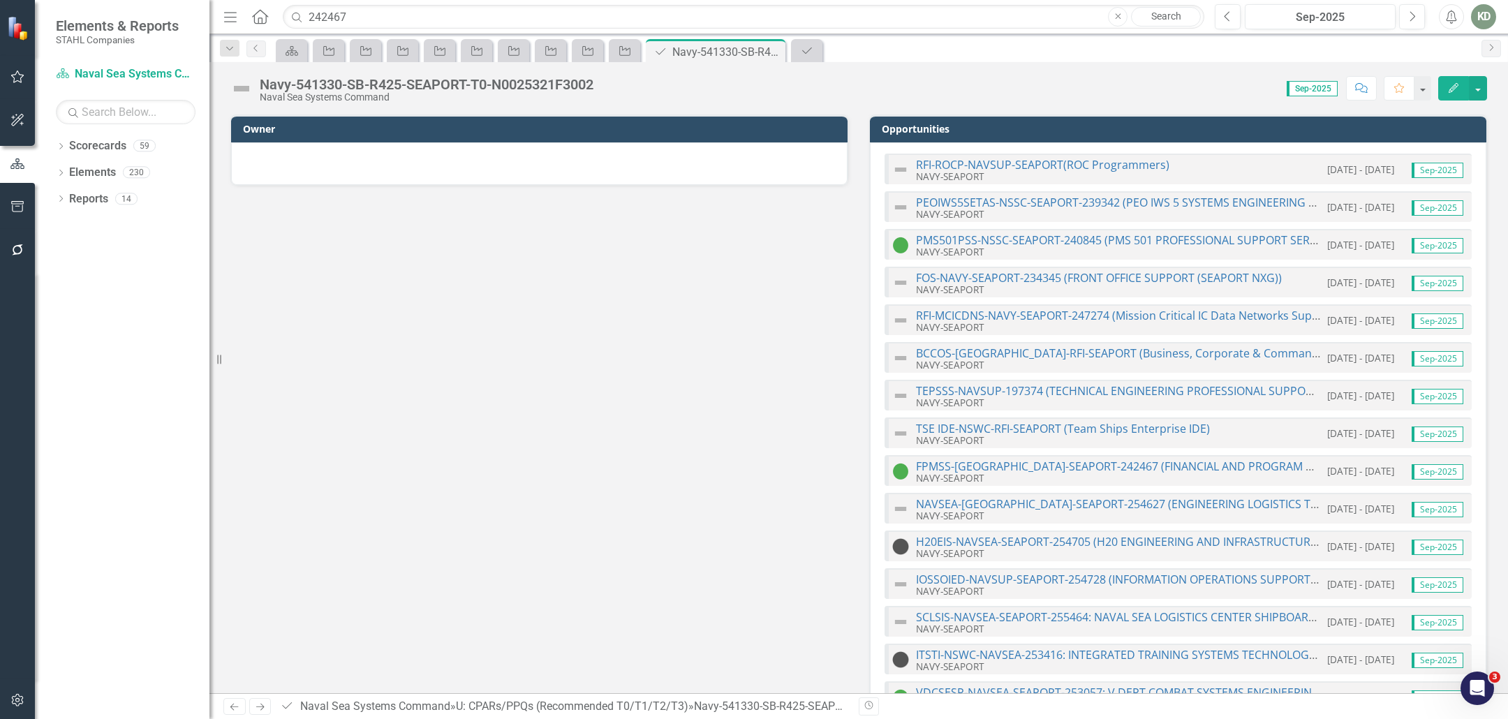
click at [586, 94] on div "Naval Sea Systems Command" at bounding box center [427, 97] width 334 height 10
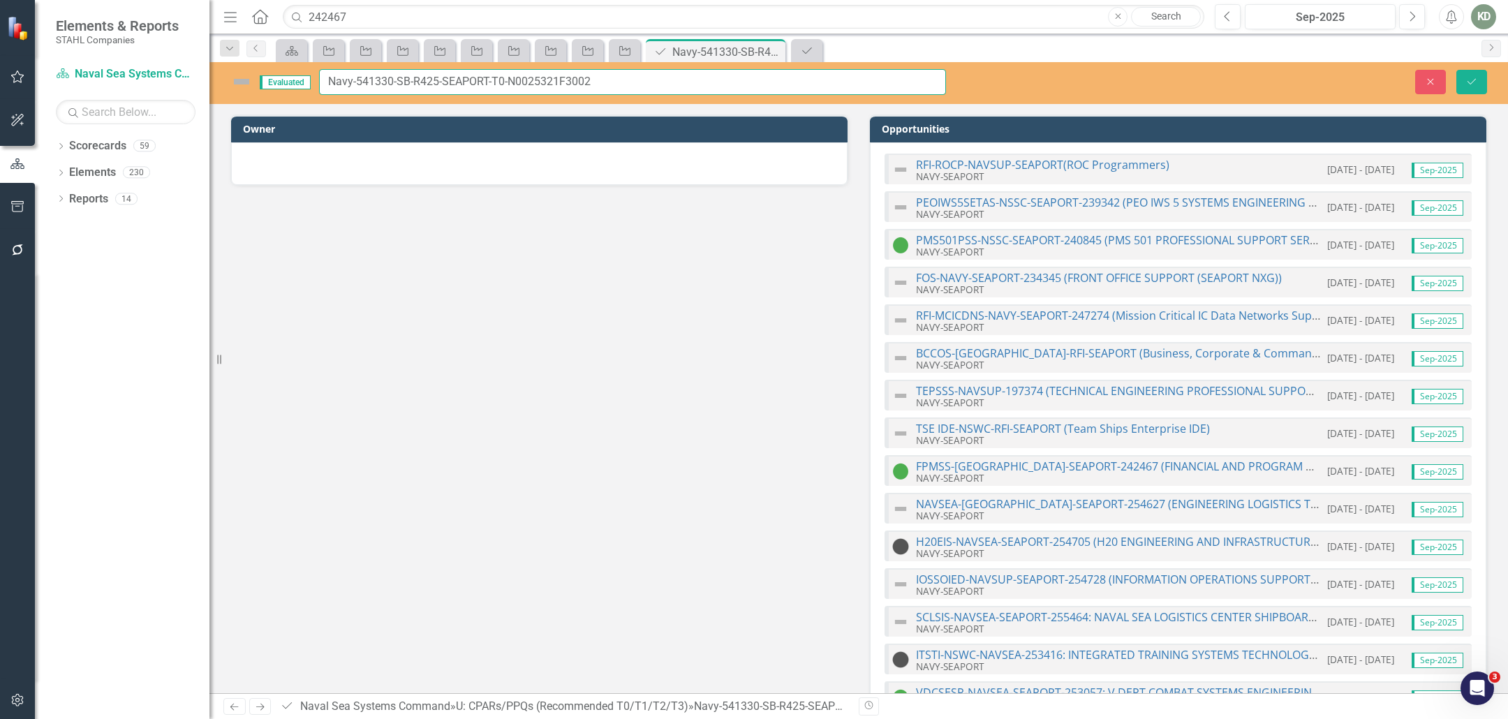
click at [578, 87] on input "Navy-541330-SB-R425-SEAPORT-T0-N0025321F3002" at bounding box center [632, 82] width 627 height 26
click at [627, 51] on icon "Opportunity" at bounding box center [625, 50] width 14 height 11
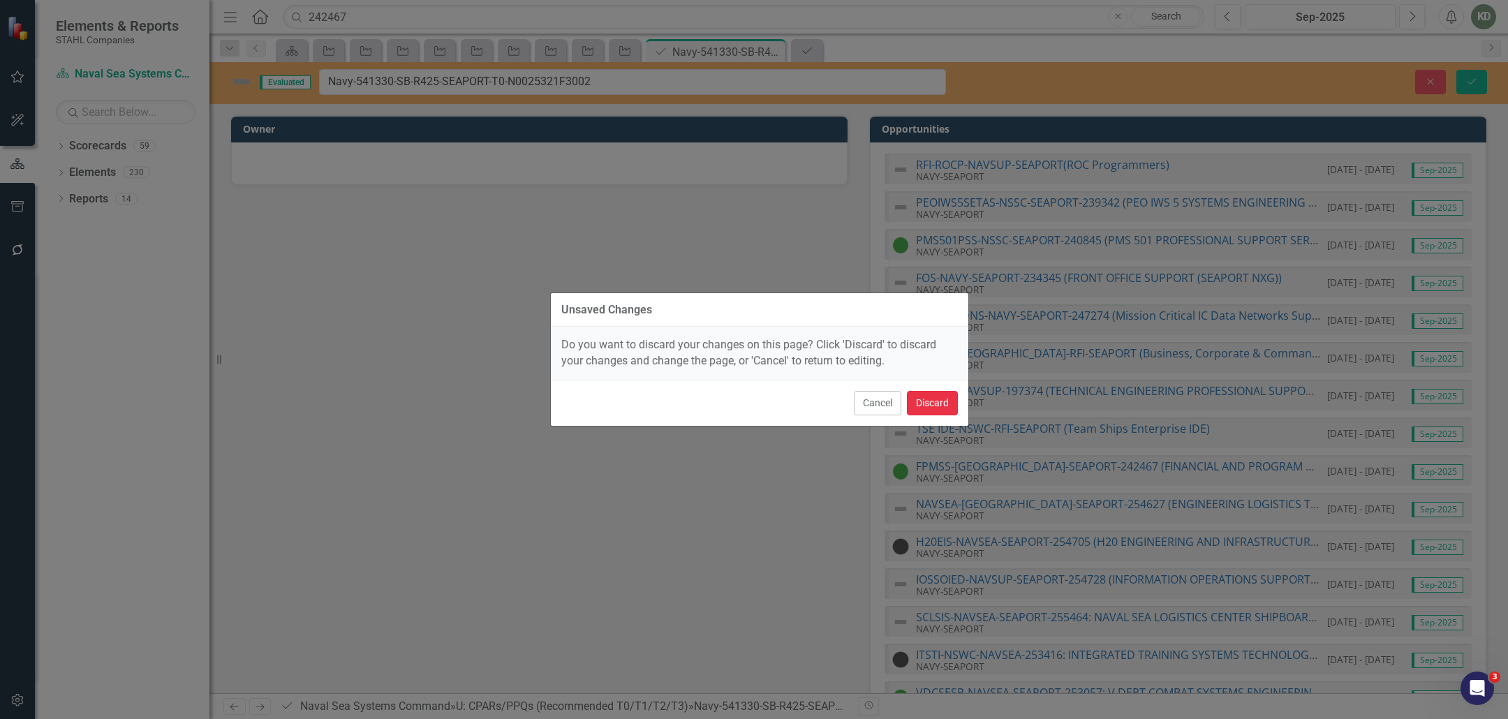
click at [937, 413] on button "Discard" at bounding box center [932, 403] width 51 height 24
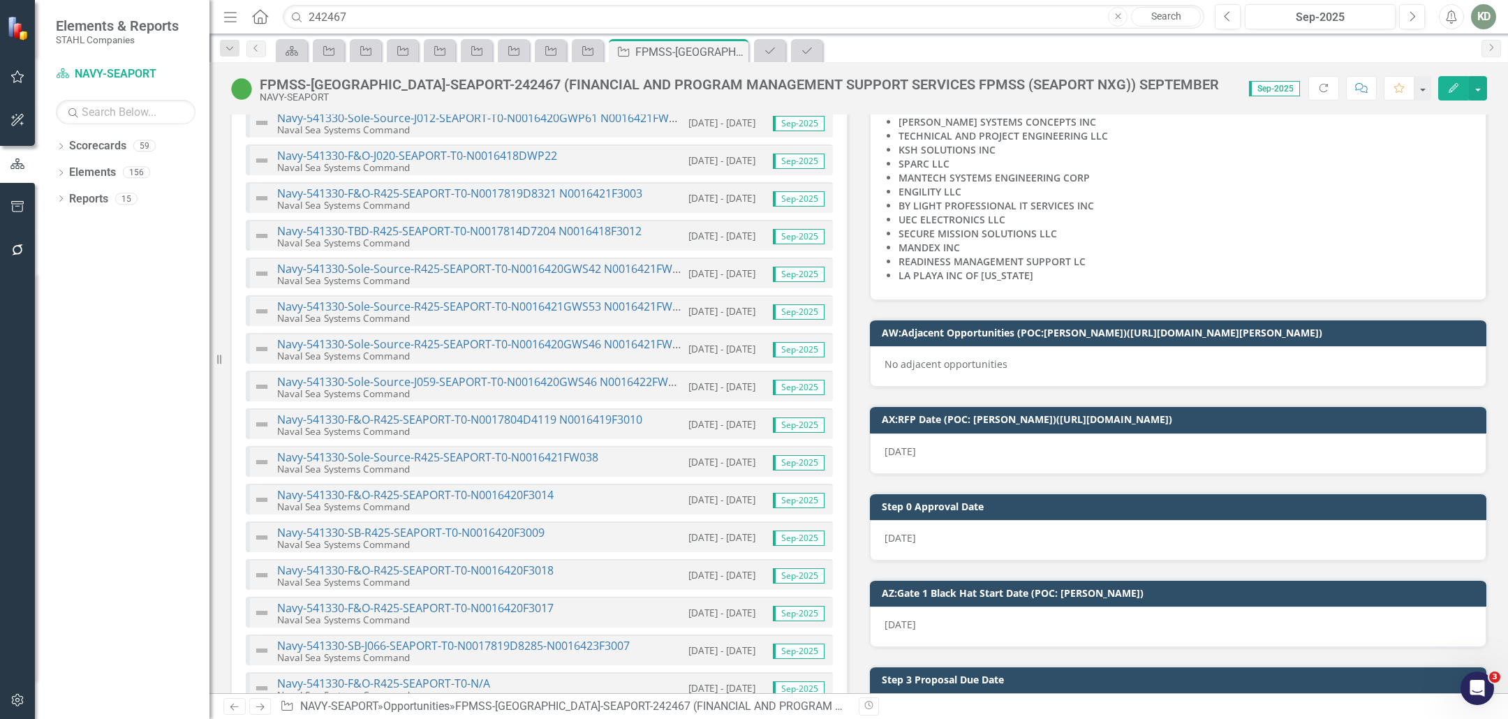
scroll to position [3001, 0]
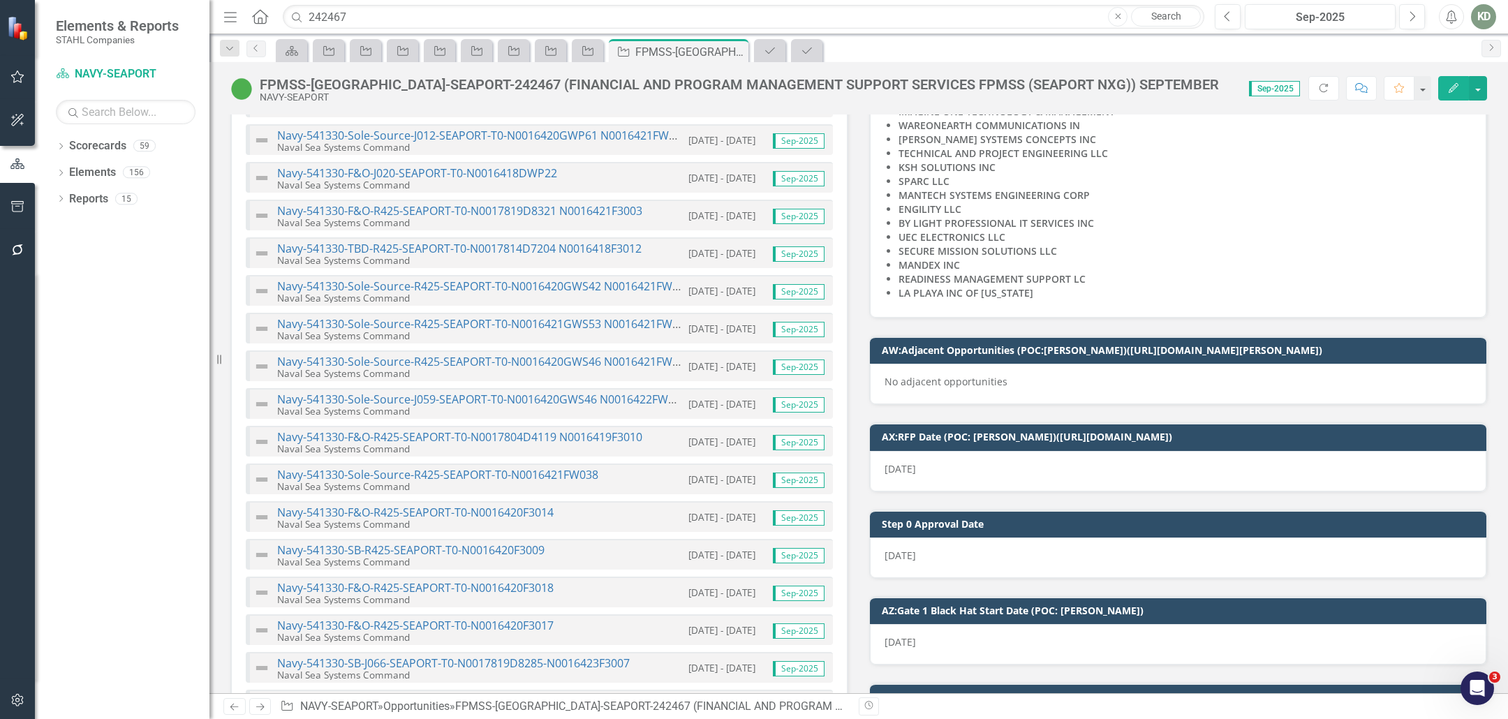
drag, startPoint x: 1002, startPoint y: 360, endPoint x: 1000, endPoint y: 387, distance: 27.3
click at [1002, 364] on div "No adjacent opportunities" at bounding box center [1178, 384] width 616 height 40
click at [1011, 380] on div "No adjacent opportunities" at bounding box center [1178, 384] width 616 height 40
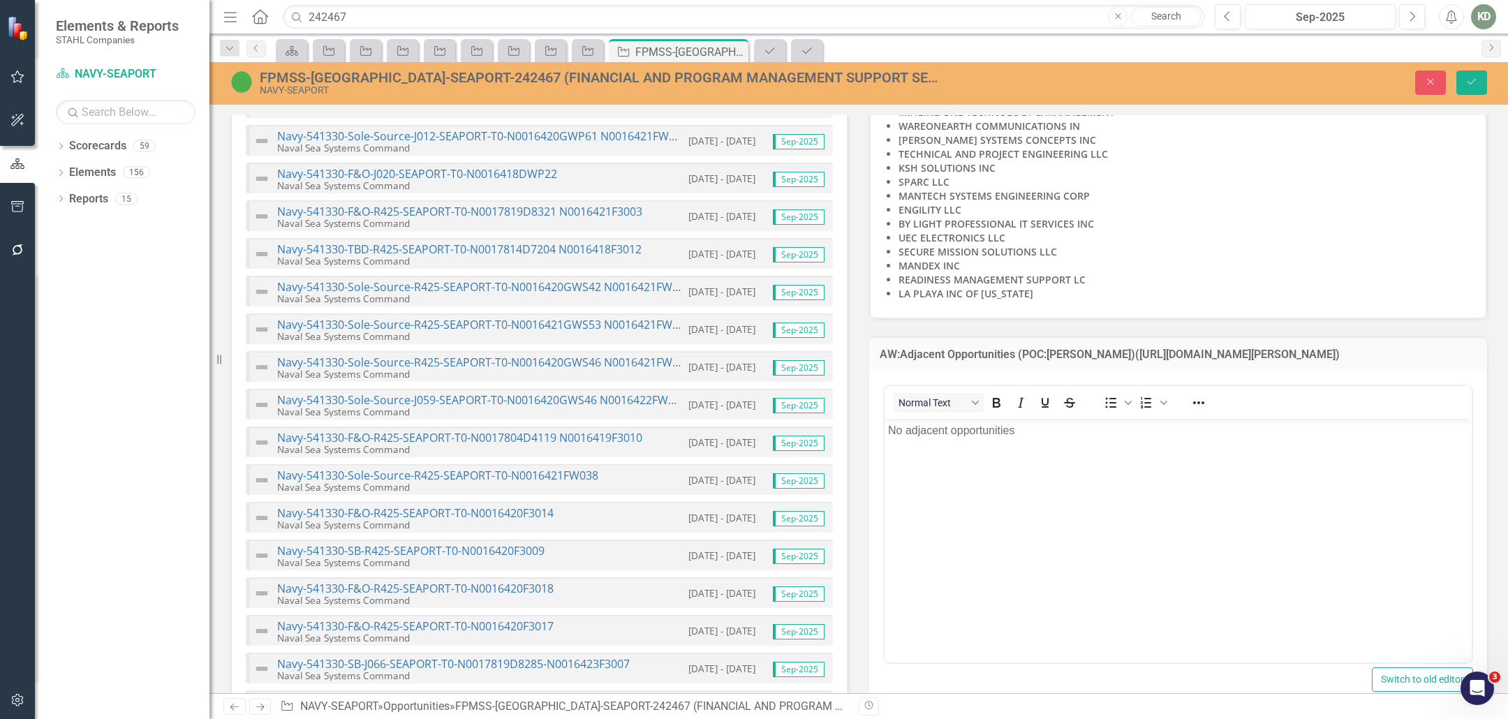
scroll to position [0, 0]
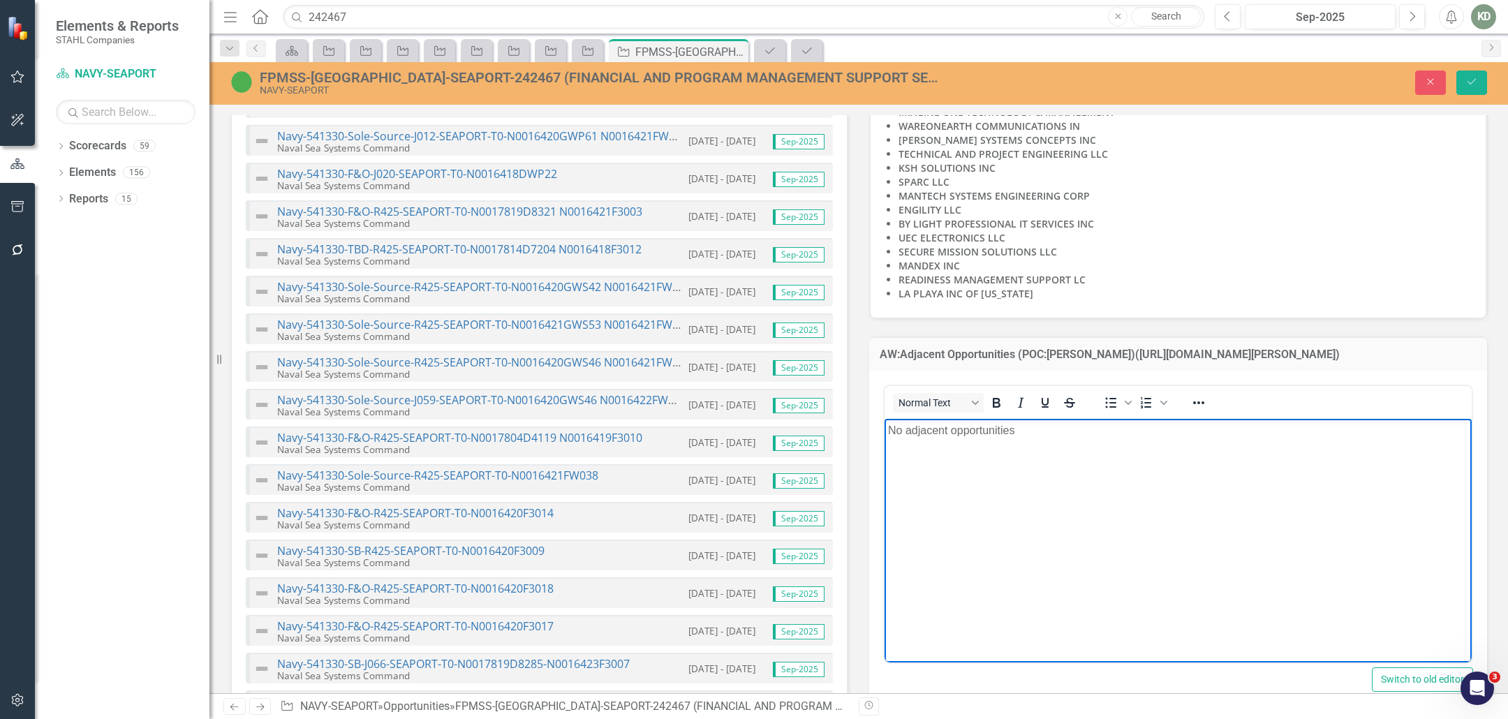
click at [1051, 431] on p "No adjacent opportunities" at bounding box center [1178, 430] width 580 height 17
paste body "Rich Text Area. Press ALT-0 for help."
click at [1181, 429] on p "https://iq.govwin.com/neo/opportunity/view/213093﻿" at bounding box center [1178, 430] width 580 height 17
click at [1190, 431] on p "https://iq.govwin.com/neo/opportunity/view/213093 ﻿" at bounding box center [1178, 430] width 580 height 17
click at [1101, 457] on p "Rich Text Area. Press ALT-0 for help." at bounding box center [1178, 458] width 580 height 17
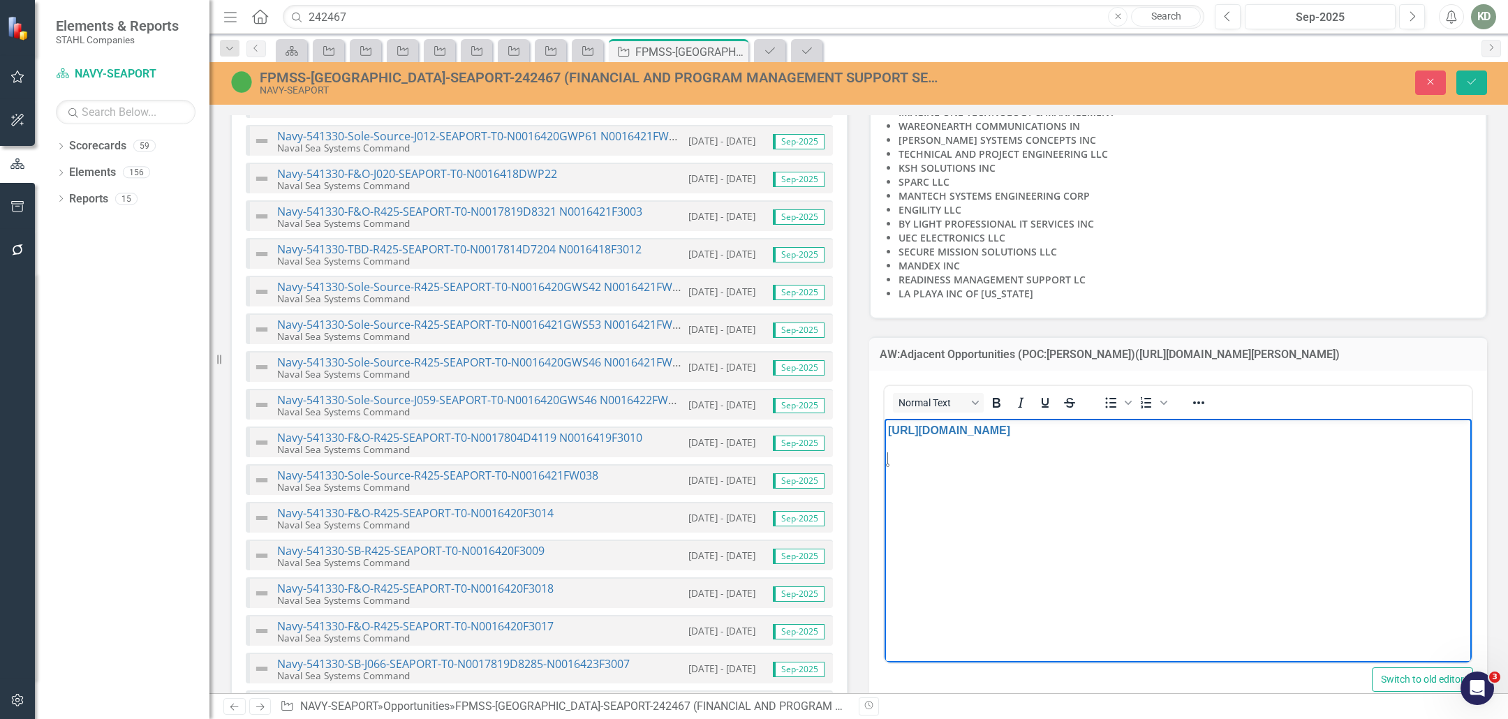
click at [888, 430] on p "https://iq.govwin.com/neo/opportunity/view/213093 ﻿" at bounding box center [1178, 430] width 580 height 17
click at [905, 433] on p "Rich Text Area. Press ALT-0 for help." at bounding box center [1178, 430] width 580 height 17
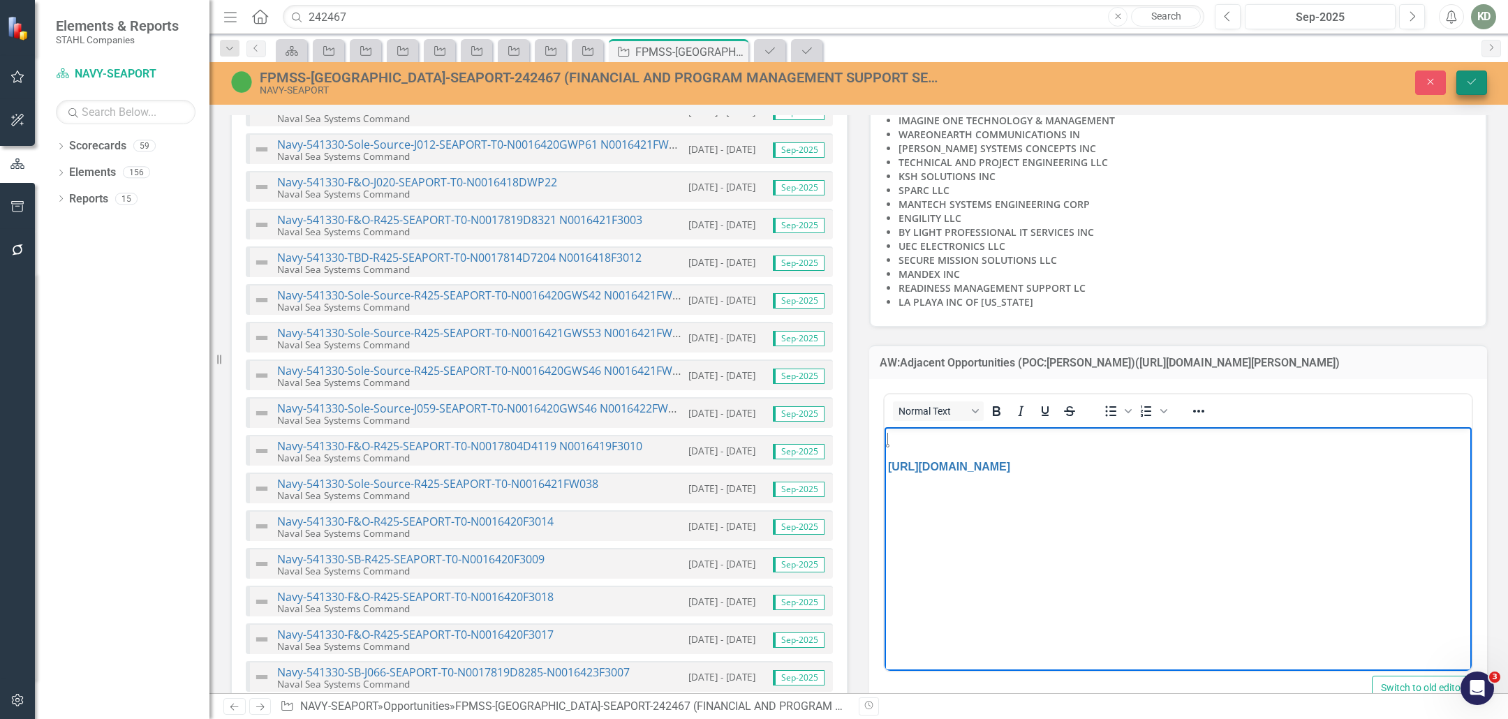
scroll to position [2995, 0]
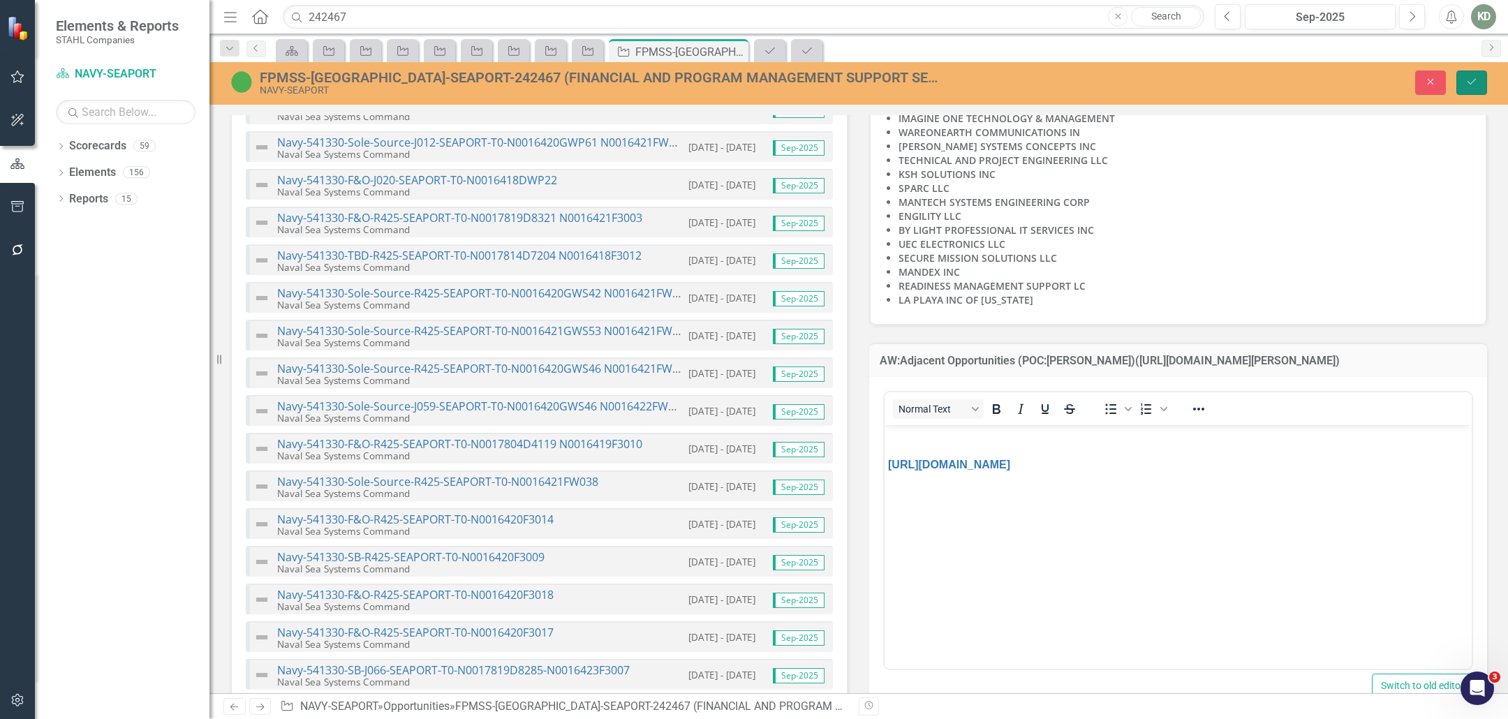
click at [1468, 93] on button "Save" at bounding box center [1471, 83] width 31 height 24
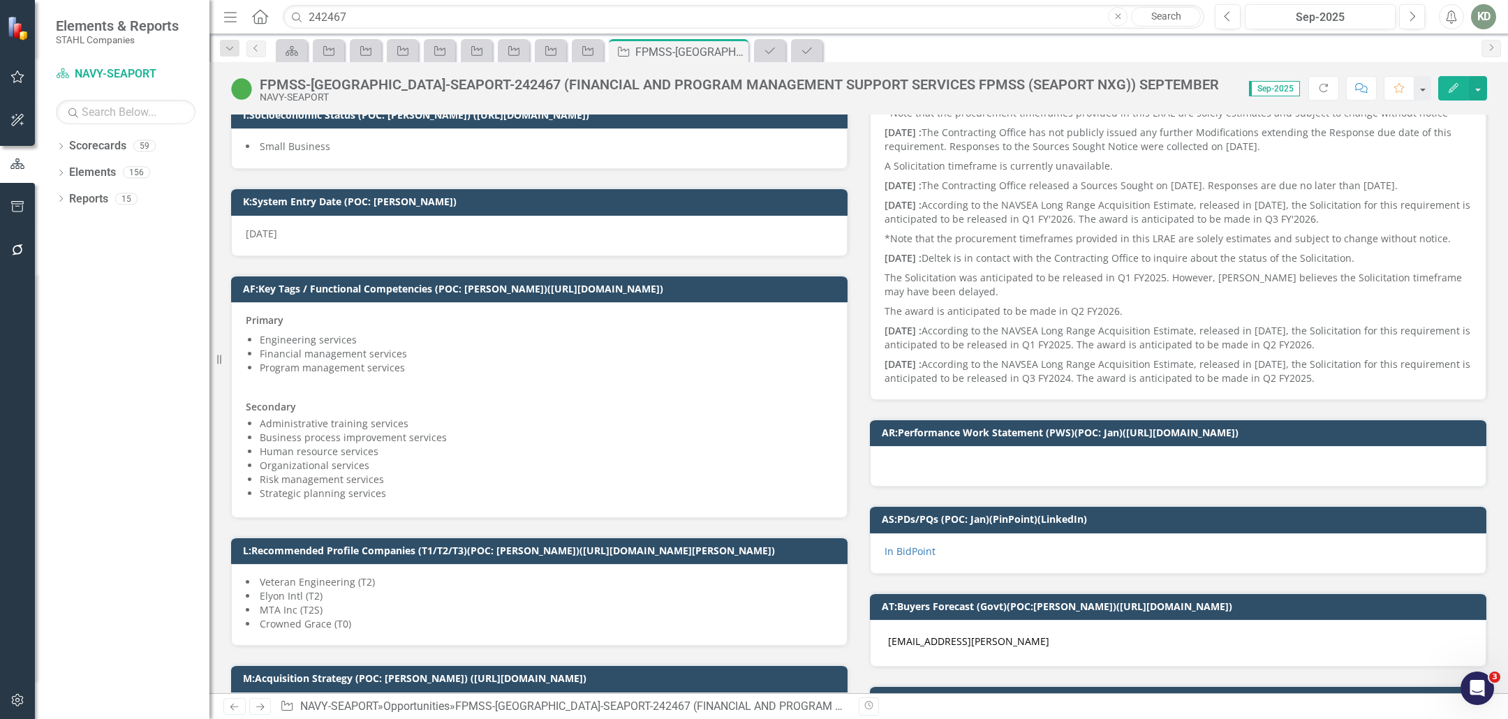
scroll to position [436, 0]
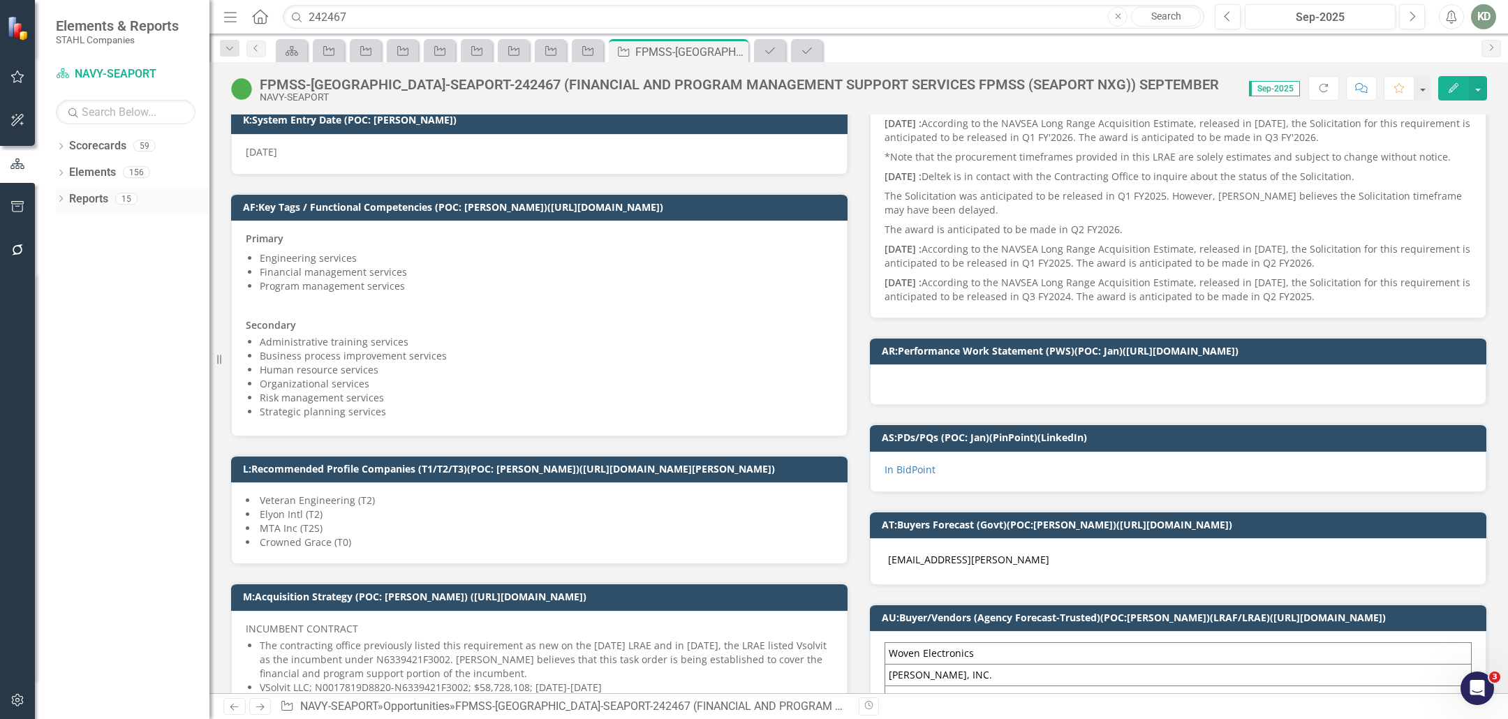
click at [65, 200] on icon "Dropdown" at bounding box center [61, 200] width 10 height 8
click at [67, 327] on icon "Dropdown" at bounding box center [67, 331] width 10 height 8
click at [98, 340] on div "U: CPARs/PPQs (Recommended T0/T1/T2/T3) U: CPARs/PPQs (Recommended T0/T1/T2/T3)…" at bounding box center [142, 331] width 134 height 27
click at [59, 168] on div "Dropdown" at bounding box center [61, 174] width 10 height 12
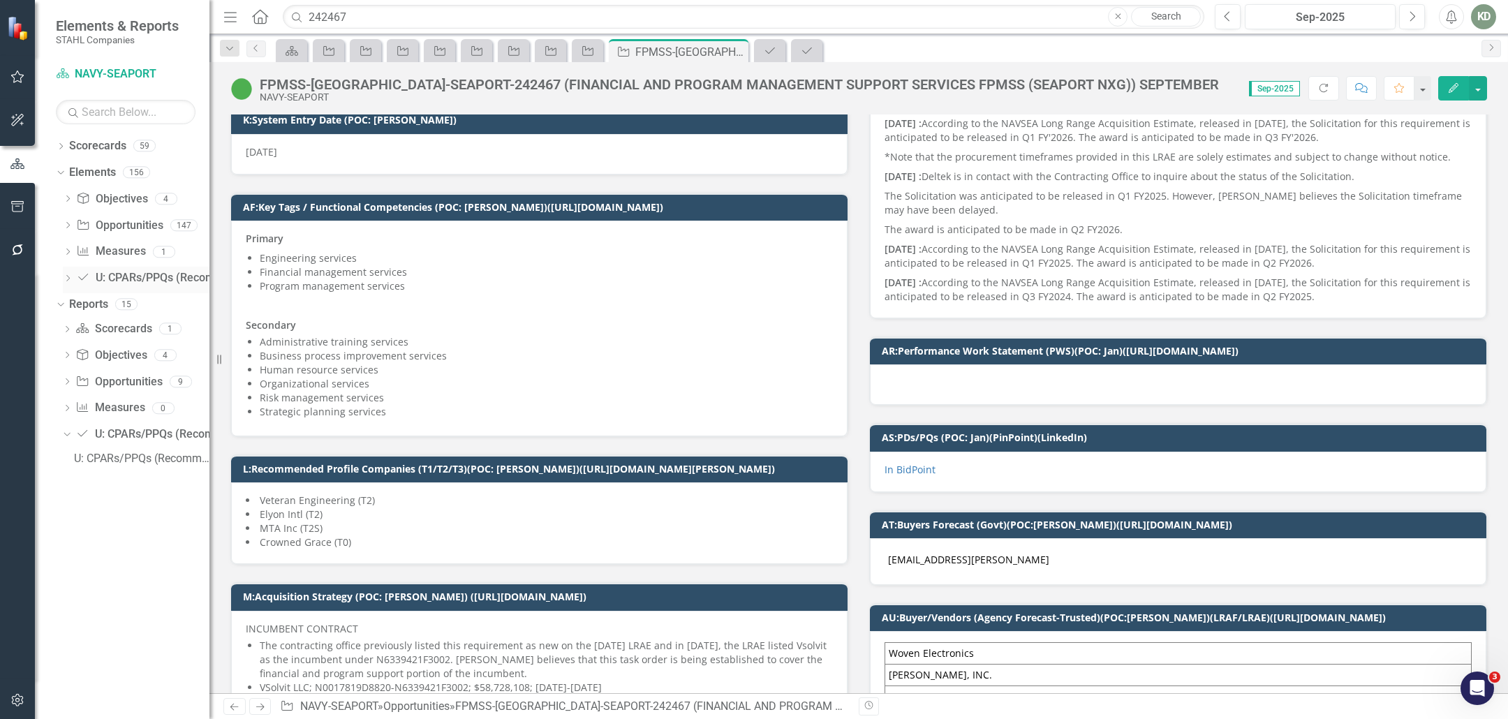
click at [113, 275] on link "U: CPARs/PPQs (Recommended T0/T1/T2/T3) U: CPARs/PPQs (Recommended T0/T1/T2/T3)" at bounding box center [202, 278] width 252 height 16
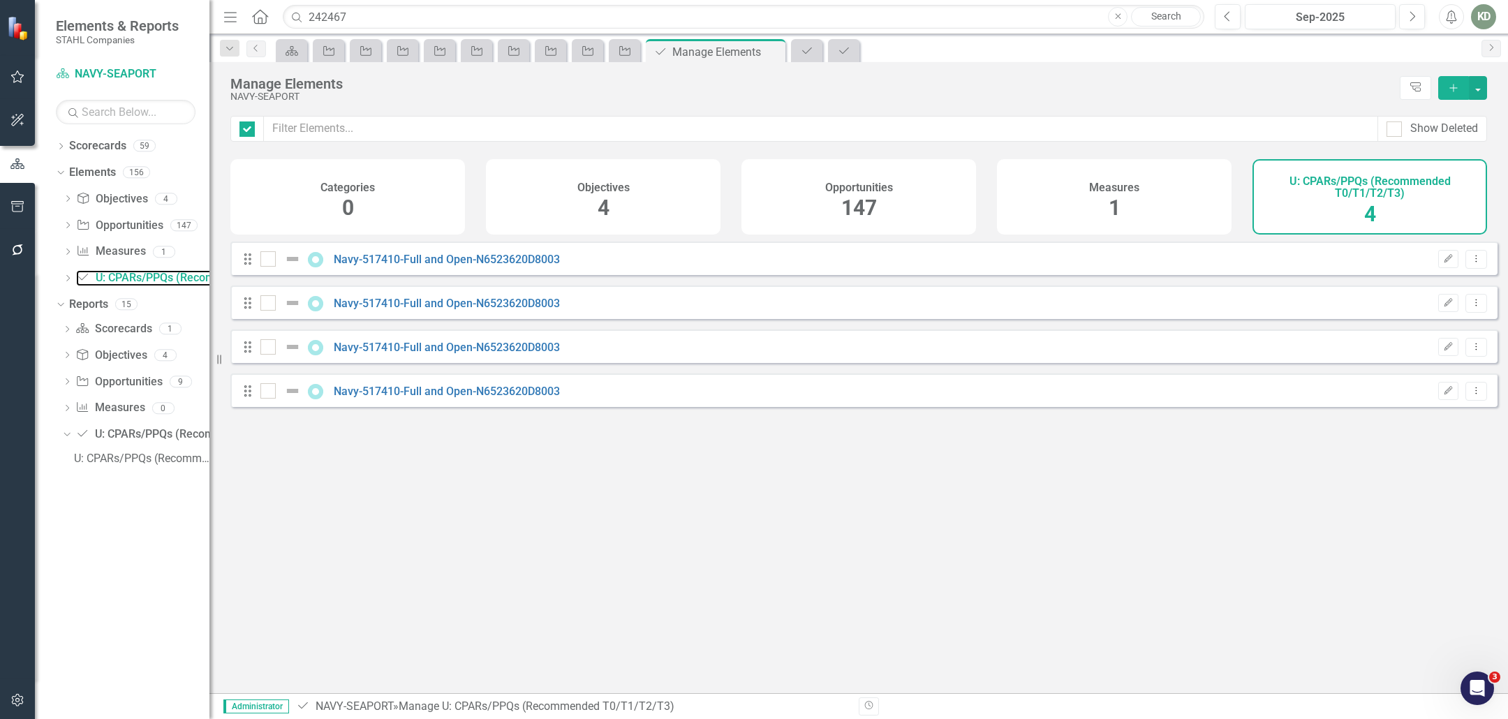
checkbox input "false"
click at [64, 147] on icon "Dropdown" at bounding box center [61, 148] width 10 height 8
